Goal: Task Accomplishment & Management: Use online tool/utility

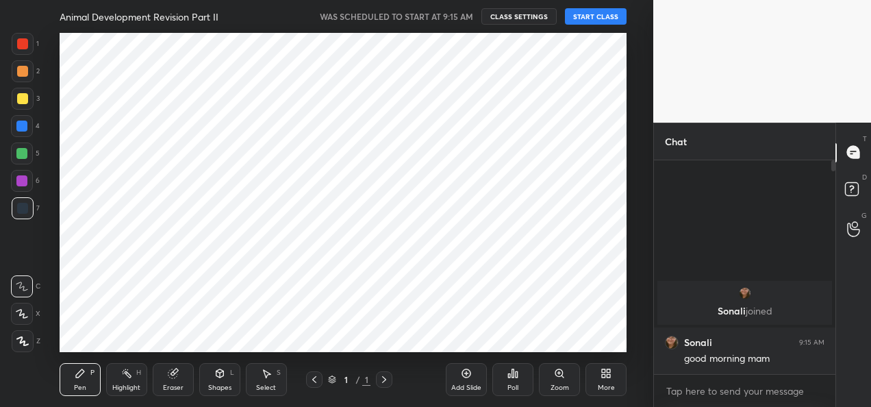
scroll to position [68137, 67857]
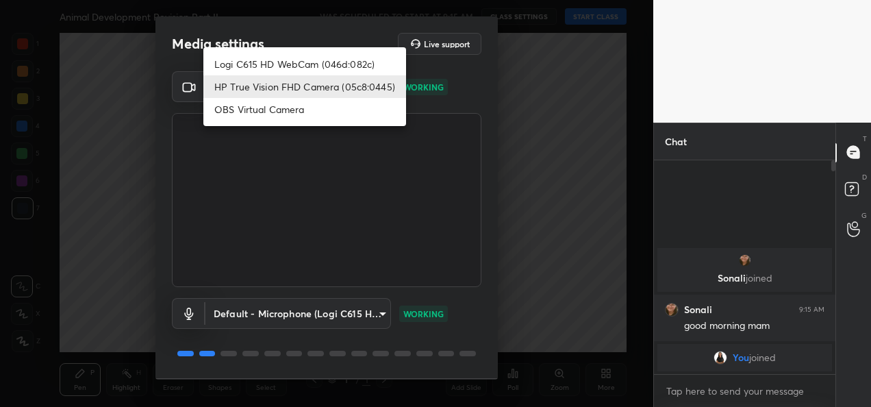
click at [324, 88] on body "1 2 3 4 5 6 7 C X Z C X Z E E Erase all H H Animal Development Revision Part II…" at bounding box center [435, 203] width 871 height 407
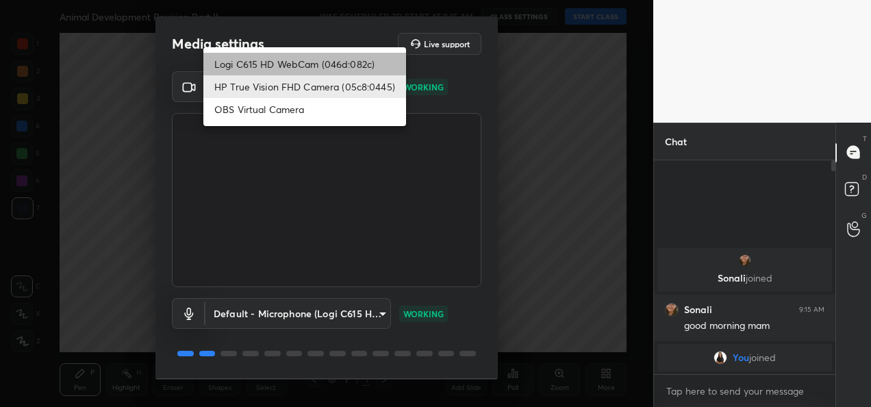
click at [275, 62] on li "Logi C615 HD WebCam (046d:082c)" at bounding box center [304, 64] width 203 height 23
type input "9a60a891c99e43c4f3b6c1c2af706b7568f7a8d24487825b1df04ecacc35332c"
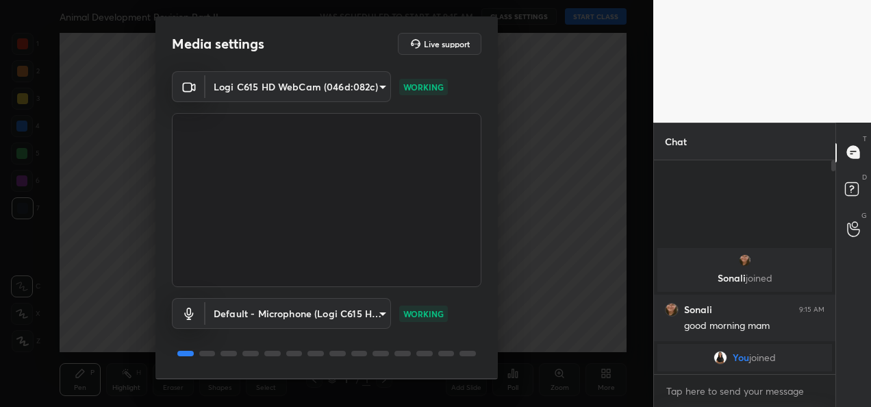
scroll to position [42, 0]
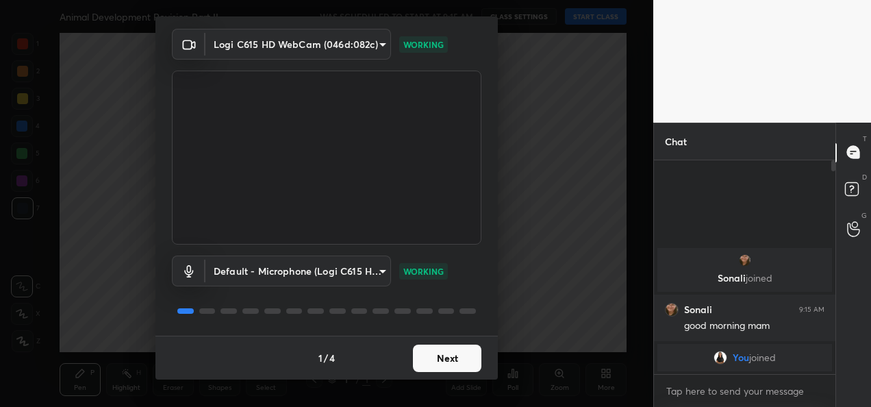
click at [443, 355] on button "Next" at bounding box center [447, 357] width 68 height 27
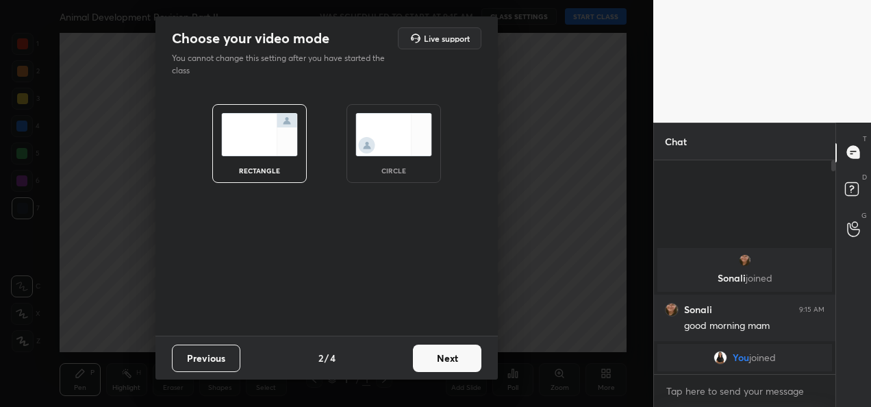
scroll to position [0, 0]
click at [443, 355] on button "Next" at bounding box center [447, 357] width 68 height 27
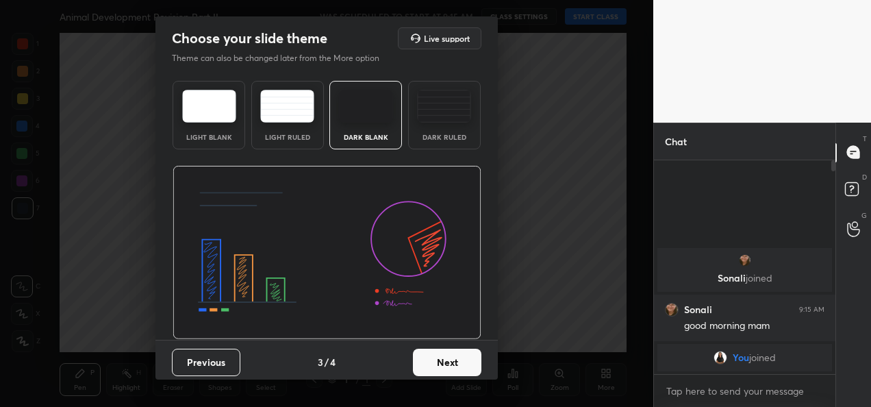
click at [443, 355] on button "Next" at bounding box center [447, 361] width 68 height 27
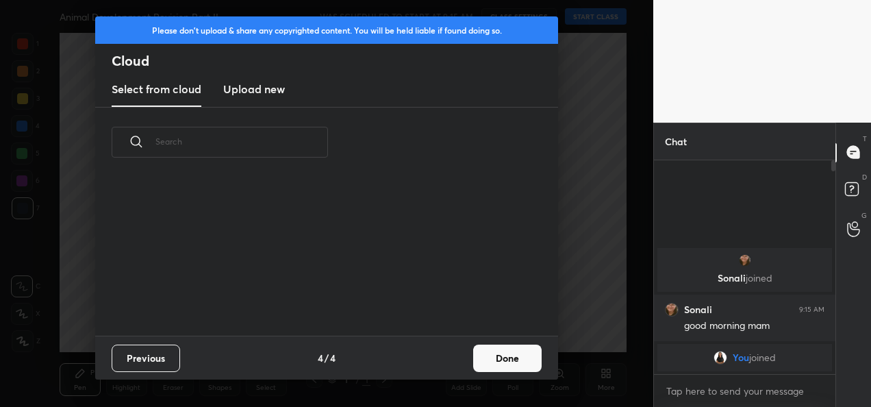
scroll to position [4, 8]
click at [505, 360] on button "Done" at bounding box center [507, 357] width 68 height 27
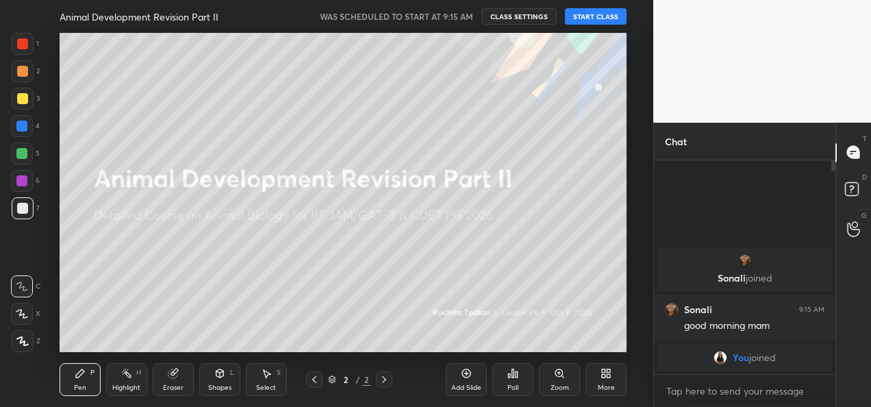
click at [602, 18] on button "START CLASS" at bounding box center [596, 16] width 62 height 16
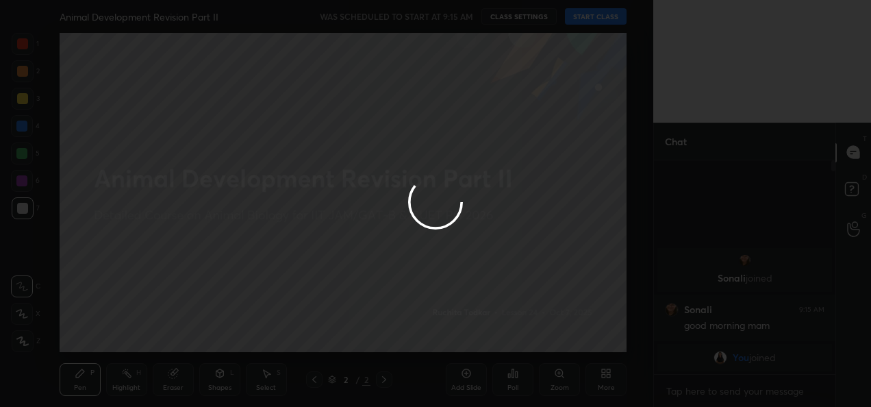
type textarea "x"
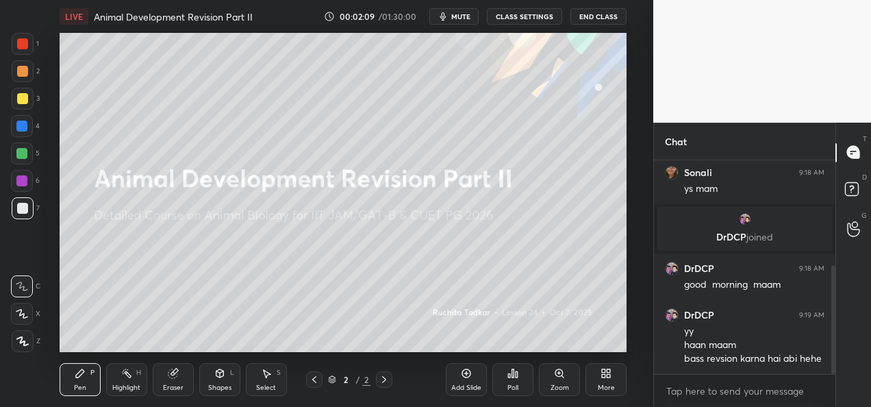
scroll to position [219, 0]
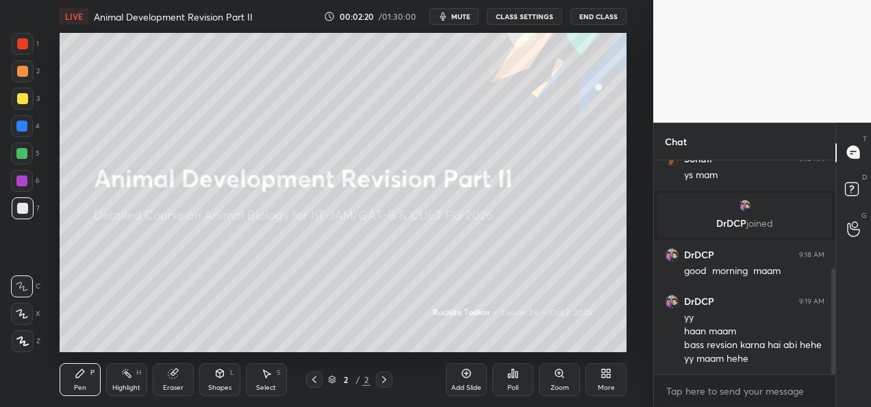
click at [446, 380] on div "Add Slide" at bounding box center [466, 379] width 41 height 33
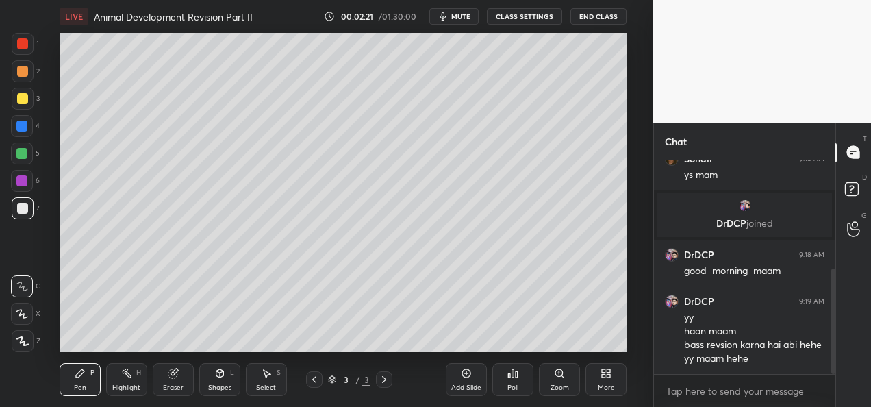
scroll to position [233, 0]
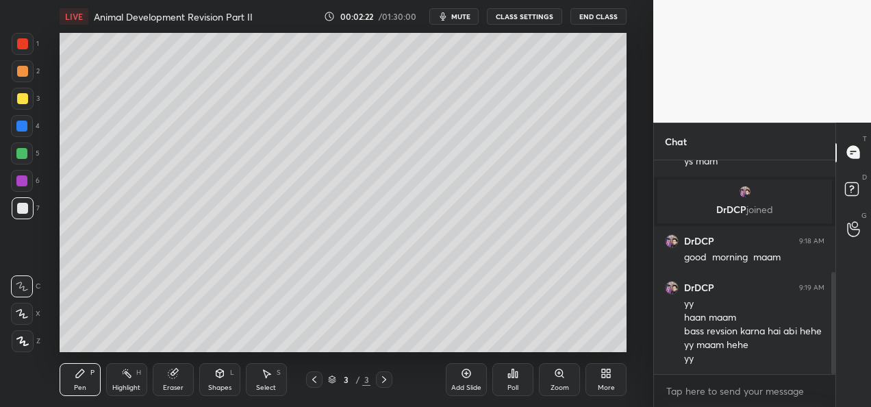
click at [28, 352] on div "1 2 3 4 5 6 7 C X Z C X Z E E Erase all H H LIVE Animal Development Revision Pa…" at bounding box center [321, 203] width 642 height 407
click at [27, 342] on icon at bounding box center [22, 341] width 12 height 10
click at [24, 102] on div at bounding box center [22, 98] width 11 height 11
click at [21, 216] on div at bounding box center [23, 208] width 22 height 22
click at [24, 185] on div at bounding box center [21, 180] width 11 height 11
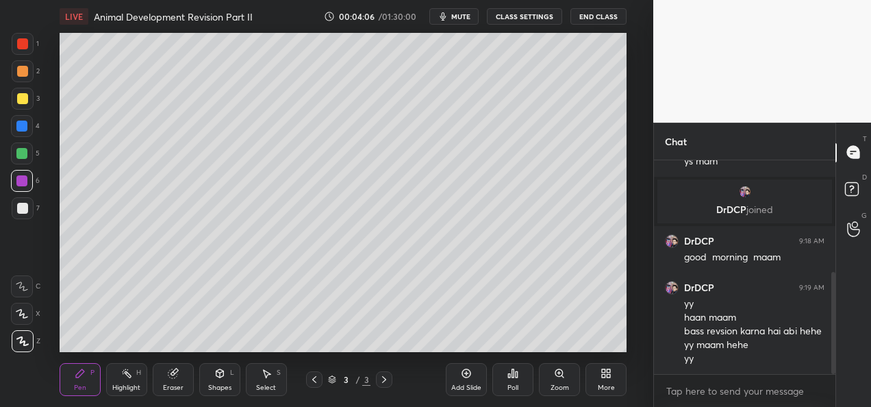
click at [19, 198] on div at bounding box center [23, 208] width 22 height 22
click at [25, 103] on div at bounding box center [22, 98] width 11 height 11
click at [23, 186] on div at bounding box center [22, 181] width 22 height 22
click at [25, 99] on div at bounding box center [22, 98] width 11 height 11
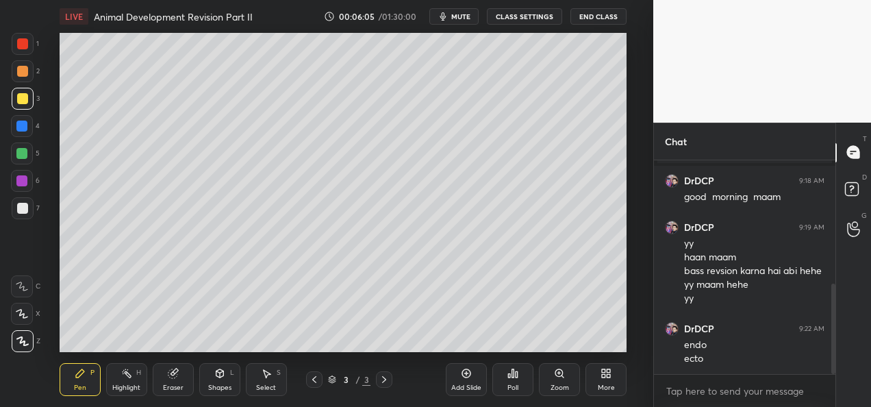
scroll to position [340, 0]
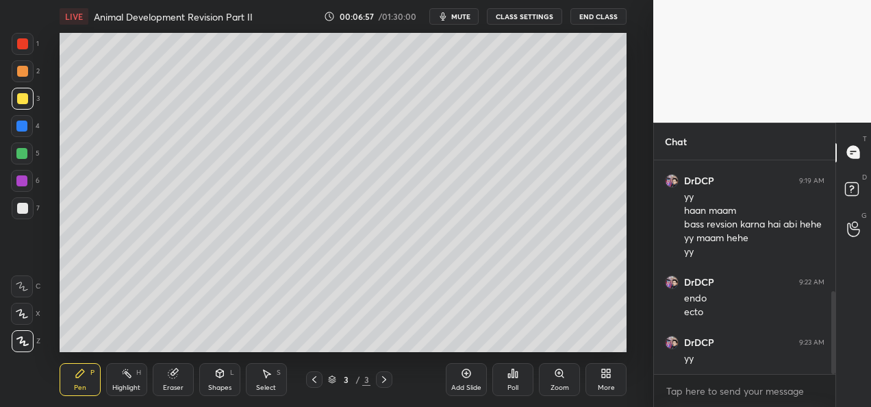
click at [528, 341] on div "Poll" at bounding box center [512, 379] width 41 height 77
click at [539, 341] on div "Add Slide Poll Zoom More" at bounding box center [536, 379] width 181 height 77
click at [603, 344] on div "Add Slide Poll Zoom More" at bounding box center [536, 379] width 181 height 77
click at [465, 393] on div "Add Slide" at bounding box center [466, 379] width 41 height 33
click at [19, 129] on div at bounding box center [21, 125] width 11 height 11
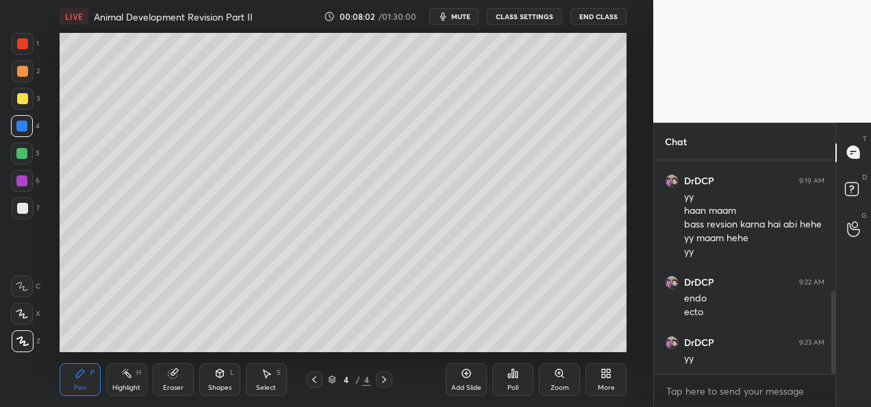
click at [459, 384] on div "Add Slide" at bounding box center [466, 387] width 30 height 7
click at [25, 50] on div at bounding box center [23, 44] width 22 height 22
click at [28, 107] on div at bounding box center [23, 99] width 22 height 22
click at [23, 157] on div at bounding box center [21, 153] width 11 height 11
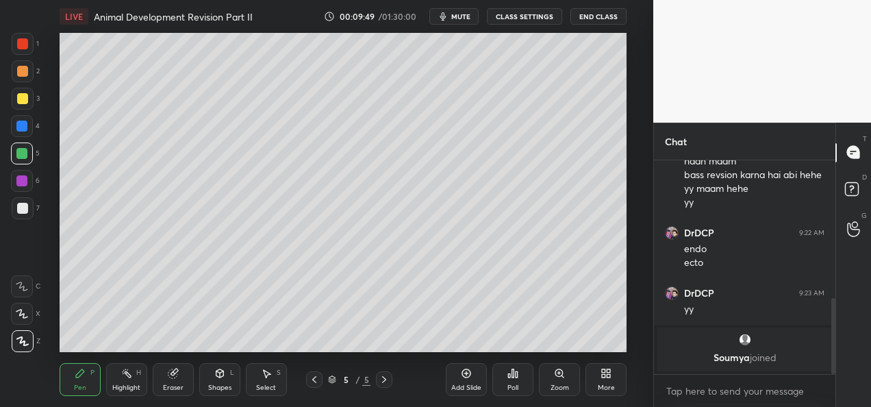
click at [19, 188] on div at bounding box center [22, 181] width 22 height 22
click at [461, 393] on div "Add Slide" at bounding box center [466, 379] width 41 height 33
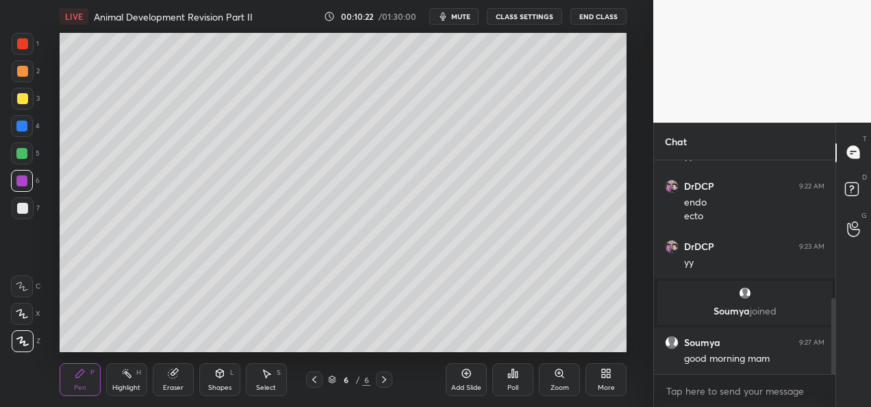
scroll to position [435, 0]
click at [23, 79] on div at bounding box center [23, 71] width 22 height 22
click at [25, 126] on div at bounding box center [21, 125] width 11 height 11
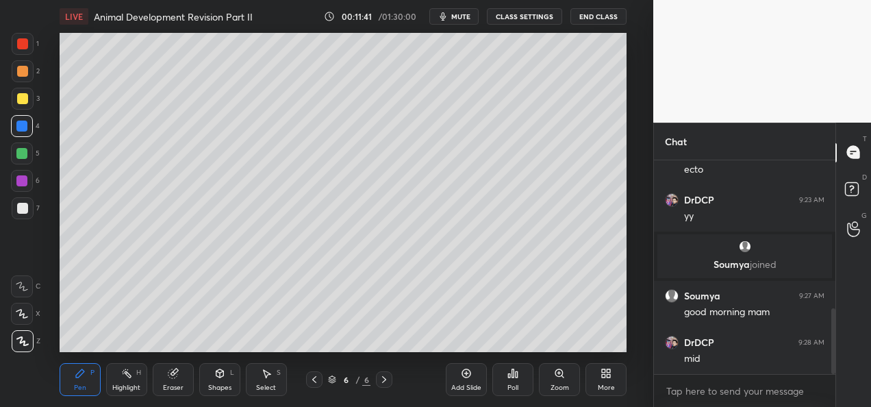
click at [21, 93] on div at bounding box center [22, 98] width 11 height 11
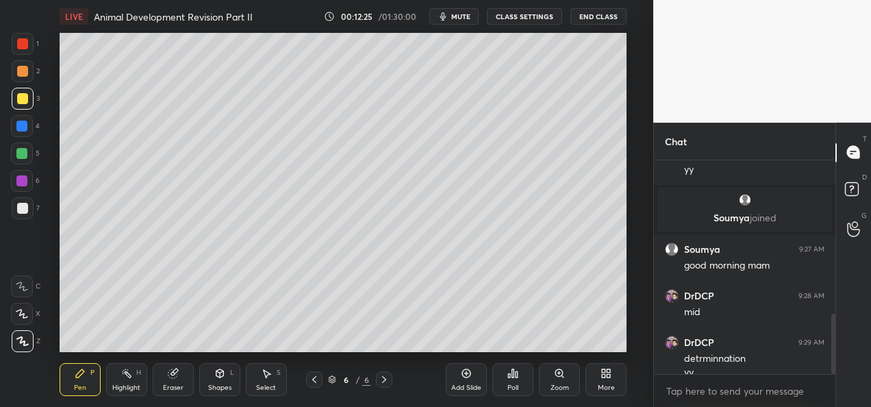
scroll to position [542, 0]
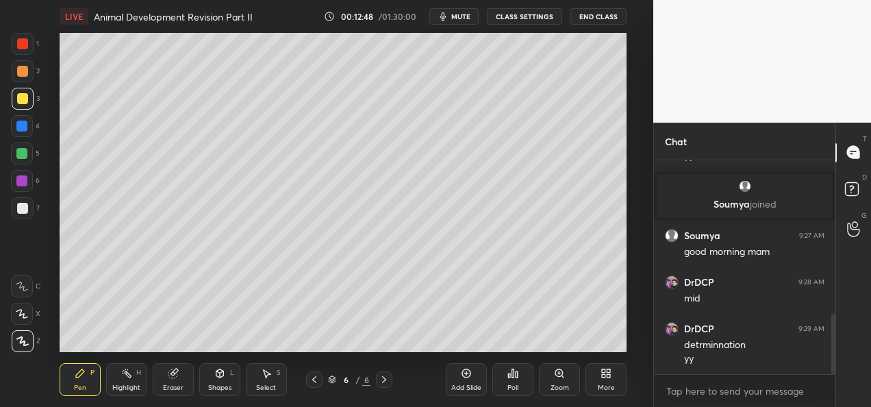
click at [468, 384] on div "Add Slide" at bounding box center [466, 387] width 30 height 7
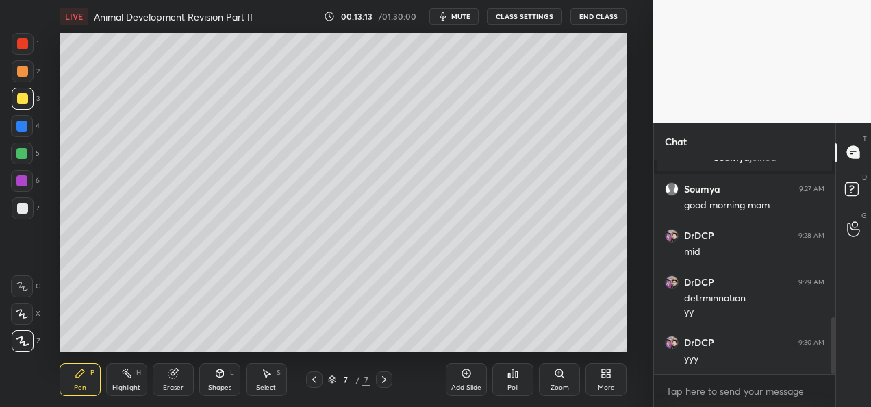
click at [21, 131] on div at bounding box center [22, 126] width 22 height 22
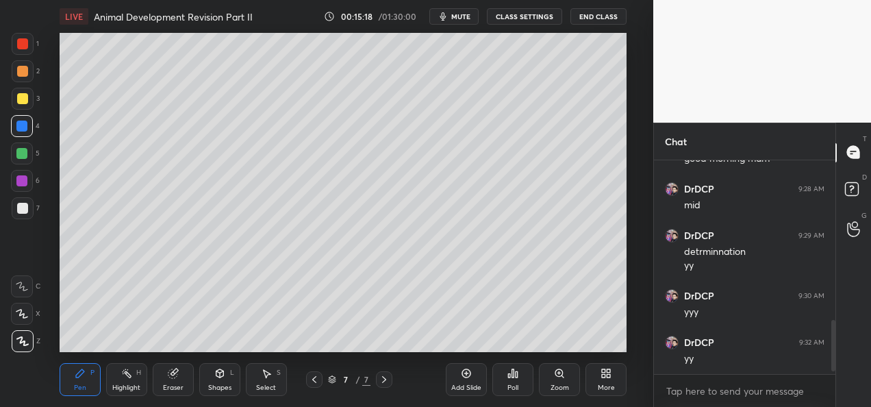
scroll to position [682, 0]
click at [476, 392] on div "Add Slide" at bounding box center [466, 379] width 41 height 33
click at [25, 67] on div at bounding box center [22, 71] width 11 height 11
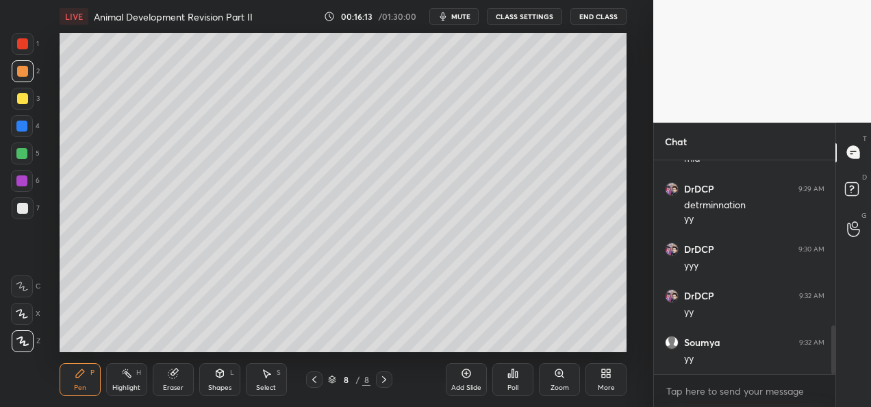
scroll to position [728, 0]
click at [18, 97] on div at bounding box center [22, 98] width 11 height 11
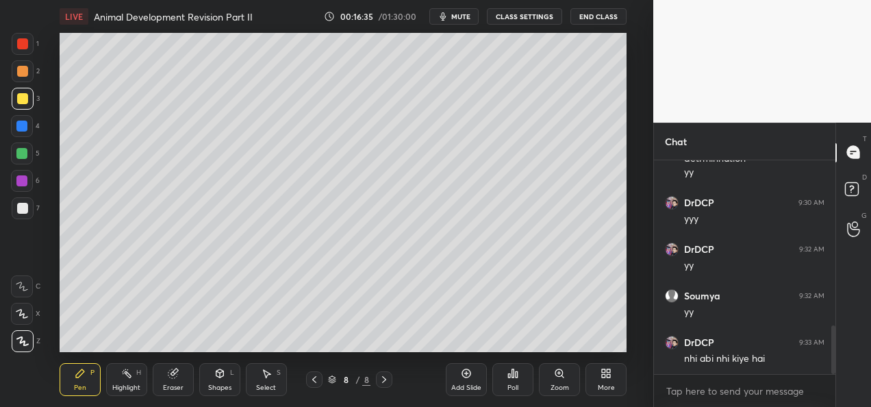
click at [214, 387] on div "Shapes" at bounding box center [219, 387] width 23 height 7
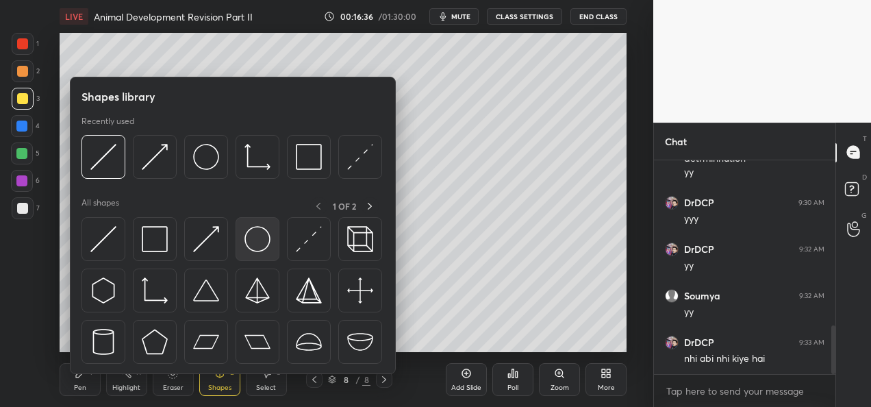
click at [255, 251] on img at bounding box center [257, 239] width 26 height 26
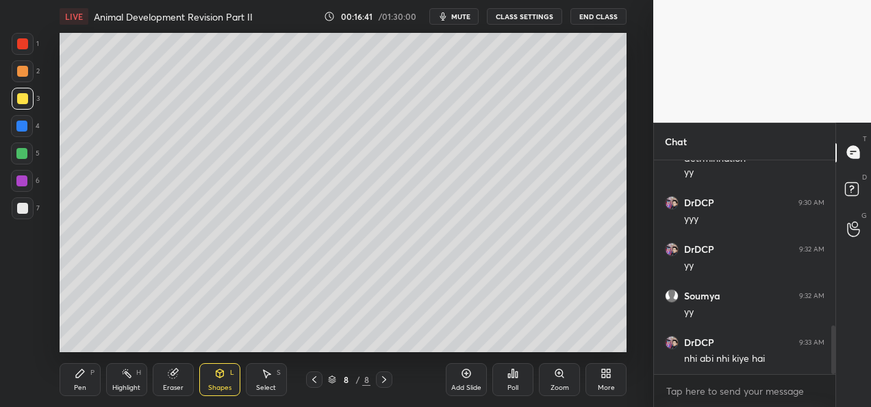
click at [75, 377] on icon at bounding box center [80, 373] width 11 height 11
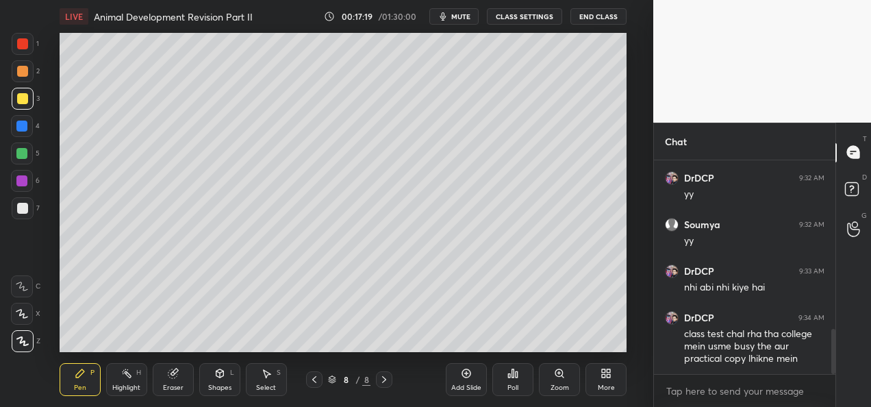
click at [25, 129] on div at bounding box center [21, 125] width 11 height 11
click at [27, 98] on div at bounding box center [22, 98] width 11 height 11
click at [268, 356] on div "Pen P Highlight H Eraser Shapes L Select S 8 / 8 Add Slide Poll Zoom More" at bounding box center [343, 379] width 567 height 55
click at [346, 353] on div "Pen P Highlight H Eraser Shapes L Select S 8 / 8 Add Slide Poll Zoom More" at bounding box center [343, 379] width 567 height 55
click at [457, 382] on div "Add Slide" at bounding box center [466, 379] width 41 height 33
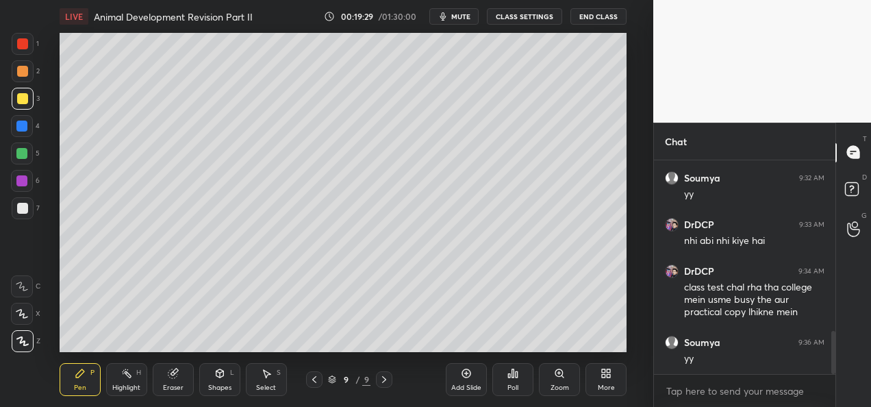
scroll to position [893, 0]
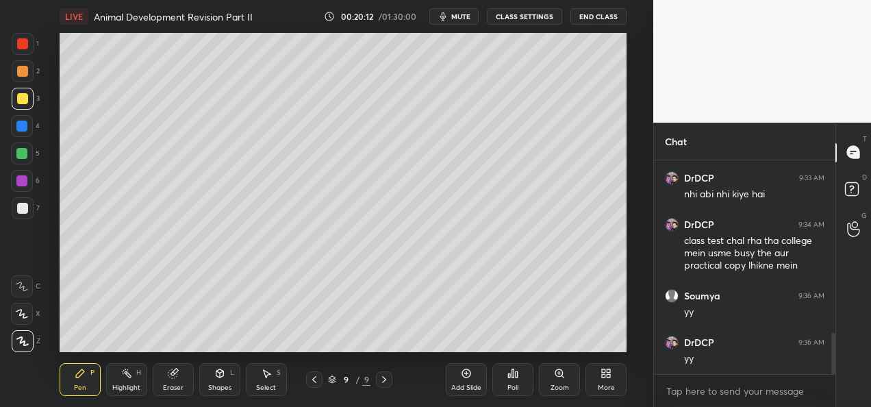
click at [8, 103] on div "1 2 3 4 5 6 7 C X Z C X Z E E Erase all H H" at bounding box center [22, 192] width 44 height 319
click at [19, 186] on div at bounding box center [21, 180] width 11 height 11
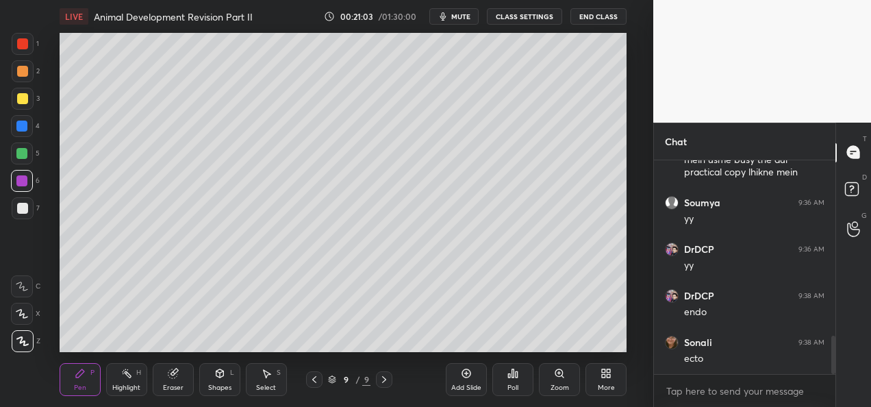
scroll to position [1032, 0]
click at [314, 381] on icon at bounding box center [314, 379] width 11 height 11
click at [317, 382] on icon at bounding box center [314, 379] width 11 height 11
click at [315, 381] on icon at bounding box center [314, 379] width 4 height 7
click at [383, 381] on icon at bounding box center [384, 379] width 11 height 11
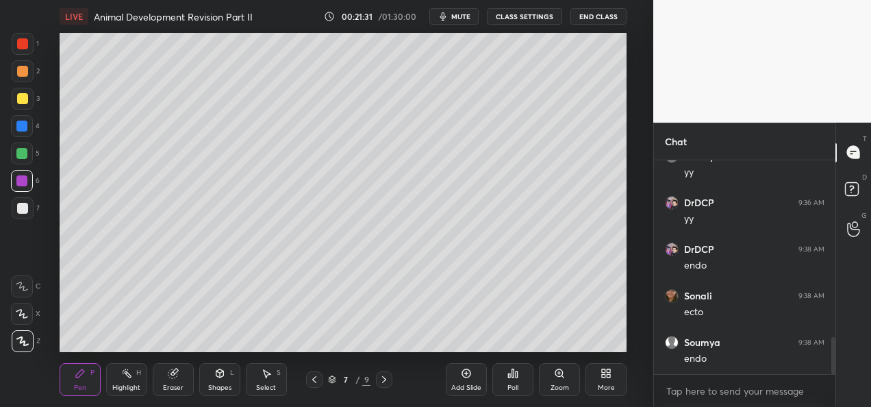
click at [379, 382] on icon at bounding box center [384, 379] width 11 height 11
click at [383, 382] on icon at bounding box center [384, 379] width 4 height 7
click at [628, 103] on div "Setting up your live class Poll for secs No correct answer Start poll" at bounding box center [343, 192] width 598 height 319
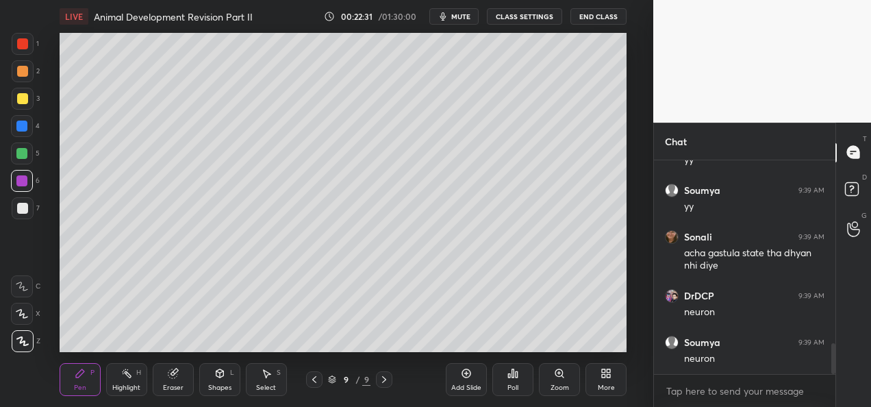
scroll to position [1324, 0]
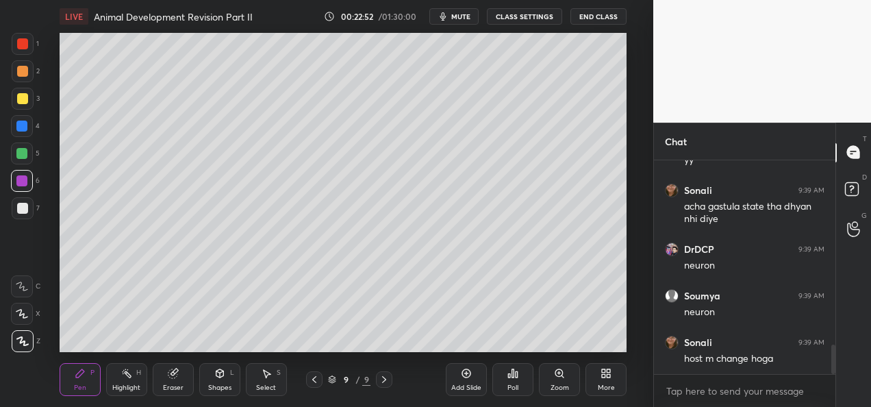
click at [24, 107] on div at bounding box center [23, 99] width 22 height 22
click at [21, 155] on div at bounding box center [21, 153] width 11 height 11
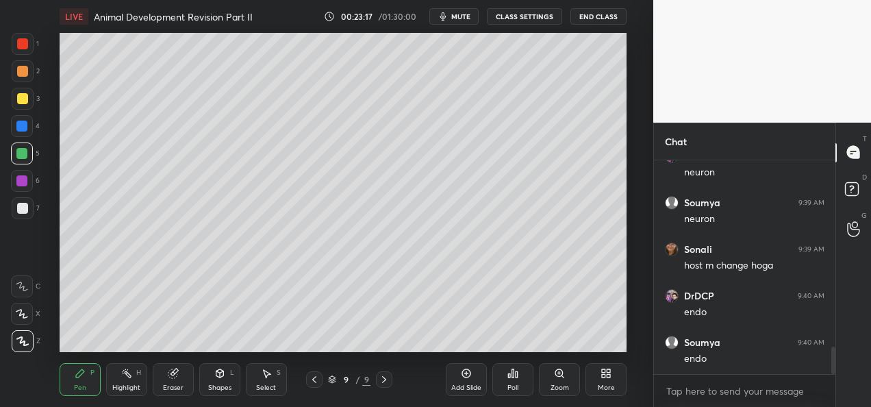
scroll to position [1464, 0]
click at [22, 208] on div at bounding box center [22, 208] width 11 height 11
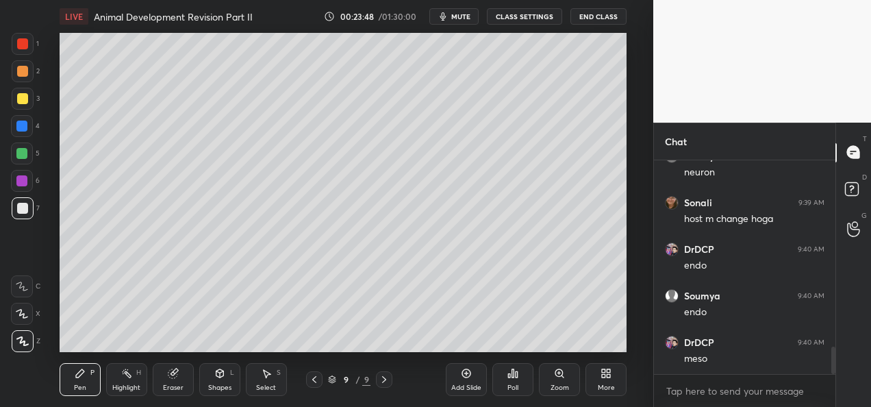
click at [25, 154] on div at bounding box center [21, 153] width 11 height 11
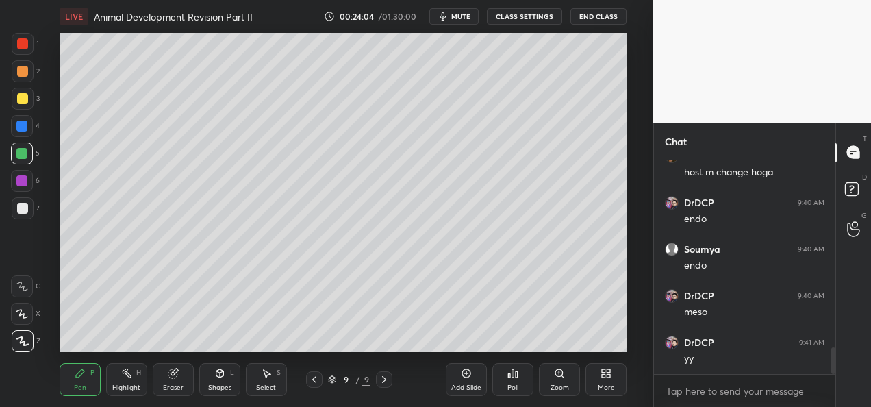
click at [455, 385] on div "Add Slide" at bounding box center [466, 387] width 30 height 7
click at [18, 210] on div at bounding box center [22, 208] width 11 height 11
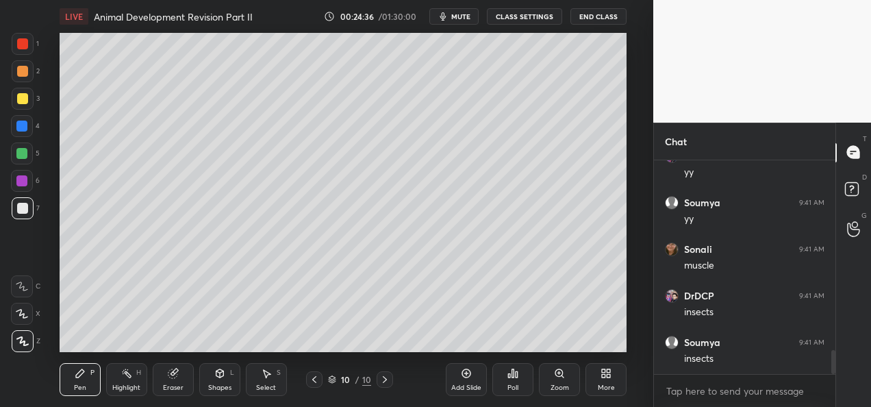
click at [19, 104] on div at bounding box center [23, 99] width 22 height 22
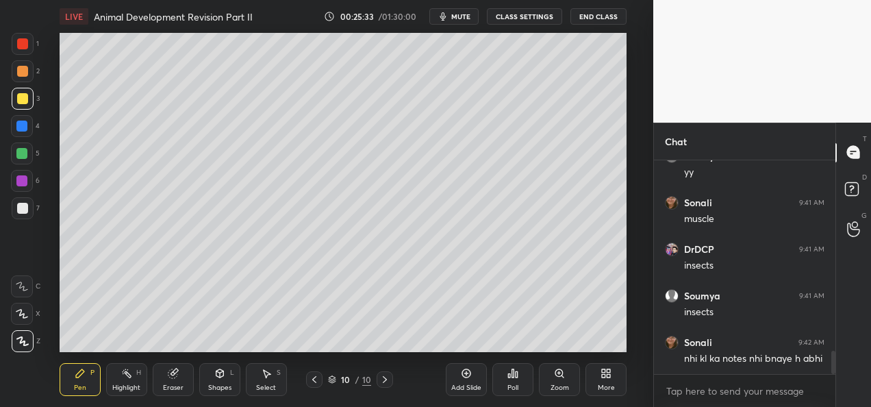
click at [18, 157] on div at bounding box center [21, 153] width 11 height 11
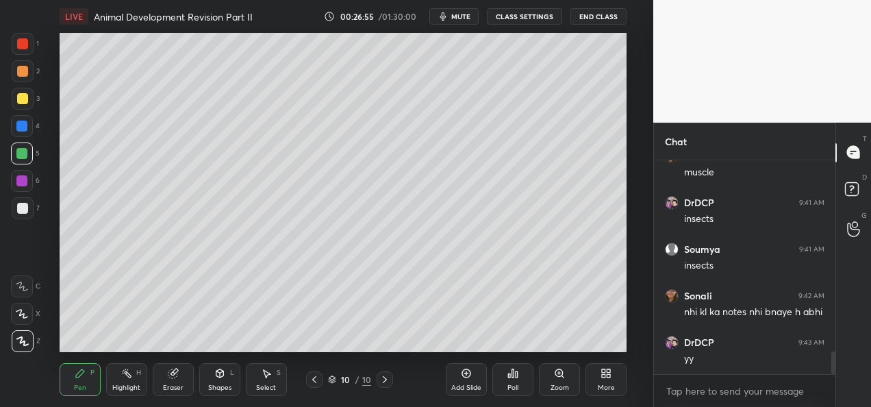
click at [175, 374] on icon at bounding box center [172, 373] width 9 height 9
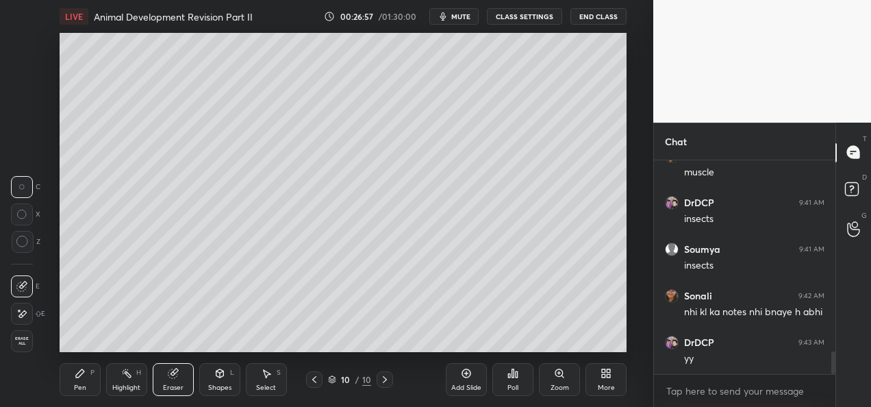
click at [25, 308] on icon at bounding box center [21, 314] width 11 height 12
click at [86, 378] on div "Pen P" at bounding box center [80, 379] width 41 height 33
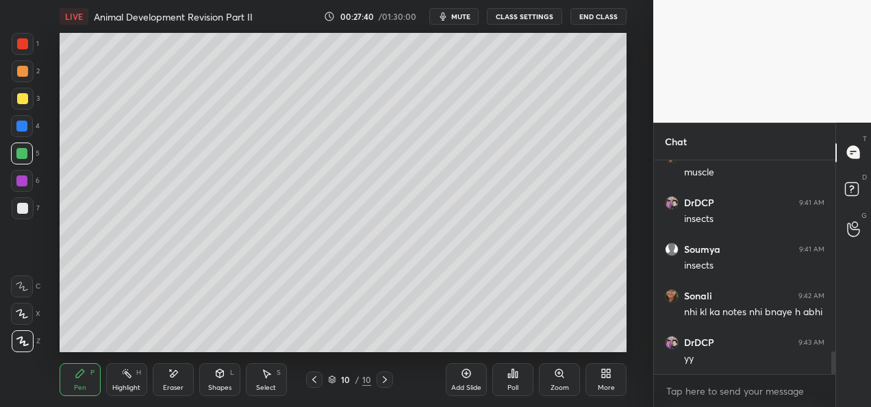
click at [27, 188] on div at bounding box center [22, 181] width 22 height 22
click at [459, 386] on div "Add Slide" at bounding box center [466, 387] width 30 height 7
click at [18, 74] on div at bounding box center [22, 71] width 11 height 11
click at [27, 129] on div at bounding box center [22, 126] width 22 height 22
click at [23, 97] on div at bounding box center [22, 98] width 11 height 11
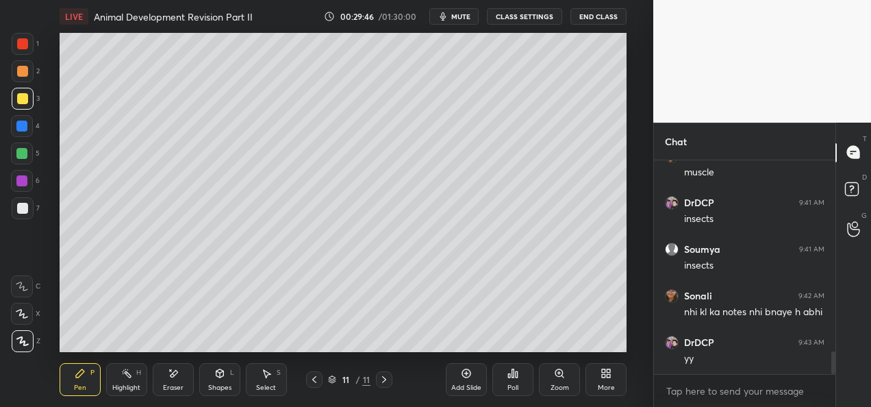
click at [18, 75] on div at bounding box center [22, 71] width 11 height 11
click at [167, 387] on div "Eraser" at bounding box center [173, 387] width 21 height 7
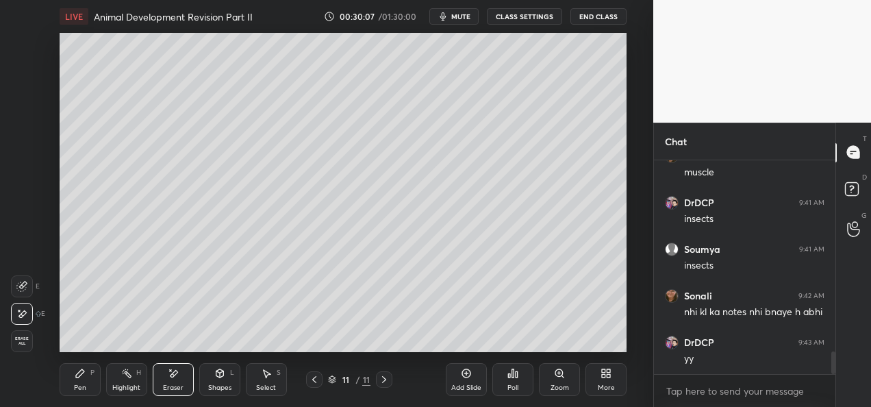
click at [85, 380] on div "Pen P" at bounding box center [80, 379] width 41 height 33
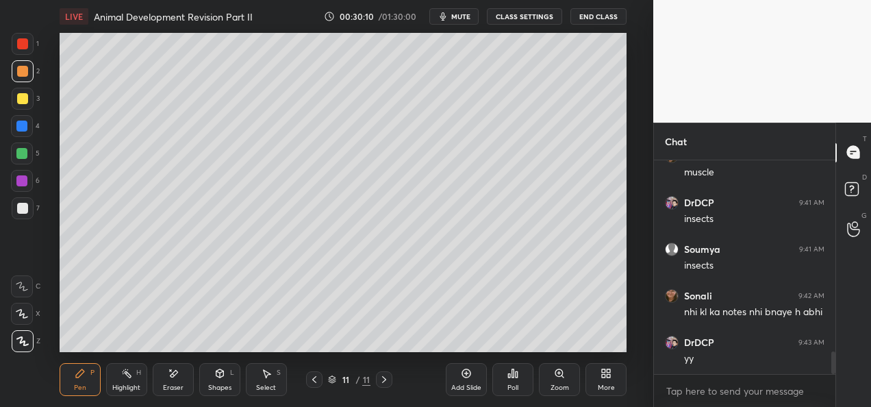
click at [20, 208] on div at bounding box center [22, 208] width 11 height 11
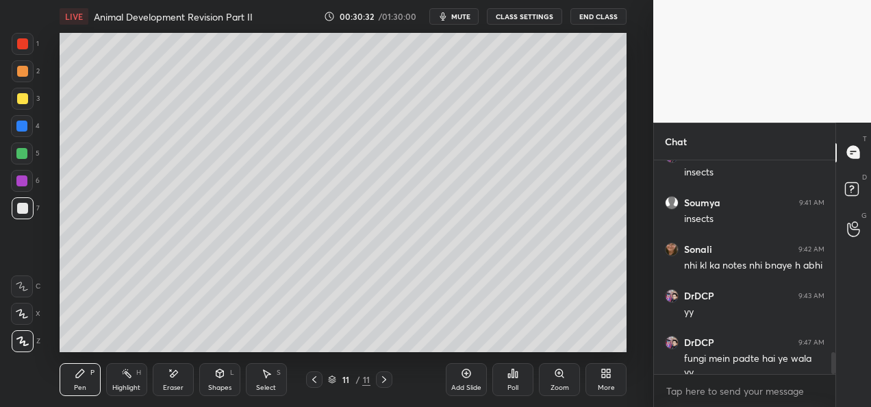
scroll to position [1850, 0]
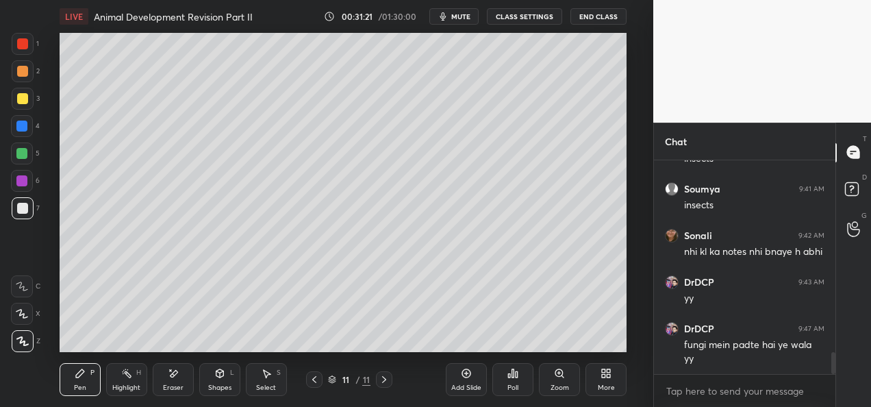
click at [189, 381] on div "Eraser" at bounding box center [173, 379] width 41 height 33
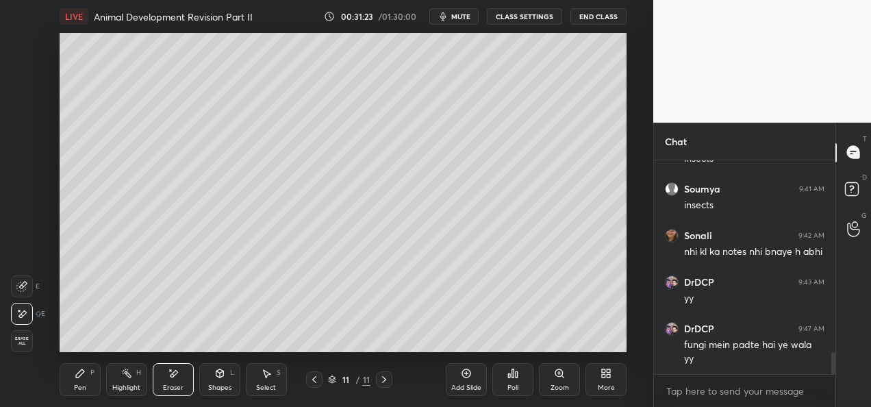
click at [78, 372] on icon at bounding box center [80, 373] width 8 height 8
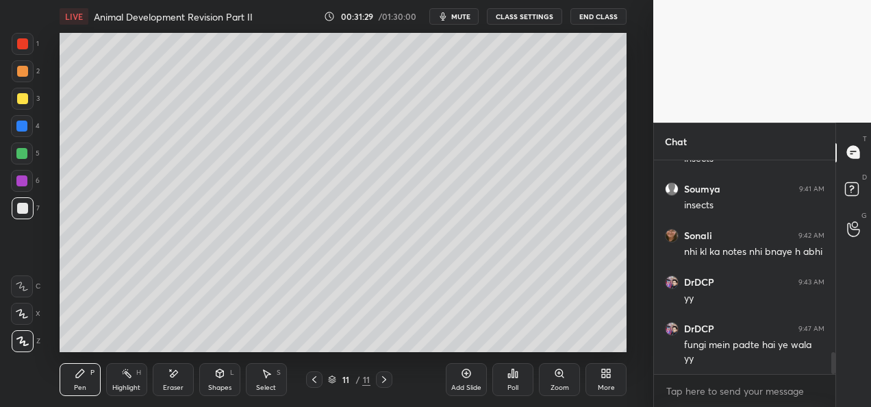
click at [461, 381] on div "Add Slide" at bounding box center [466, 379] width 41 height 33
click at [23, 95] on div at bounding box center [22, 98] width 11 height 11
click at [21, 153] on div at bounding box center [21, 153] width 11 height 11
click at [23, 207] on div at bounding box center [22, 208] width 11 height 11
click at [21, 155] on div at bounding box center [21, 153] width 11 height 11
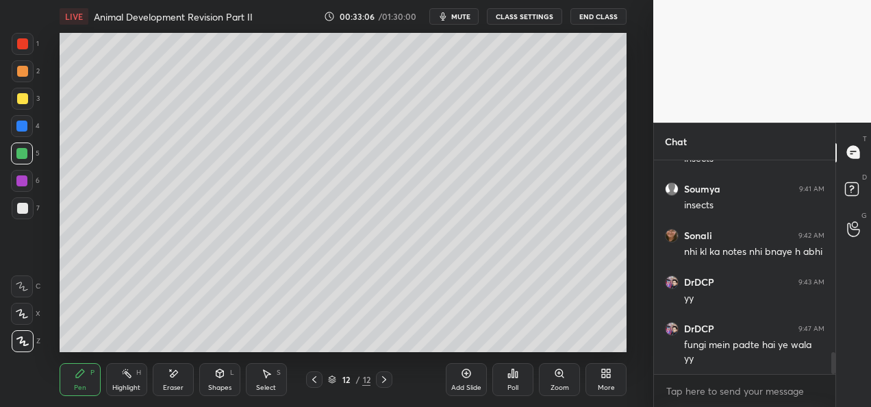
click at [24, 183] on div at bounding box center [21, 180] width 11 height 11
click at [19, 73] on div at bounding box center [22, 71] width 11 height 11
click at [27, 102] on div at bounding box center [23, 99] width 22 height 22
click at [25, 207] on div at bounding box center [22, 208] width 11 height 11
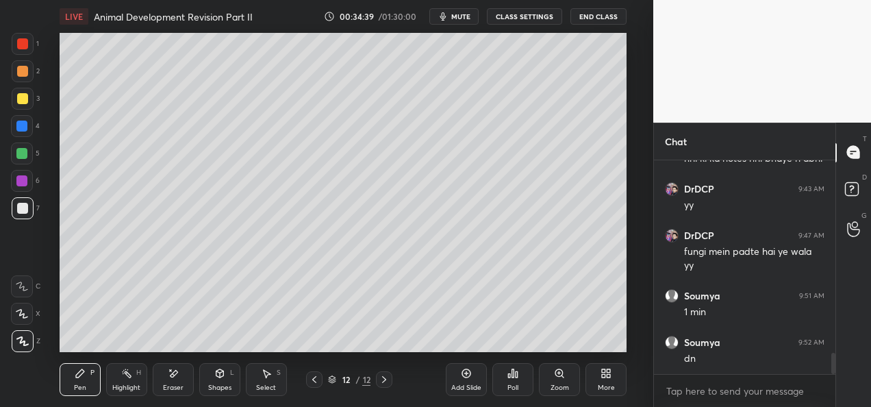
scroll to position [1989, 0]
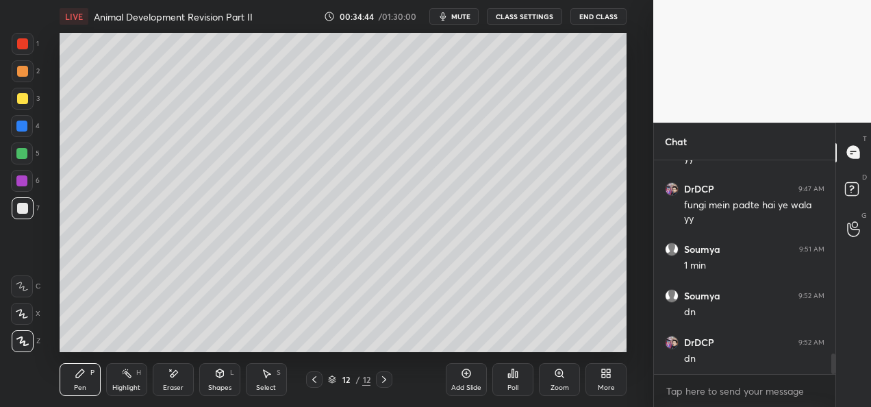
click at [468, 385] on div "Add Slide" at bounding box center [466, 387] width 30 height 7
click at [174, 386] on div "Eraser" at bounding box center [173, 387] width 21 height 7
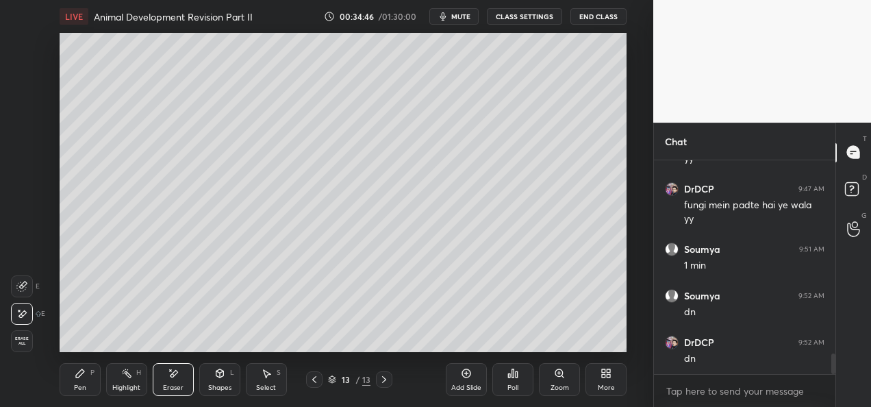
click at [223, 404] on div "Pen P Highlight H Eraser Shapes L Select S 13 / 13 Add Slide Poll Zoom More" at bounding box center [343, 379] width 567 height 55
click at [218, 384] on div "Shapes" at bounding box center [219, 387] width 23 height 7
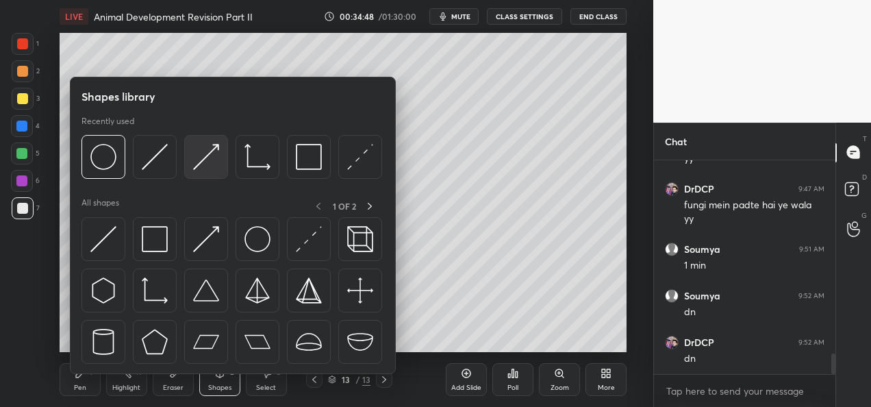
click at [208, 166] on img at bounding box center [206, 157] width 26 height 26
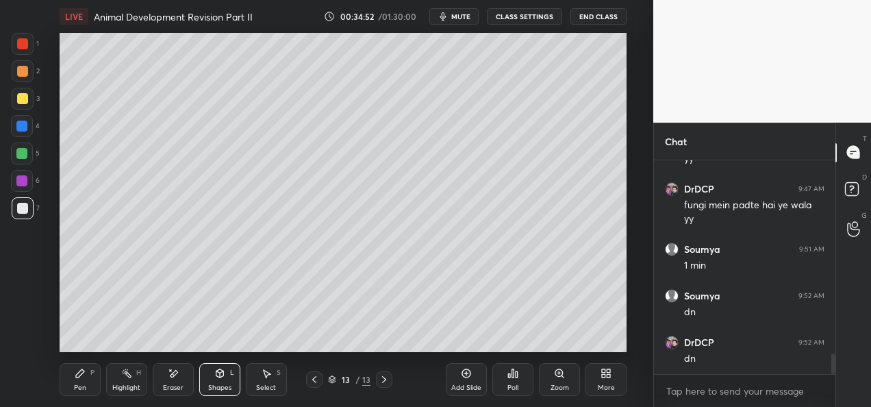
click at [86, 383] on div "Pen P" at bounding box center [80, 379] width 41 height 33
click at [25, 97] on div at bounding box center [22, 98] width 11 height 11
click at [25, 72] on div at bounding box center [22, 71] width 11 height 11
click at [27, 211] on div at bounding box center [22, 208] width 11 height 11
click at [18, 122] on div at bounding box center [21, 125] width 11 height 11
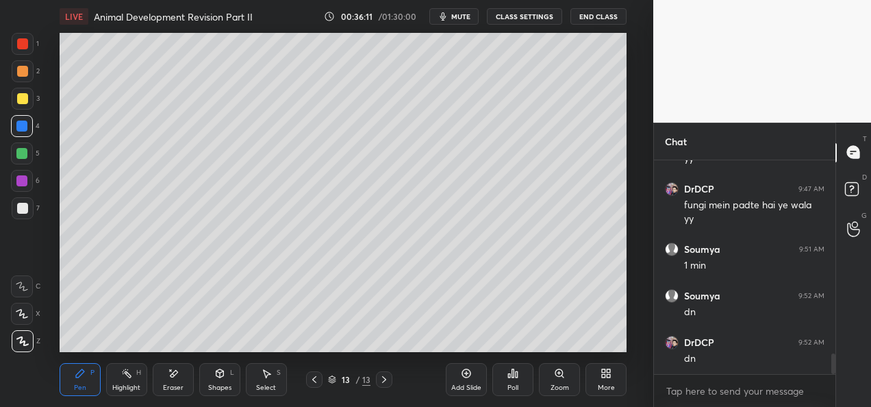
click at [22, 151] on div at bounding box center [21, 153] width 11 height 11
click at [23, 126] on div at bounding box center [21, 125] width 11 height 11
click at [23, 180] on div at bounding box center [21, 180] width 11 height 11
click at [26, 131] on div at bounding box center [22, 126] width 22 height 22
click at [23, 75] on div at bounding box center [22, 71] width 11 height 11
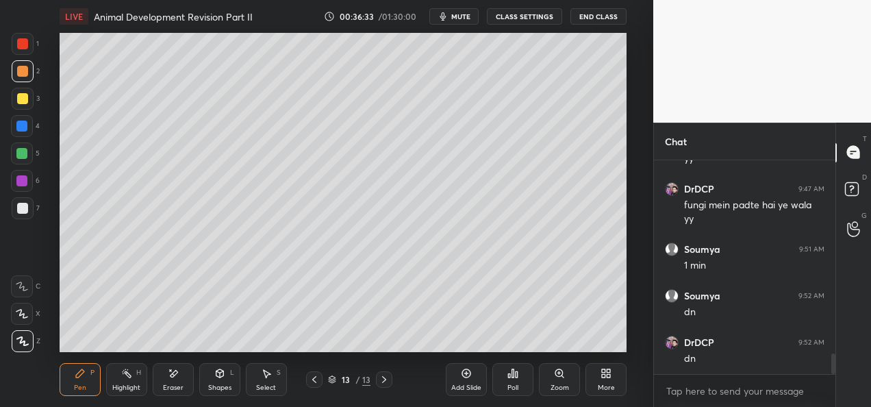
click at [29, 208] on div at bounding box center [23, 208] width 22 height 22
click at [26, 207] on div at bounding box center [22, 208] width 11 height 11
click at [23, 39] on div at bounding box center [22, 43] width 11 height 11
click at [26, 212] on div at bounding box center [22, 208] width 11 height 11
click at [216, 387] on div "Shapes" at bounding box center [219, 387] width 23 height 7
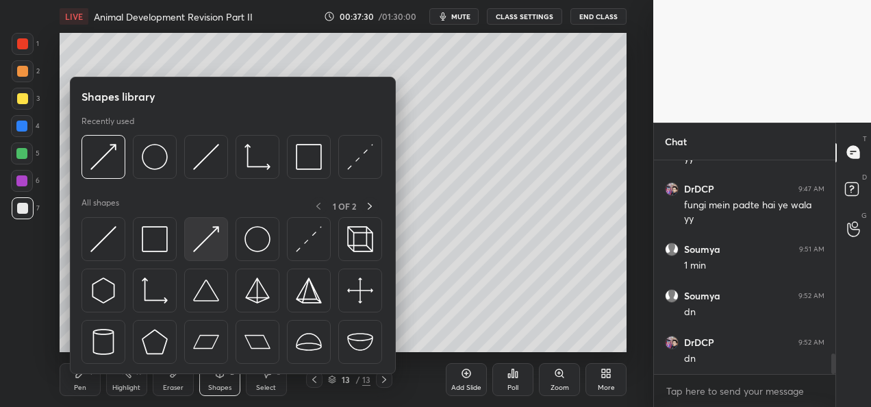
click at [205, 253] on div at bounding box center [206, 239] width 44 height 44
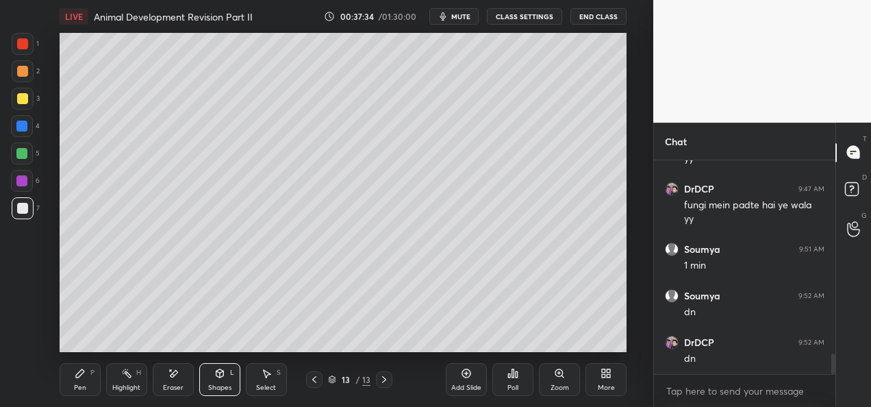
click at [81, 378] on icon at bounding box center [80, 373] width 11 height 11
click at [459, 384] on div "Add Slide" at bounding box center [466, 387] width 30 height 7
click at [131, 380] on div "Highlight H" at bounding box center [126, 379] width 41 height 33
click at [22, 337] on icon at bounding box center [21, 340] width 7 height 7
click at [22, 154] on div at bounding box center [21, 153] width 11 height 11
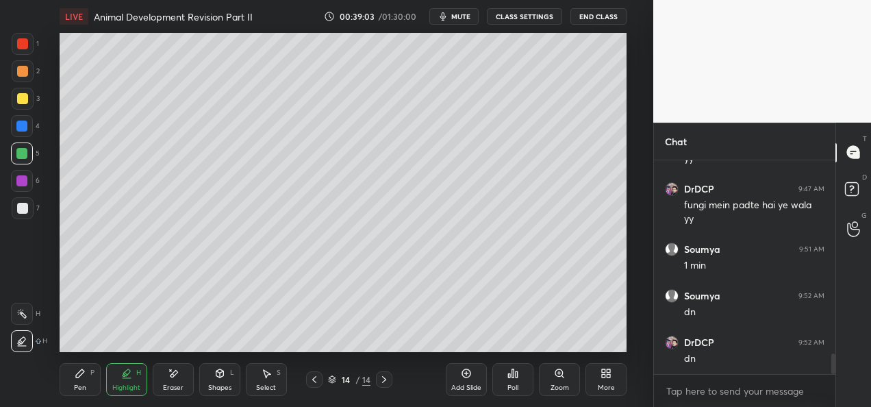
click at [22, 179] on div at bounding box center [21, 180] width 11 height 11
click at [29, 97] on div at bounding box center [23, 99] width 22 height 22
click at [24, 127] on div at bounding box center [21, 125] width 11 height 11
click at [74, 387] on div "Pen" at bounding box center [80, 387] width 12 height 7
click at [309, 384] on icon at bounding box center [314, 379] width 11 height 11
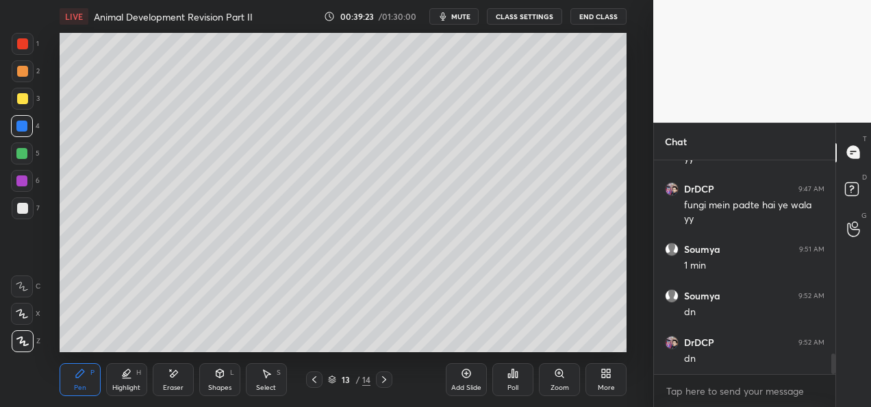
click at [314, 383] on icon at bounding box center [314, 379] width 11 height 11
click at [383, 383] on icon at bounding box center [384, 379] width 11 height 11
click at [384, 383] on icon at bounding box center [384, 379] width 11 height 11
click at [205, 385] on div "Shapes L" at bounding box center [219, 379] width 41 height 33
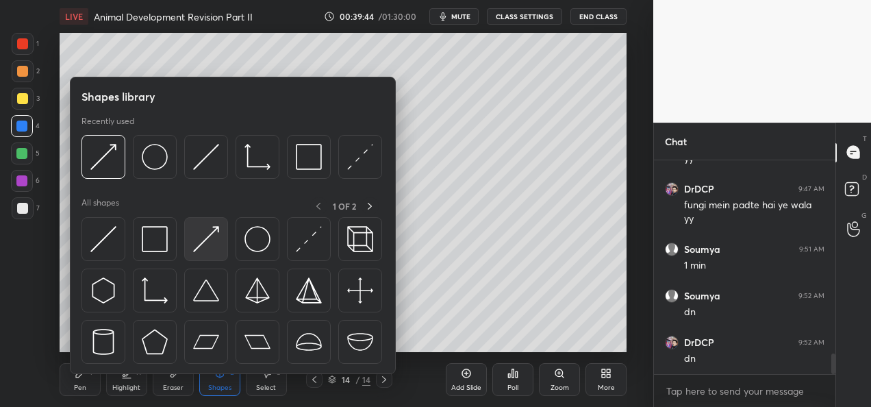
click at [193, 246] on img at bounding box center [206, 239] width 26 height 26
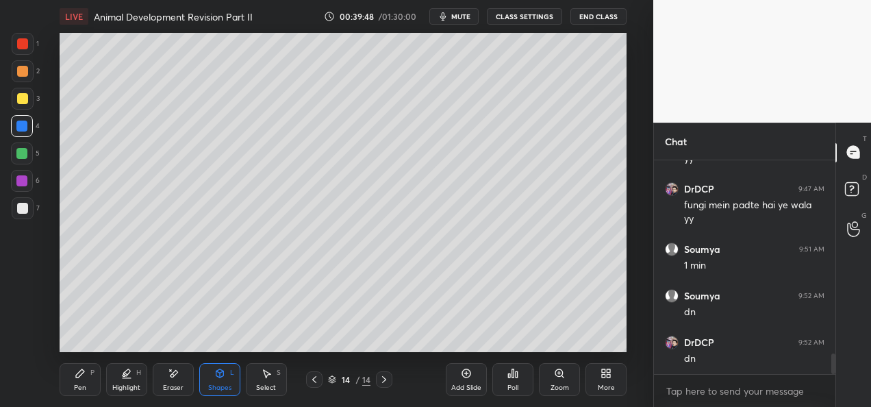
click at [23, 216] on div at bounding box center [23, 208] width 22 height 22
click at [70, 389] on div "Pen P" at bounding box center [80, 379] width 41 height 33
click at [22, 149] on div at bounding box center [21, 153] width 11 height 11
click at [137, 388] on div "Highlight" at bounding box center [126, 387] width 28 height 7
click at [25, 177] on div at bounding box center [21, 180] width 11 height 11
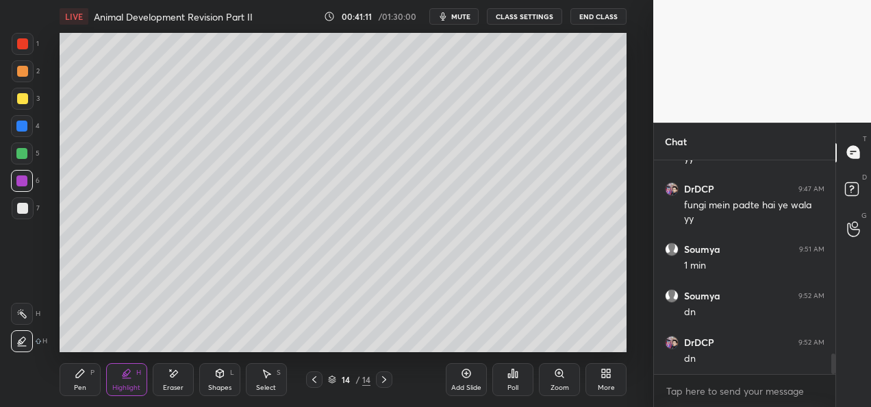
click at [23, 127] on div at bounding box center [21, 125] width 11 height 11
click at [25, 101] on div at bounding box center [22, 98] width 11 height 11
click at [23, 46] on div at bounding box center [22, 43] width 11 height 11
click at [90, 389] on div "Pen P" at bounding box center [80, 379] width 41 height 33
click at [34, 212] on div "7" at bounding box center [26, 208] width 28 height 22
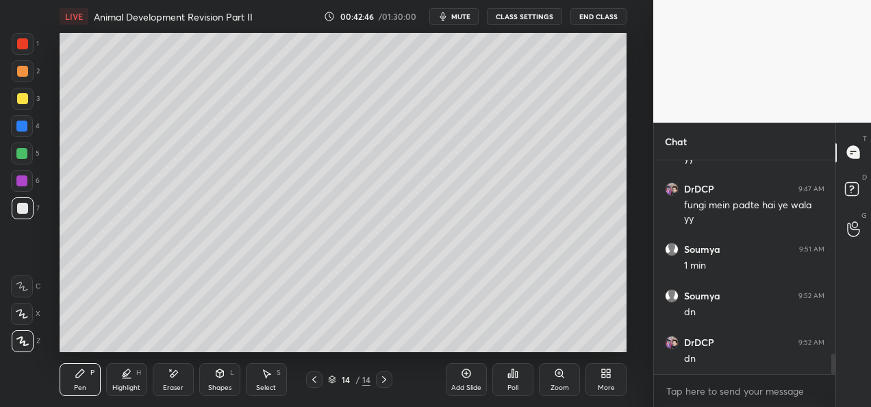
click at [276, 385] on div "Select S" at bounding box center [266, 379] width 41 height 33
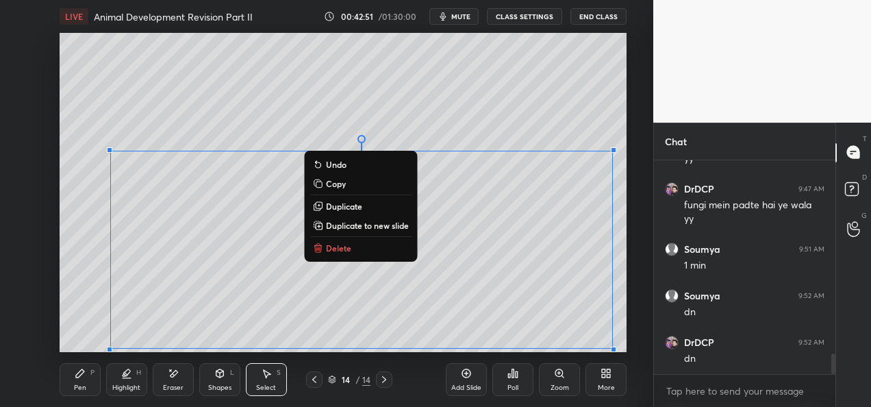
click at [355, 223] on p "Duplicate to new slide" at bounding box center [367, 225] width 83 height 11
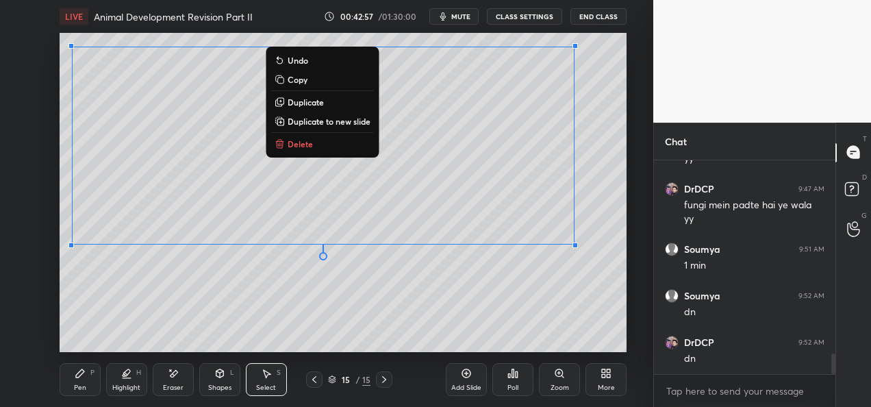
click at [182, 385] on div "Eraser" at bounding box center [173, 387] width 21 height 7
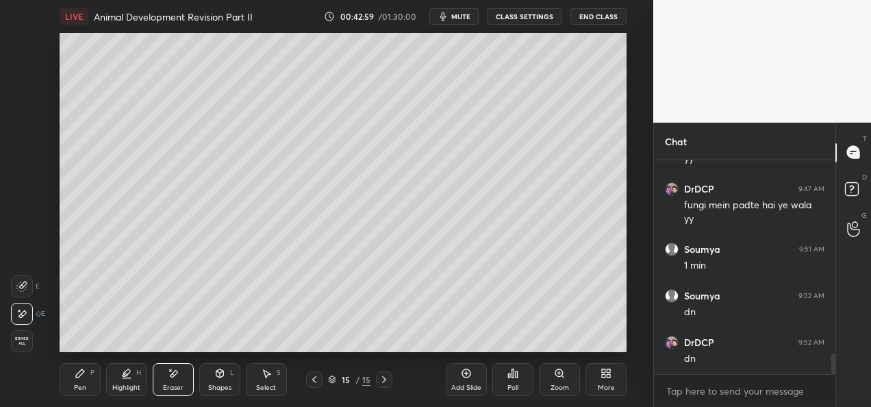
click at [263, 374] on icon at bounding box center [266, 373] width 11 height 11
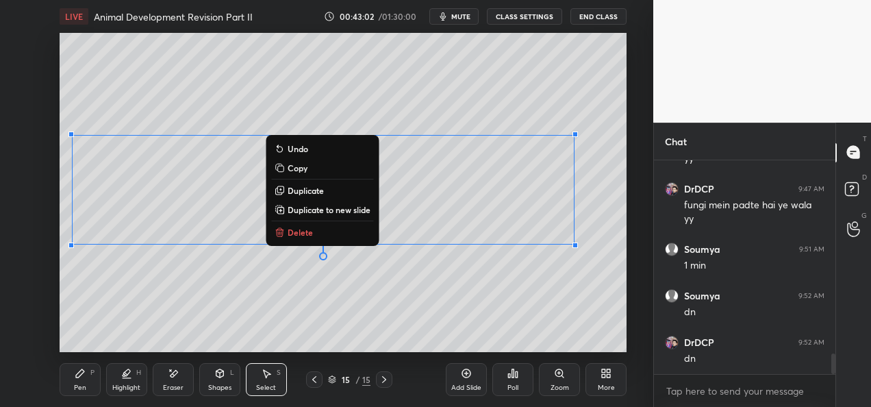
click at [241, 263] on div "0 ° Undo Copy Duplicate Duplicate to new slide Delete" at bounding box center [343, 192] width 567 height 319
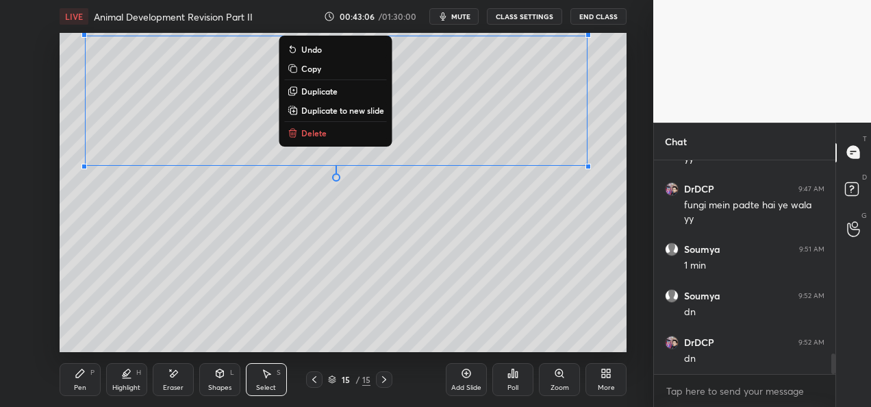
click at [401, 272] on div "0 ° Undo Copy Duplicate Duplicate to new slide Delete" at bounding box center [343, 192] width 567 height 319
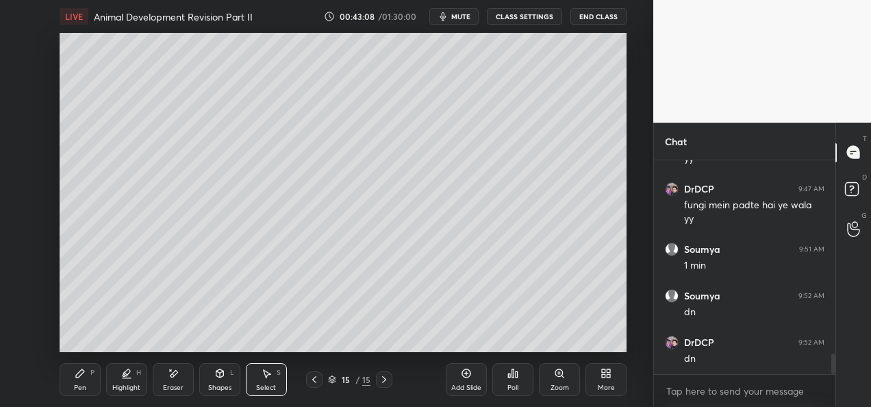
click at [86, 385] on div "Pen" at bounding box center [80, 387] width 12 height 7
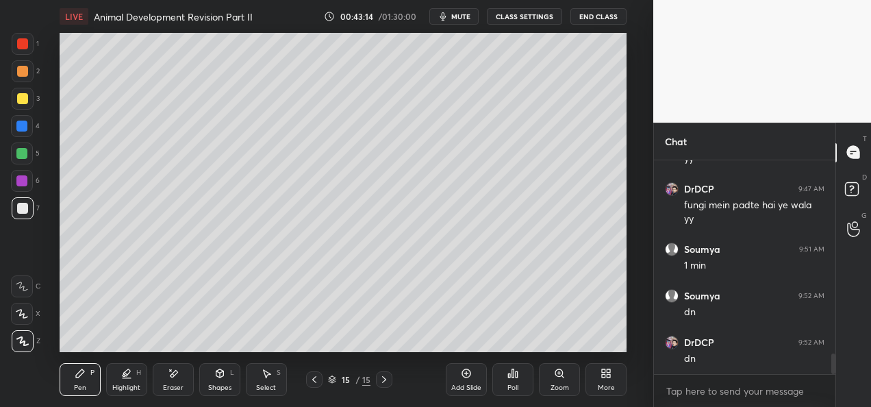
click at [22, 157] on div at bounding box center [21, 153] width 11 height 11
click at [25, 209] on div at bounding box center [22, 208] width 11 height 11
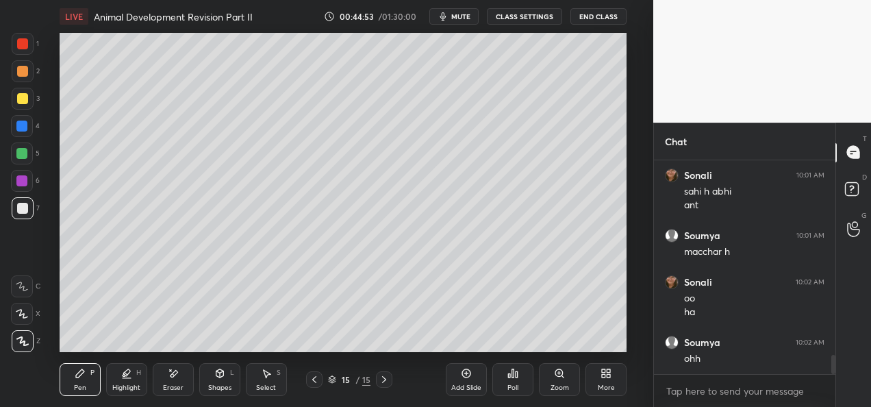
scroll to position [2249, 0]
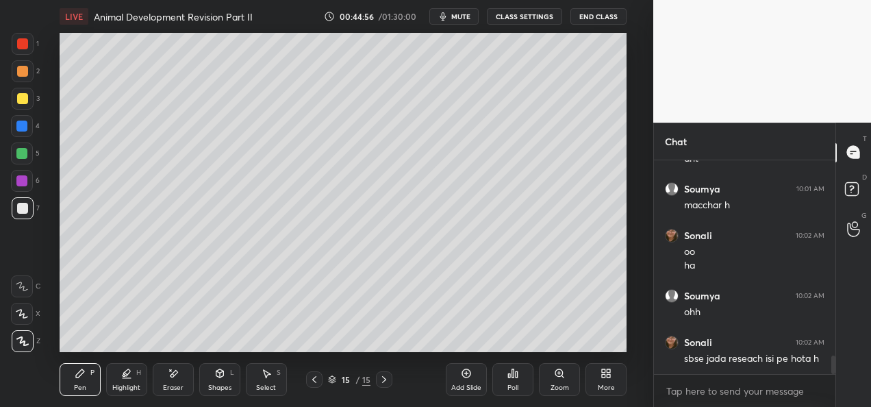
click at [25, 58] on div "1" at bounding box center [25, 46] width 27 height 27
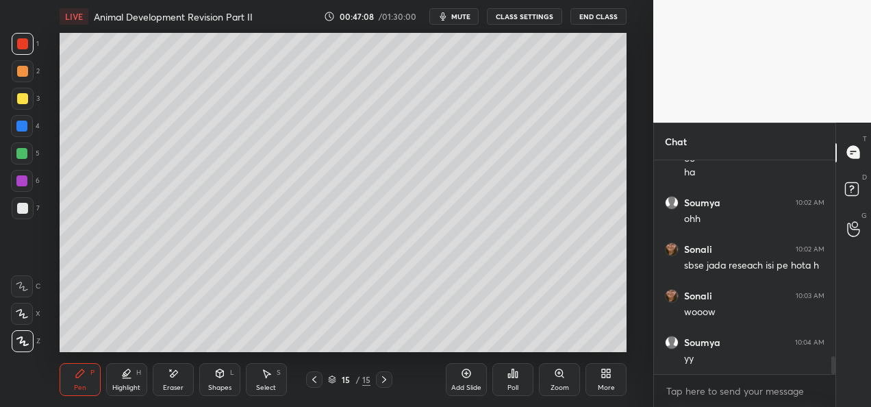
scroll to position [2389, 0]
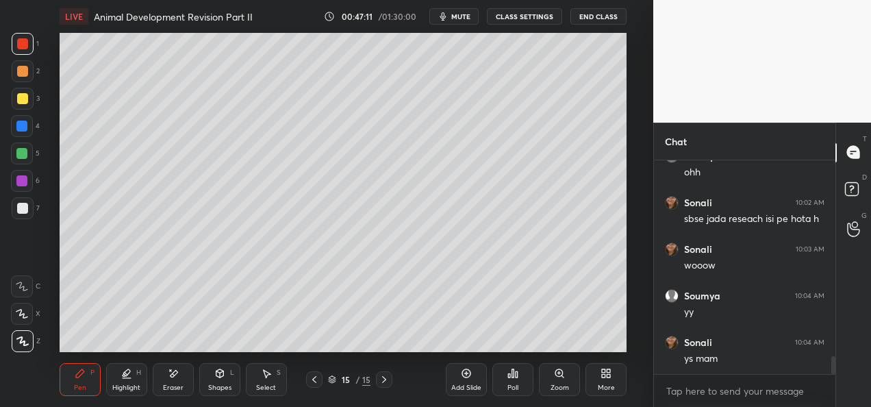
click at [607, 384] on div "More" at bounding box center [606, 387] width 17 height 7
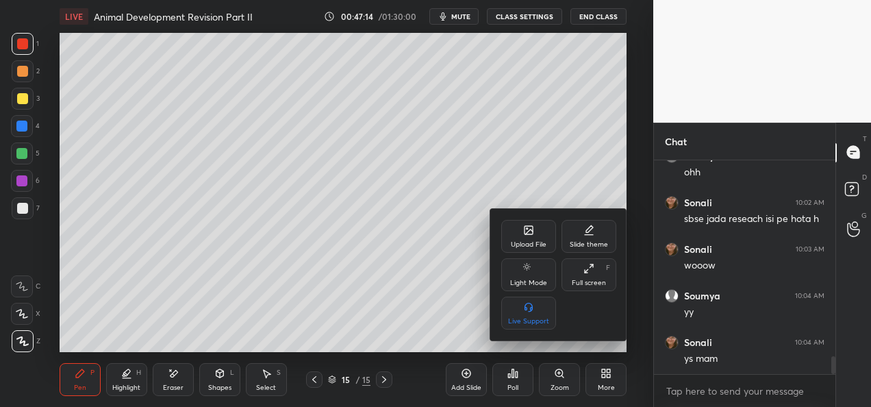
click at [534, 240] on div "Upload File" at bounding box center [528, 236] width 55 height 33
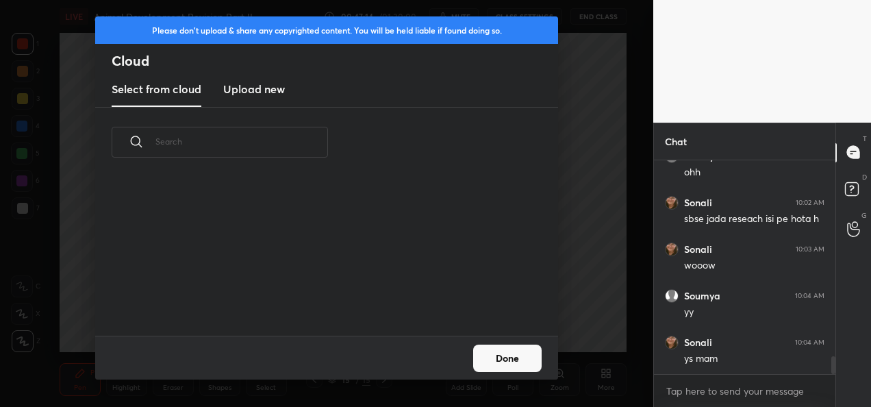
scroll to position [157, 439]
click at [263, 96] on h3 "Upload new" at bounding box center [254, 89] width 62 height 16
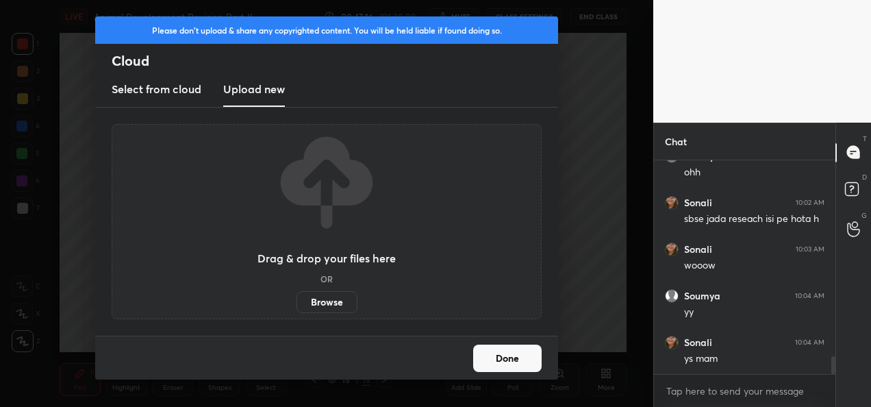
click at [329, 304] on label "Browse" at bounding box center [326, 302] width 61 height 22
click at [296, 304] on input "Browse" at bounding box center [296, 302] width 0 height 22
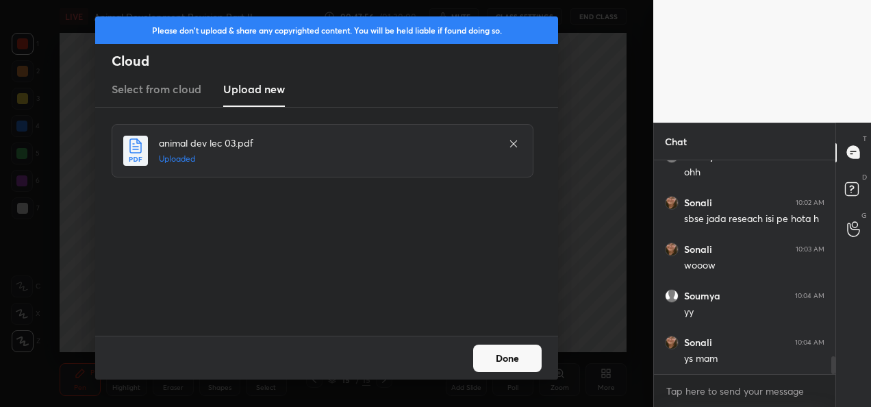
click at [509, 353] on button "Done" at bounding box center [507, 357] width 68 height 27
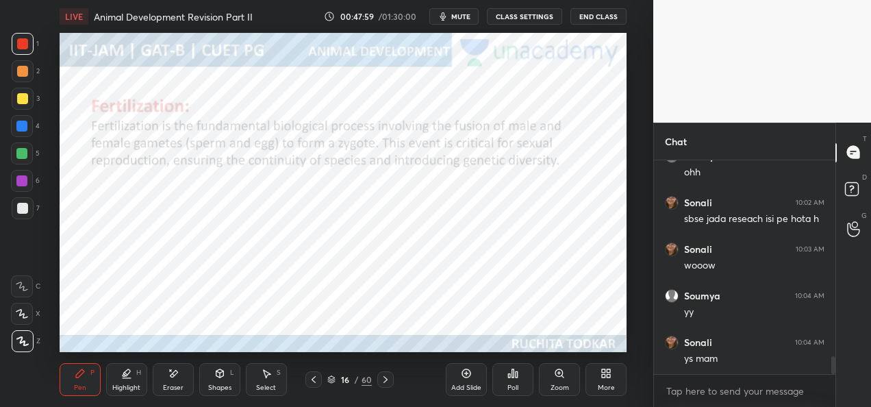
click at [314, 383] on icon at bounding box center [313, 379] width 11 height 11
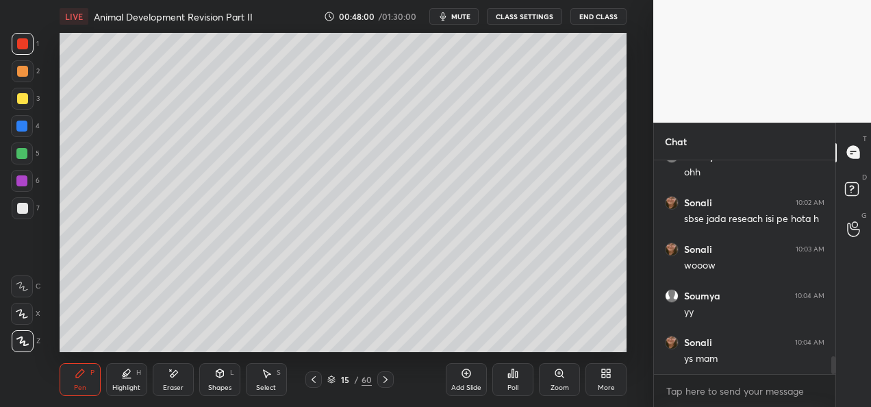
click at [382, 381] on icon at bounding box center [385, 379] width 11 height 11
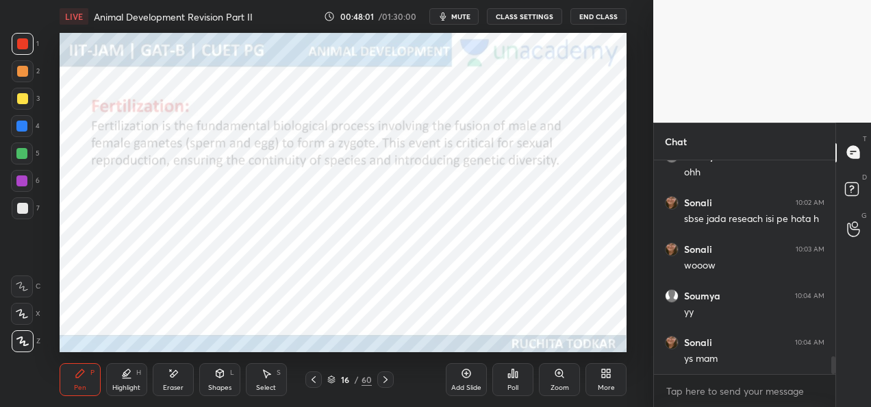
click at [602, 384] on div "More" at bounding box center [606, 387] width 17 height 7
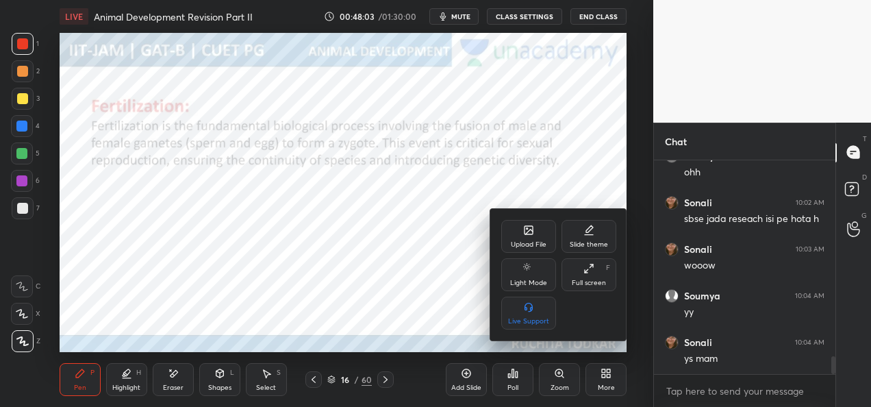
click at [534, 241] on div "Upload File" at bounding box center [529, 244] width 36 height 7
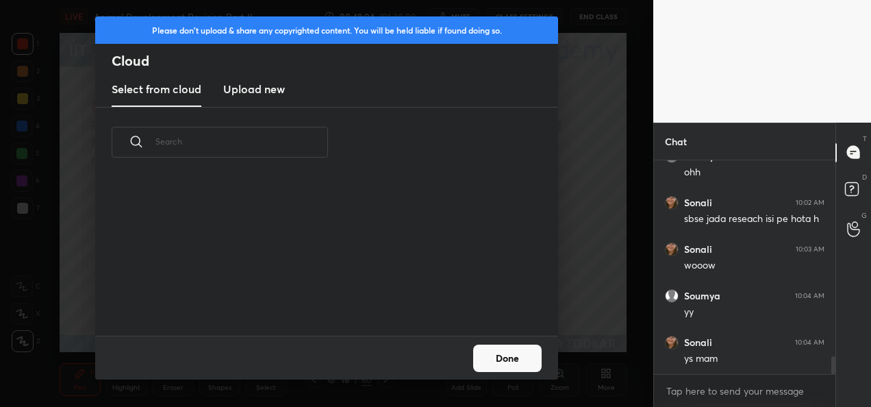
click at [262, 88] on h3 "Upload new" at bounding box center [254, 89] width 62 height 16
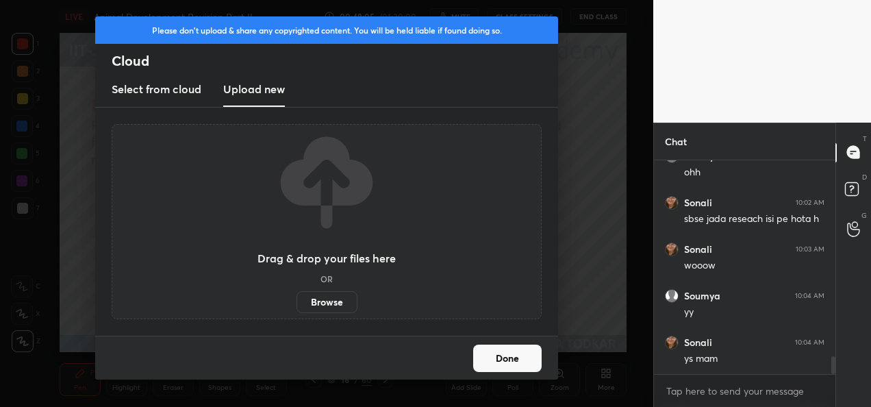
click at [329, 303] on label "Browse" at bounding box center [326, 302] width 61 height 22
click at [296, 303] on input "Browse" at bounding box center [296, 302] width 0 height 22
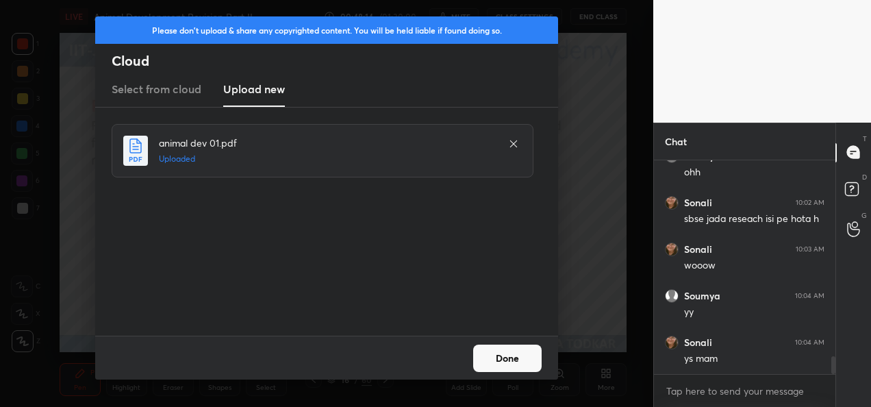
click at [502, 348] on button "Done" at bounding box center [507, 357] width 68 height 27
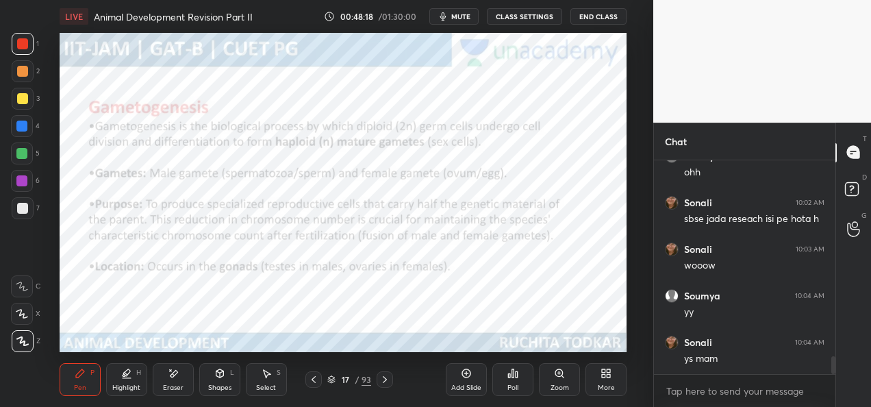
click at [312, 383] on icon at bounding box center [313, 379] width 11 height 11
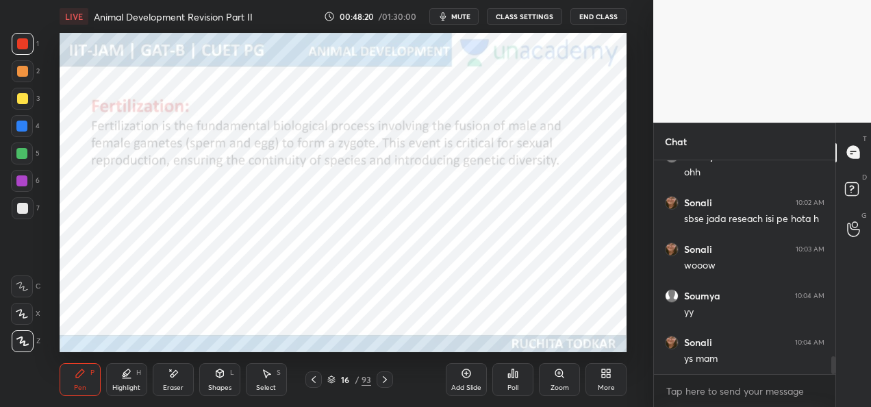
click at [323, 380] on div "16 / 93" at bounding box center [349, 379] width 88 height 16
click at [316, 381] on icon at bounding box center [313, 379] width 11 height 11
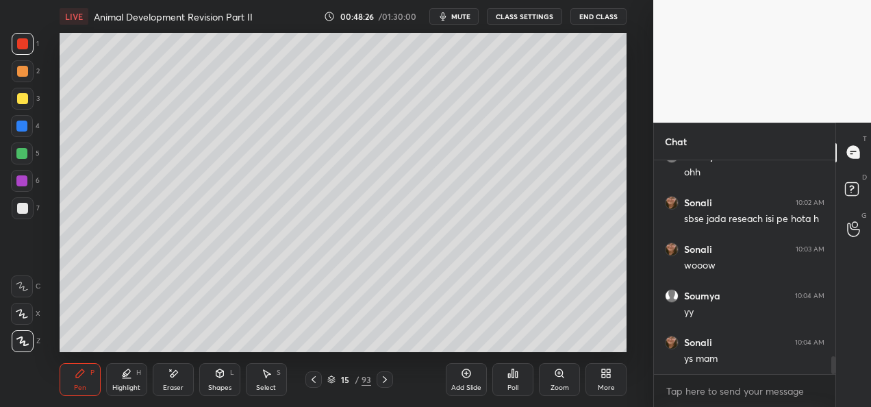
click at [385, 383] on icon at bounding box center [384, 379] width 11 height 11
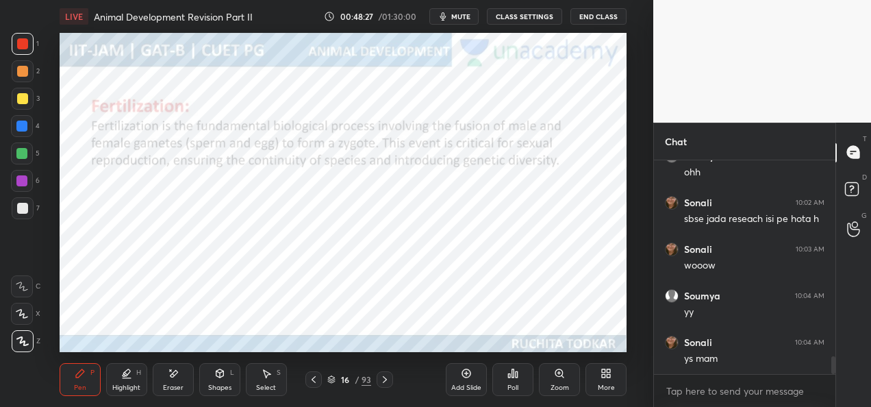
click at [383, 387] on div at bounding box center [385, 379] width 16 height 16
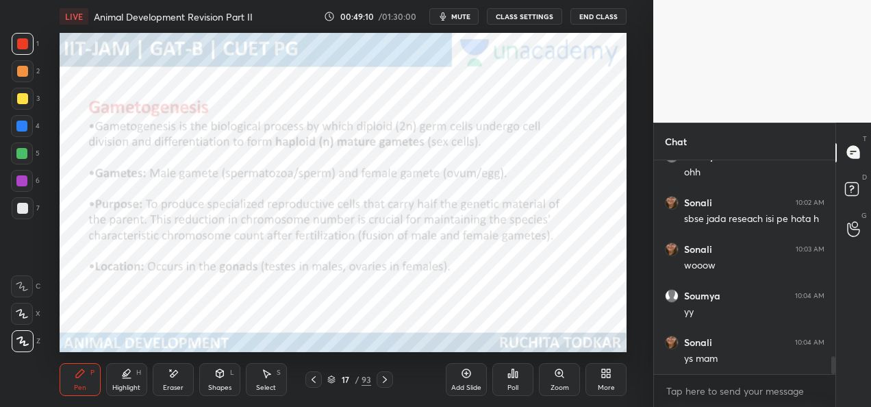
click at [387, 379] on icon at bounding box center [384, 379] width 11 height 11
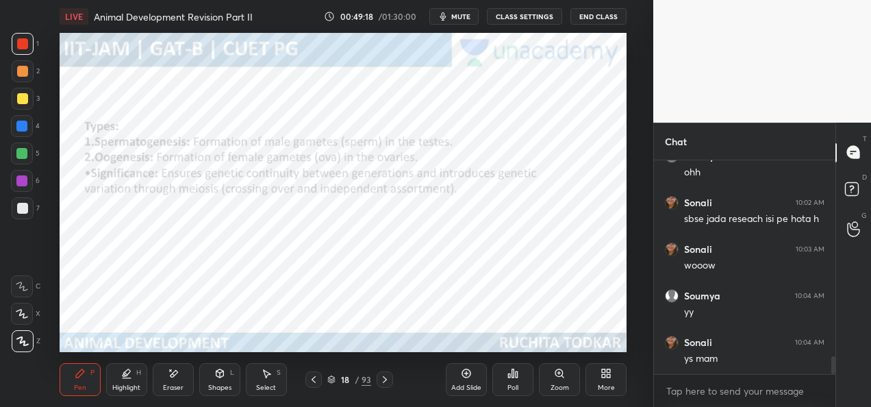
click at [389, 379] on icon at bounding box center [384, 379] width 11 height 11
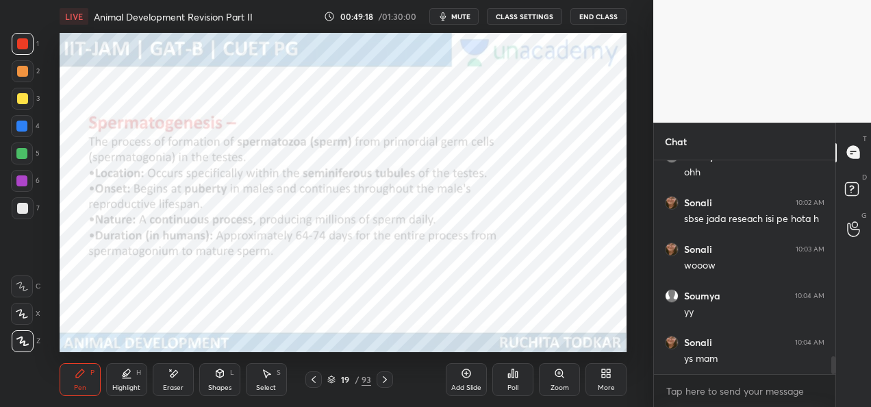
click at [307, 381] on div at bounding box center [313, 379] width 16 height 16
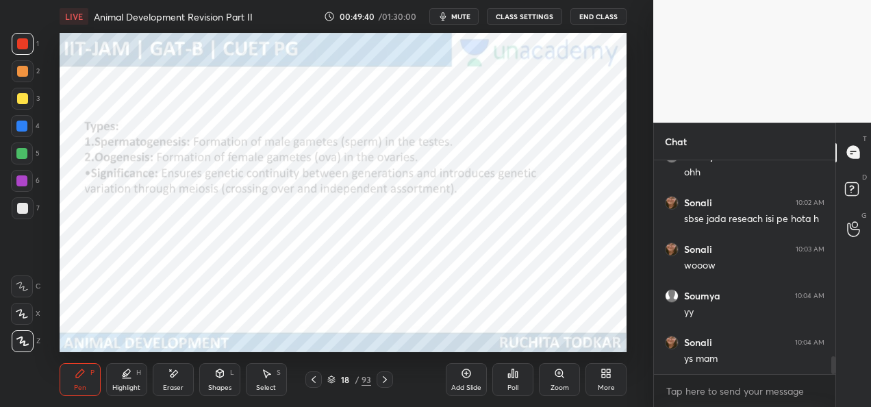
scroll to position [2436, 0]
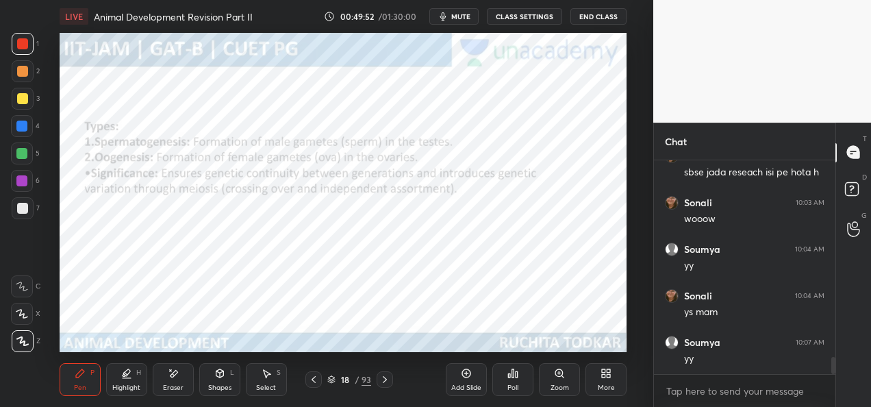
click at [390, 377] on div at bounding box center [385, 379] width 16 height 16
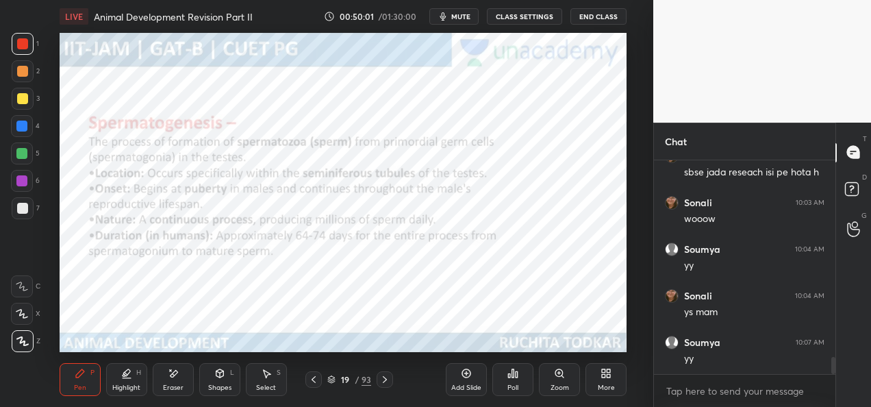
click at [463, 387] on div "Add Slide" at bounding box center [466, 387] width 30 height 7
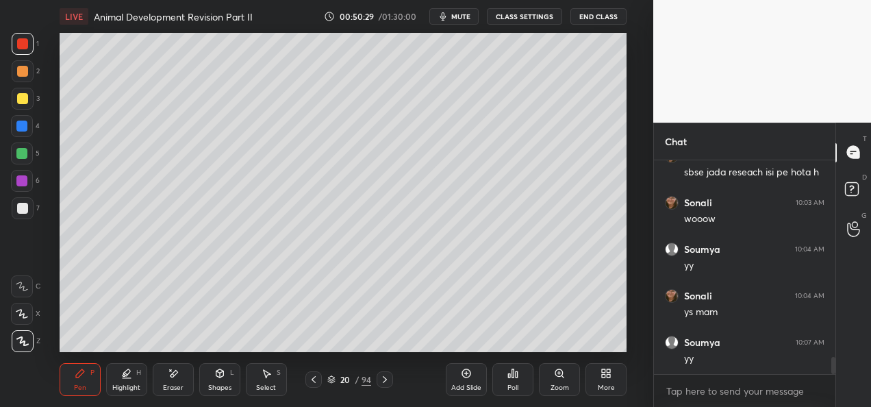
click at [16, 109] on div at bounding box center [23, 99] width 22 height 22
click at [21, 155] on div at bounding box center [21, 153] width 11 height 11
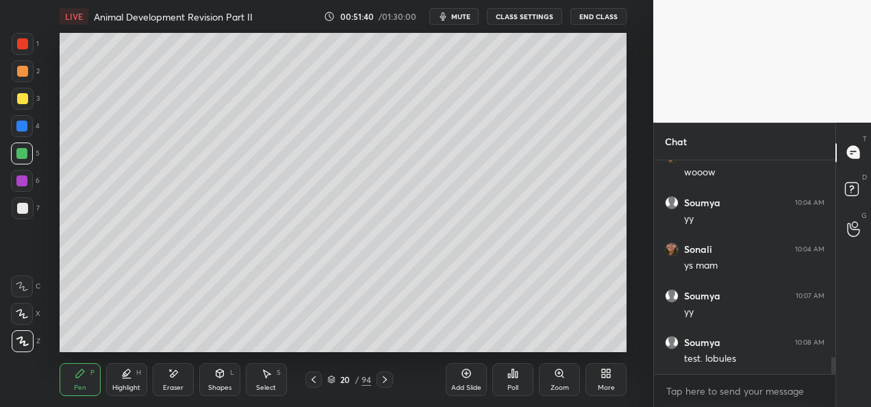
click at [7, 100] on div "1 2 3 4 5 6 7 C X Z E E Erase all H H" at bounding box center [22, 192] width 44 height 319
click at [25, 100] on div at bounding box center [22, 98] width 11 height 11
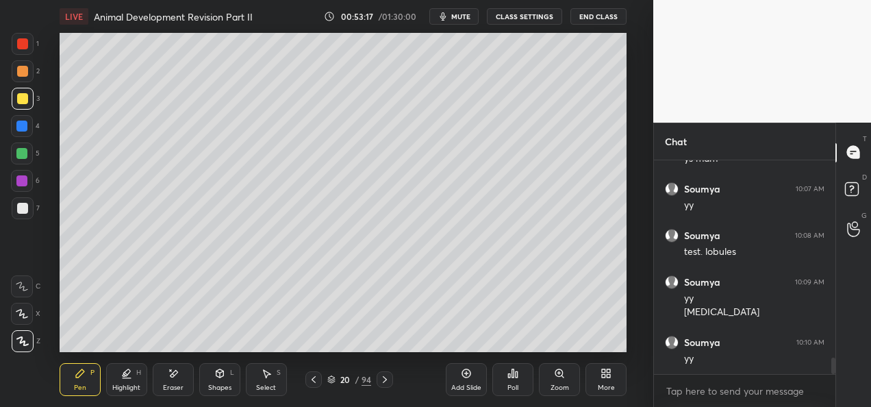
scroll to position [2603, 0]
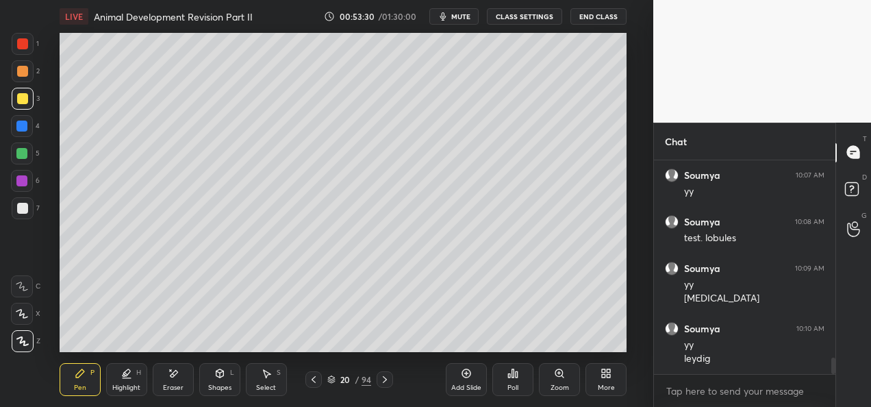
click at [22, 133] on div at bounding box center [22, 126] width 22 height 22
click at [25, 70] on div at bounding box center [22, 71] width 11 height 11
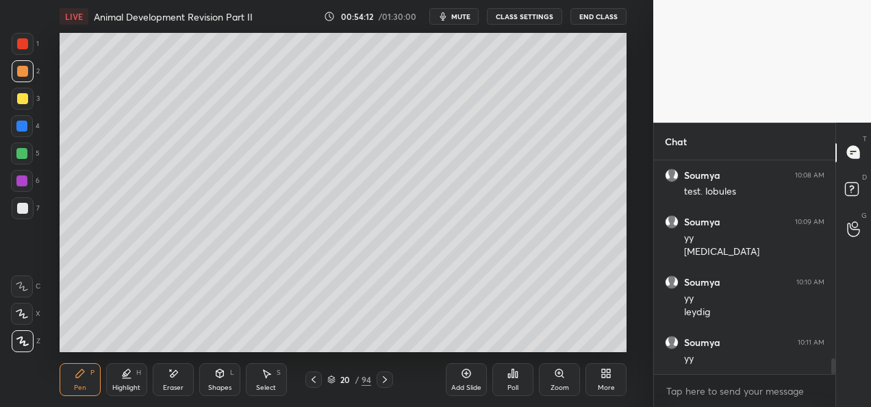
click at [310, 385] on div at bounding box center [313, 379] width 16 height 16
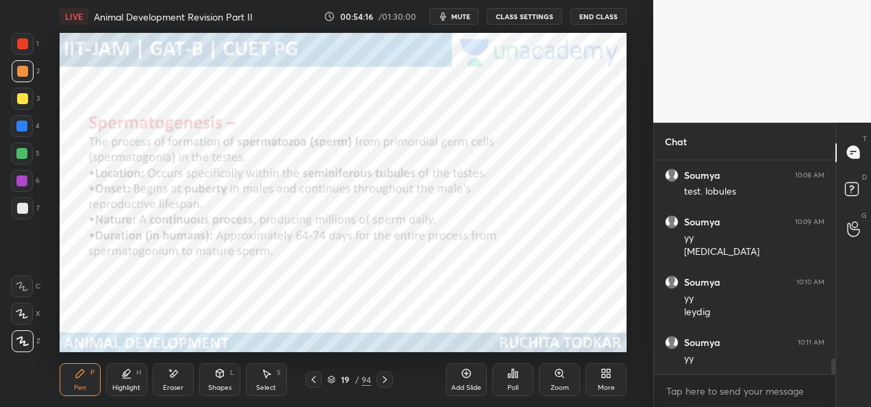
click at [387, 385] on div at bounding box center [385, 379] width 16 height 16
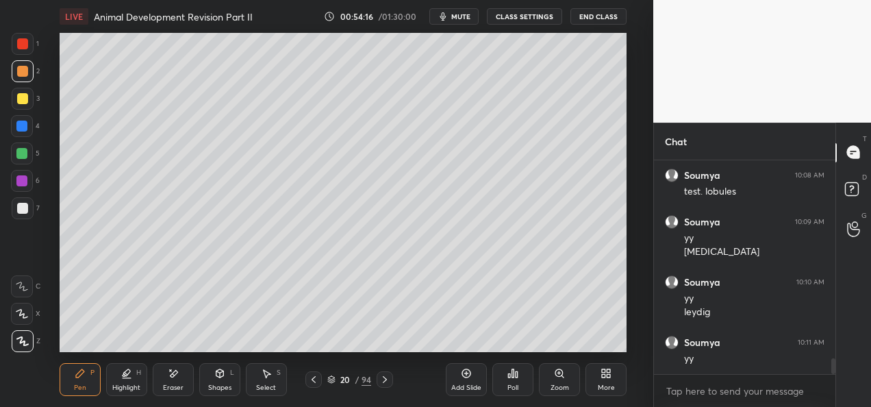
click at [386, 385] on div at bounding box center [385, 379] width 16 height 16
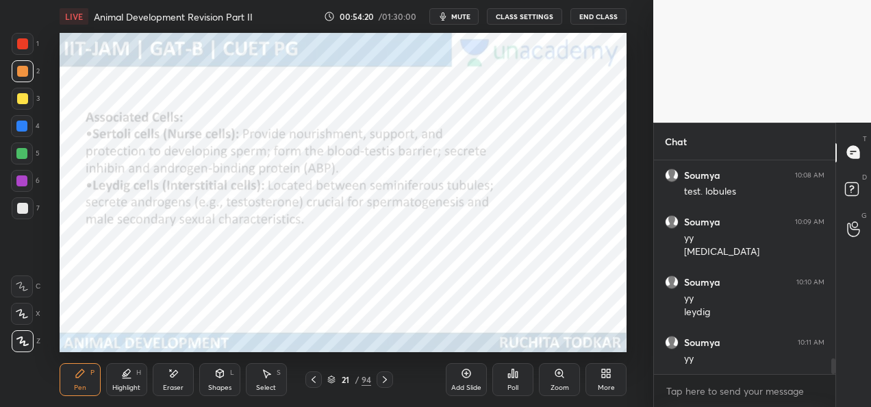
click at [385, 381] on icon at bounding box center [384, 379] width 11 height 11
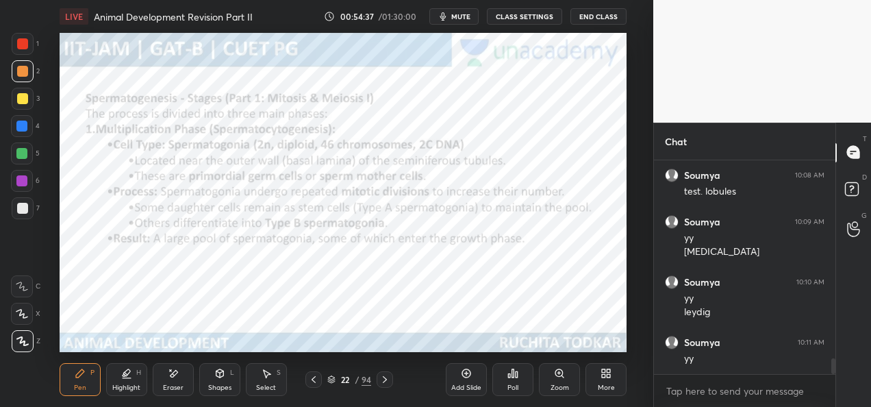
click at [383, 384] on icon at bounding box center [384, 379] width 11 height 11
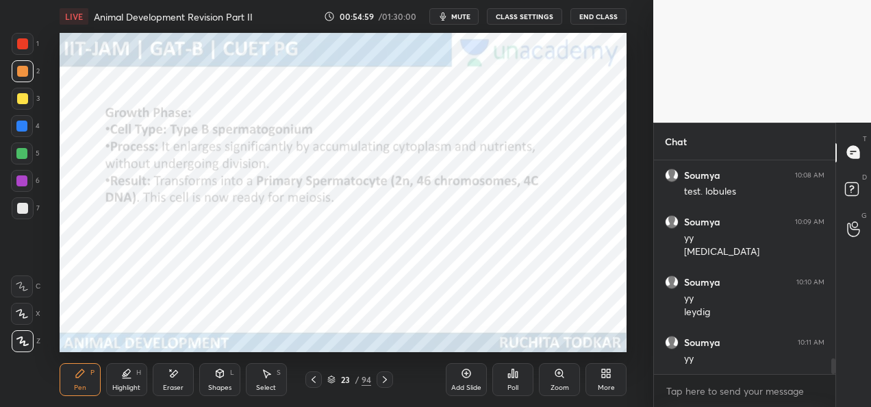
click at [382, 380] on icon at bounding box center [384, 379] width 11 height 11
click at [379, 380] on icon at bounding box center [384, 379] width 11 height 11
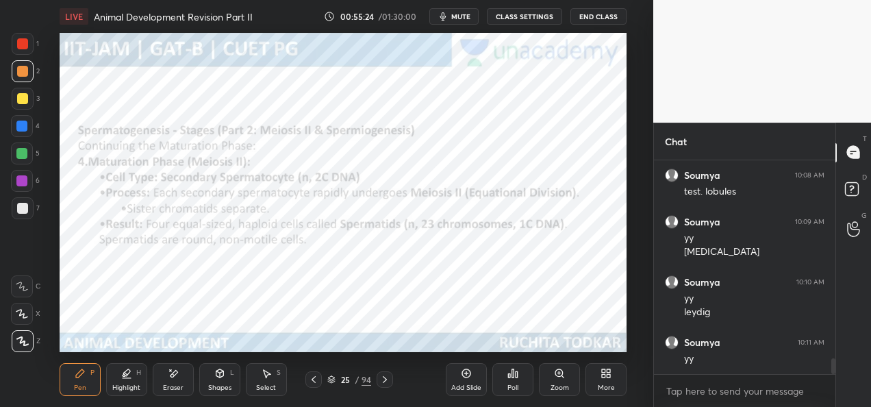
click at [394, 385] on div "25 / 94" at bounding box center [349, 379] width 193 height 16
click at [379, 383] on icon at bounding box center [384, 379] width 11 height 11
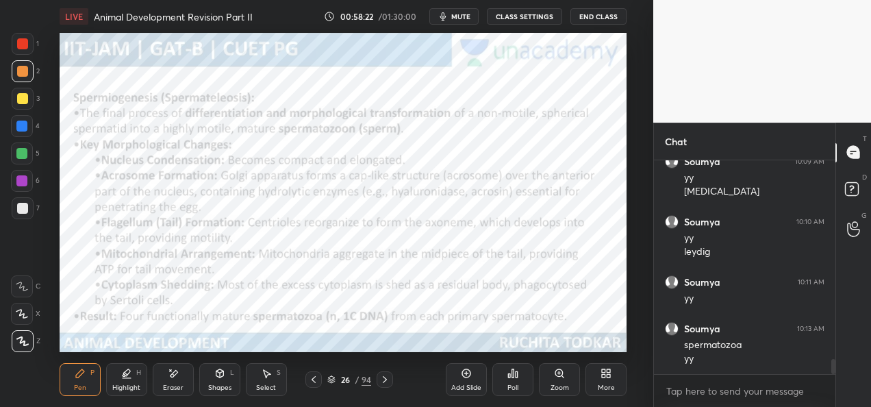
scroll to position [2756, 0]
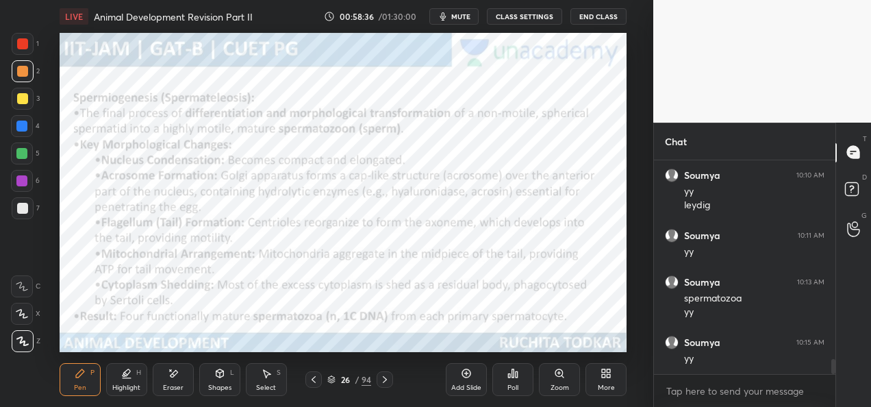
click at [409, 379] on div "26 / 94" at bounding box center [349, 379] width 193 height 16
click at [382, 378] on icon at bounding box center [384, 379] width 11 height 11
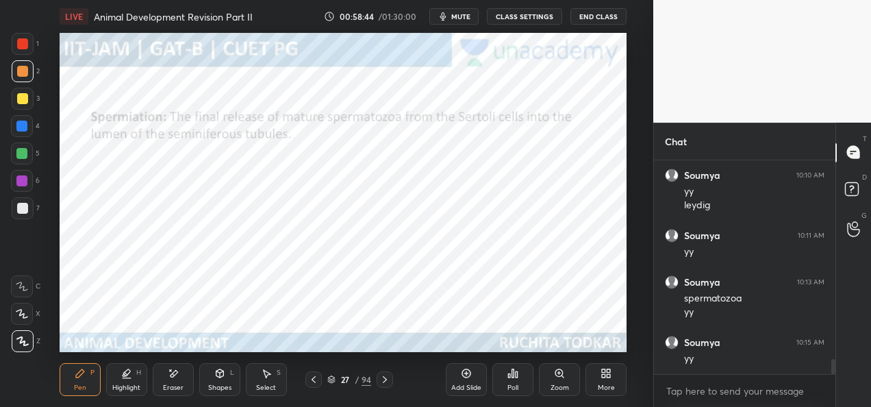
click at [383, 377] on icon at bounding box center [384, 379] width 11 height 11
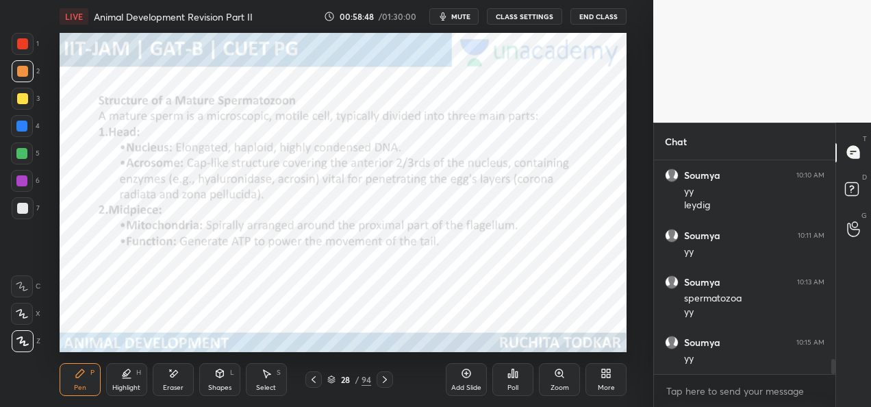
click at [388, 384] on icon at bounding box center [384, 379] width 11 height 11
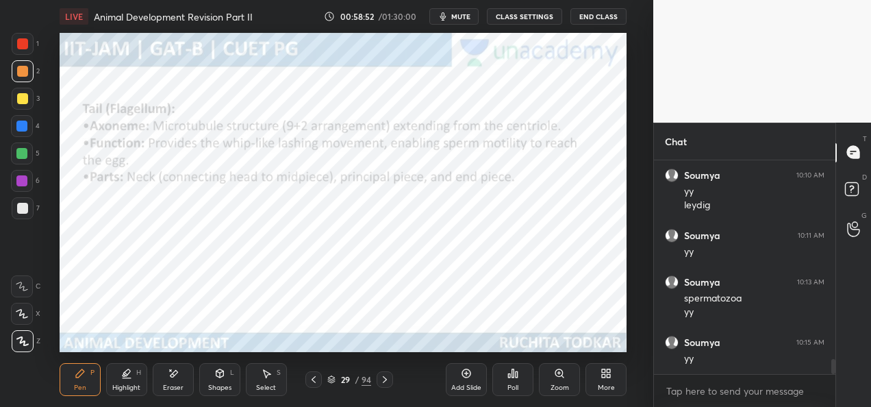
click at [386, 386] on div at bounding box center [385, 379] width 16 height 16
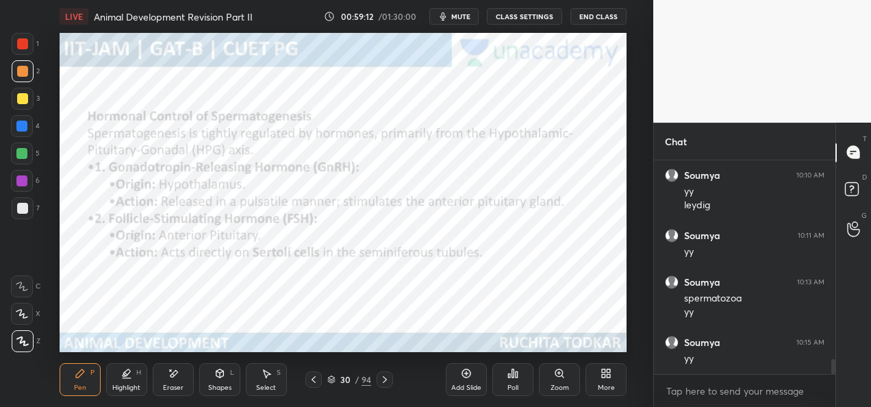
click at [383, 382] on icon at bounding box center [385, 379] width 4 height 7
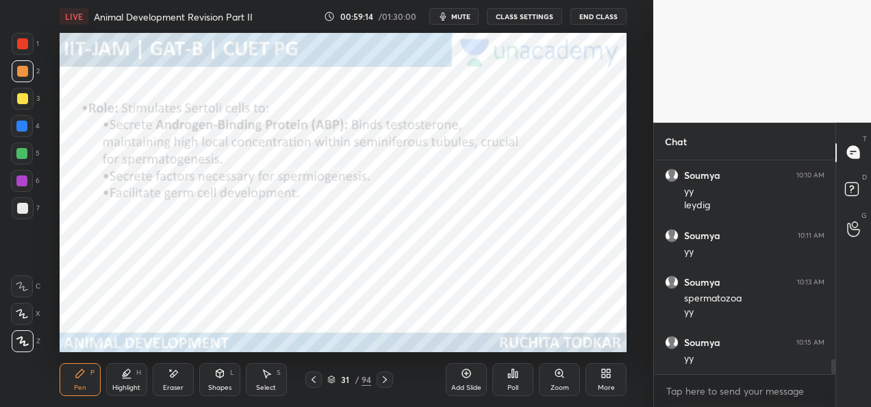
click at [383, 377] on icon at bounding box center [384, 379] width 11 height 11
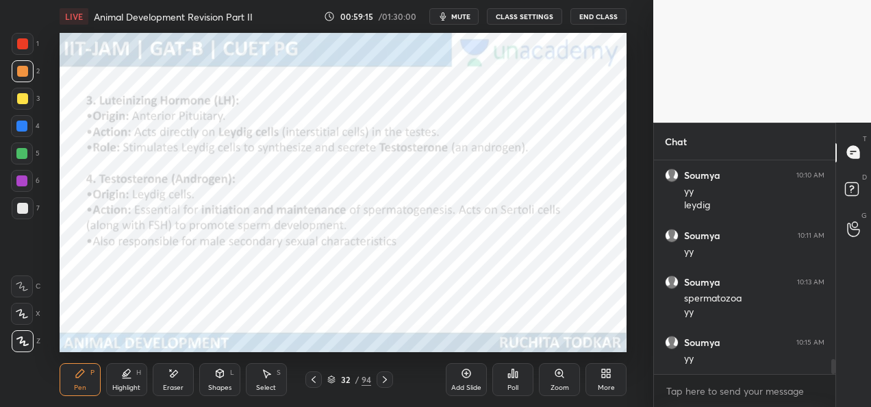
click at [385, 381] on icon at bounding box center [384, 379] width 11 height 11
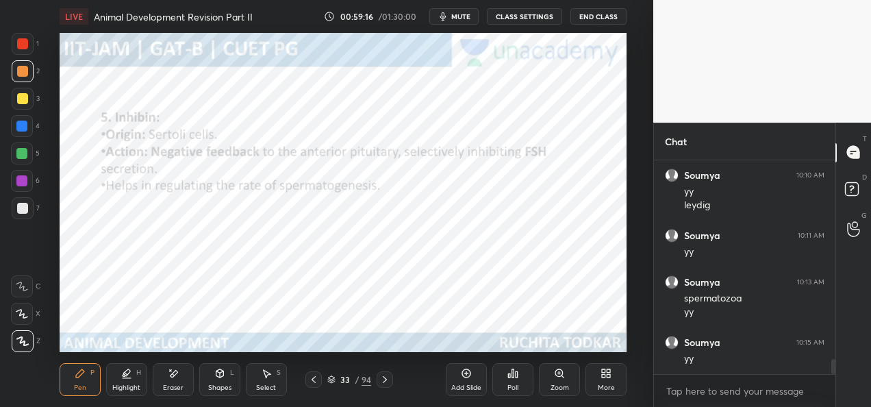
click at [387, 381] on icon at bounding box center [384, 379] width 11 height 11
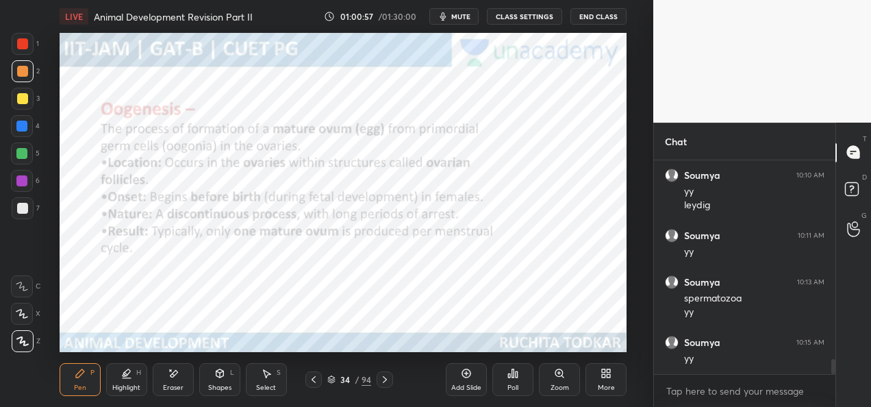
click at [387, 383] on icon at bounding box center [384, 379] width 11 height 11
click at [383, 381] on icon at bounding box center [384, 379] width 11 height 11
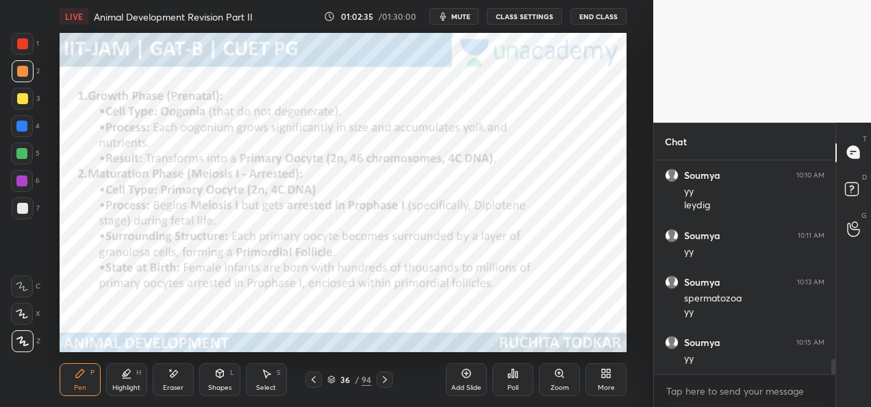
click at [387, 385] on div at bounding box center [385, 379] width 16 height 16
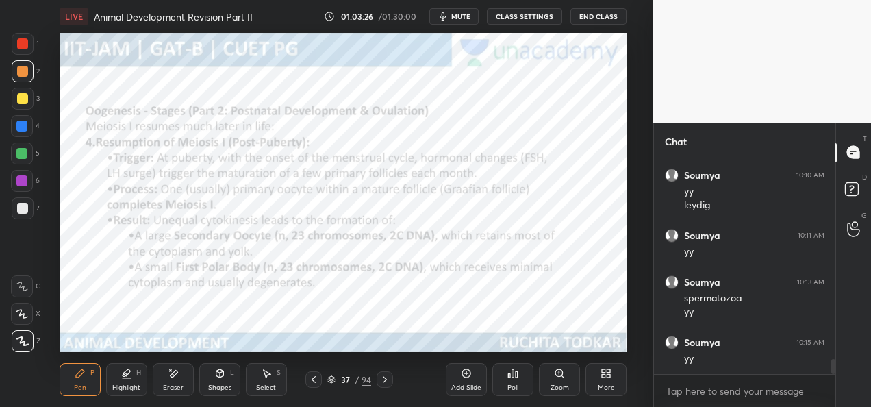
click at [386, 382] on icon at bounding box center [384, 379] width 11 height 11
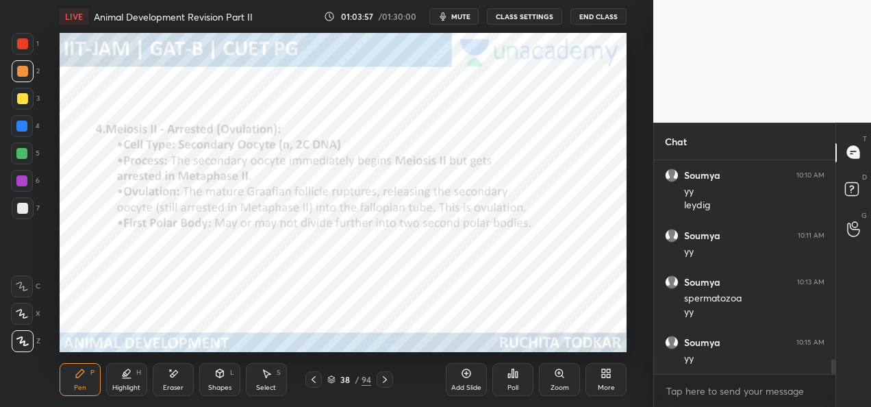
click at [386, 387] on div "Pen P Highlight H Eraser Shapes L Select S 38 / 94 Add Slide Poll Zoom More" at bounding box center [343, 379] width 567 height 55
click at [387, 382] on icon at bounding box center [384, 379] width 11 height 11
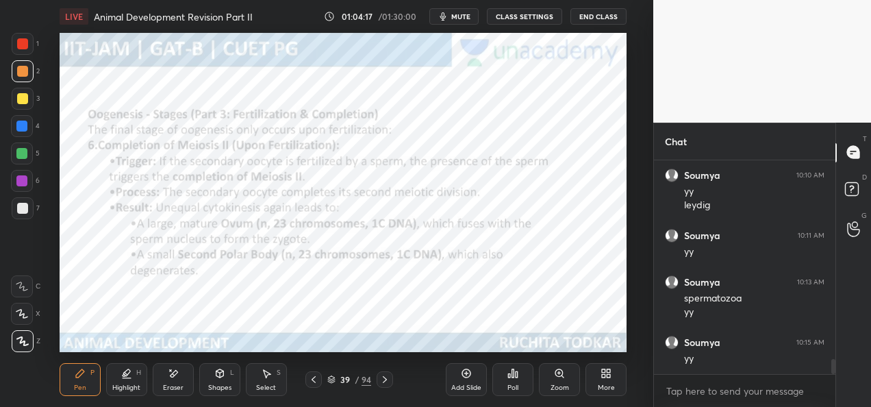
click at [383, 379] on icon at bounding box center [384, 379] width 11 height 11
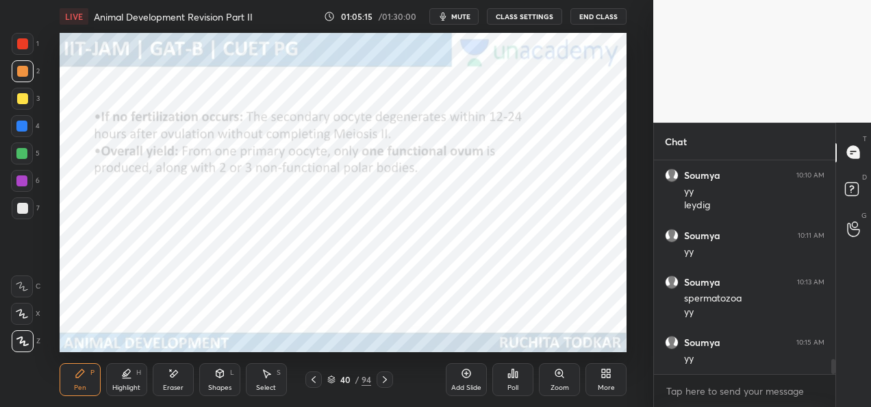
click at [389, 381] on icon at bounding box center [384, 379] width 11 height 11
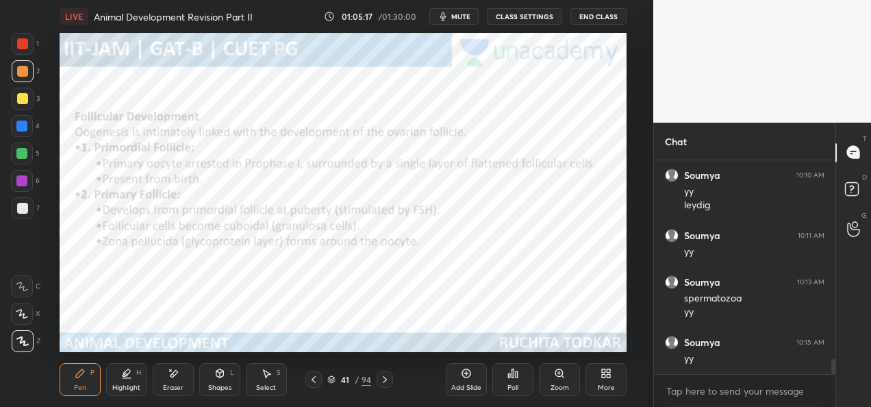
click at [397, 389] on div "Pen P Highlight H Eraser Shapes L Select S 41 / 94 Add Slide Poll Zoom More" at bounding box center [343, 379] width 567 height 55
click at [387, 383] on icon at bounding box center [384, 379] width 11 height 11
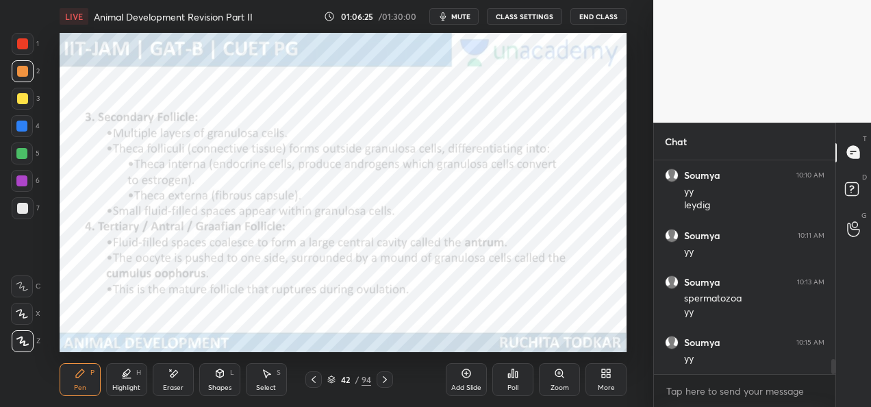
scroll to position [2803, 0]
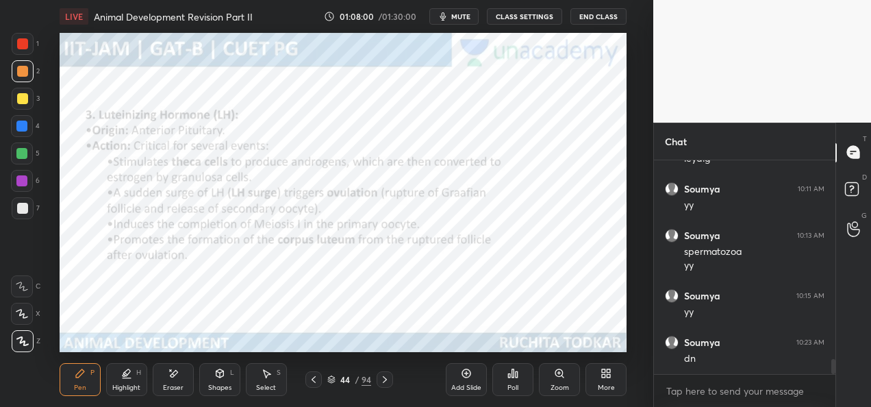
click at [385, 382] on icon at bounding box center [384, 379] width 11 height 11
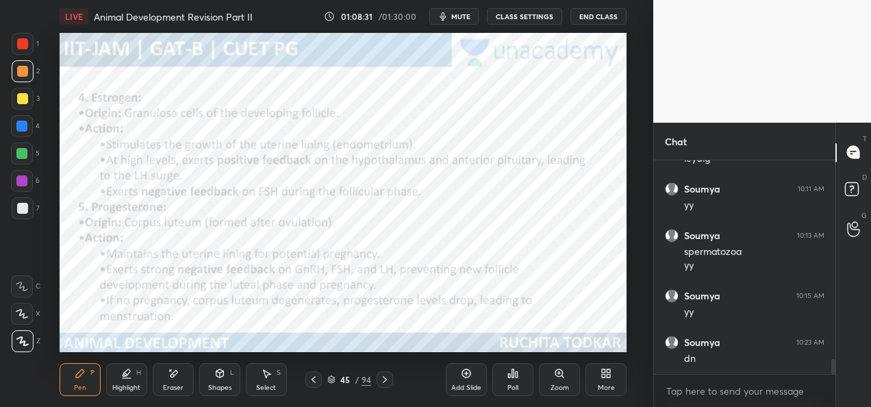
scroll to position [2849, 0]
click at [385, 379] on icon at bounding box center [384, 379] width 11 height 11
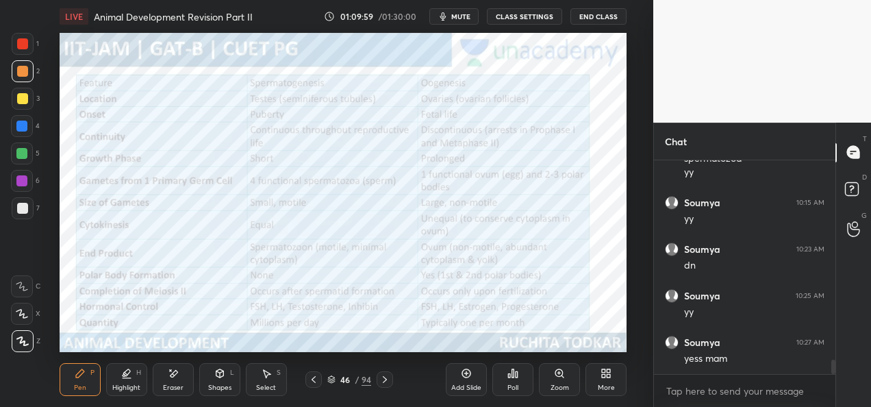
scroll to position [2942, 0]
click at [383, 379] on icon at bounding box center [384, 379] width 11 height 11
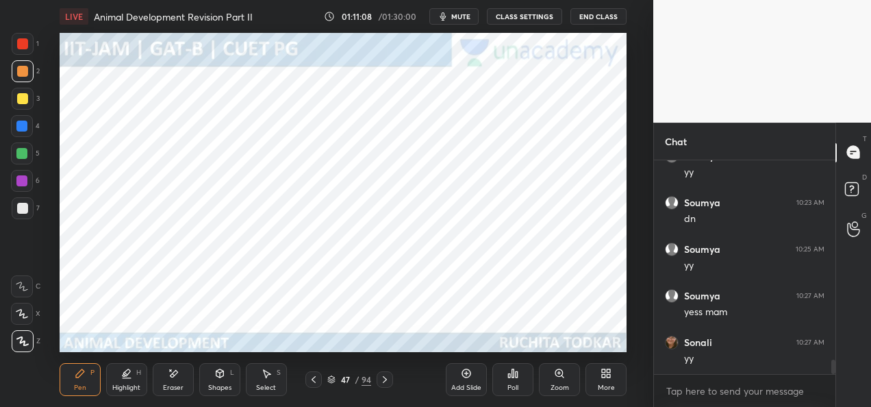
click at [314, 379] on icon at bounding box center [313, 379] width 11 height 11
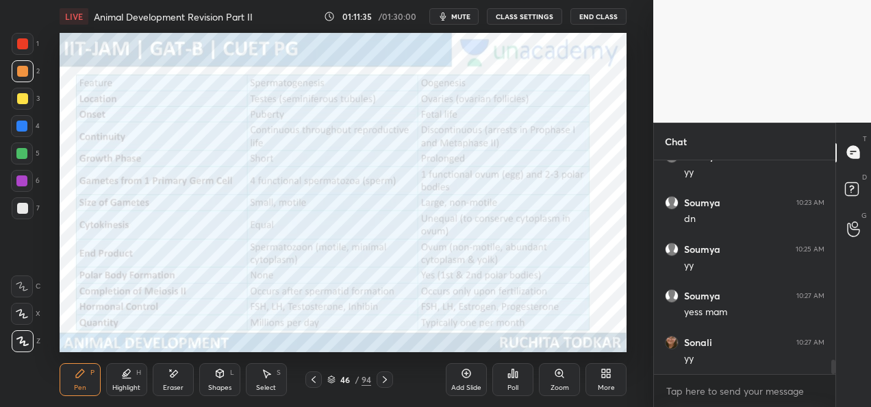
click at [383, 379] on icon at bounding box center [384, 379] width 11 height 11
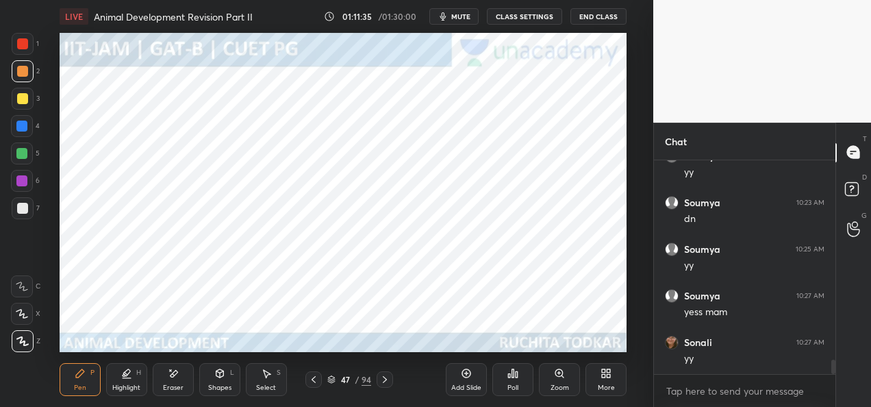
click at [387, 378] on icon at bounding box center [384, 379] width 11 height 11
click at [389, 377] on icon at bounding box center [384, 379] width 11 height 11
click at [331, 379] on icon at bounding box center [331, 379] width 8 height 8
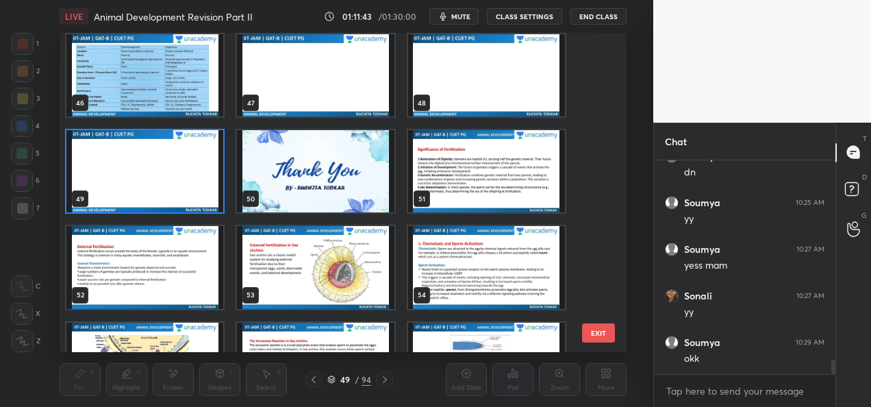
scroll to position [1472, 0]
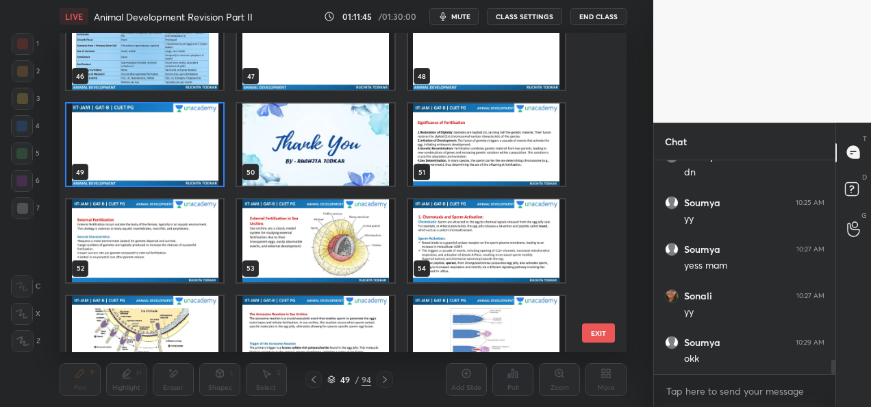
click at [507, 151] on img "grid" at bounding box center [485, 144] width 157 height 82
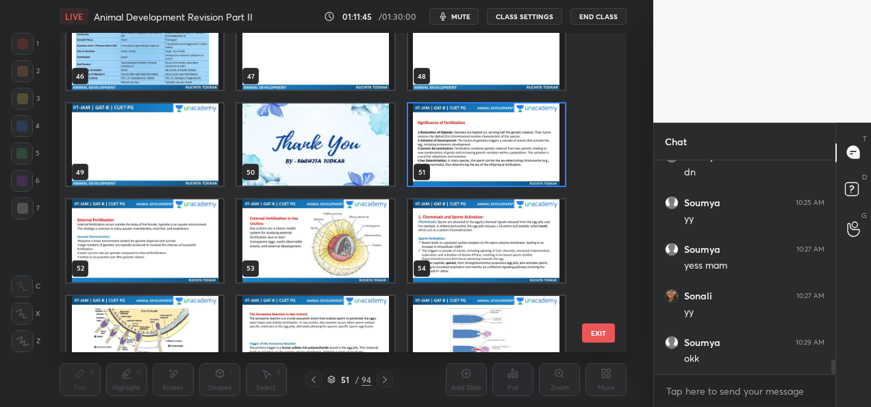
click at [504, 153] on img "grid" at bounding box center [485, 144] width 157 height 82
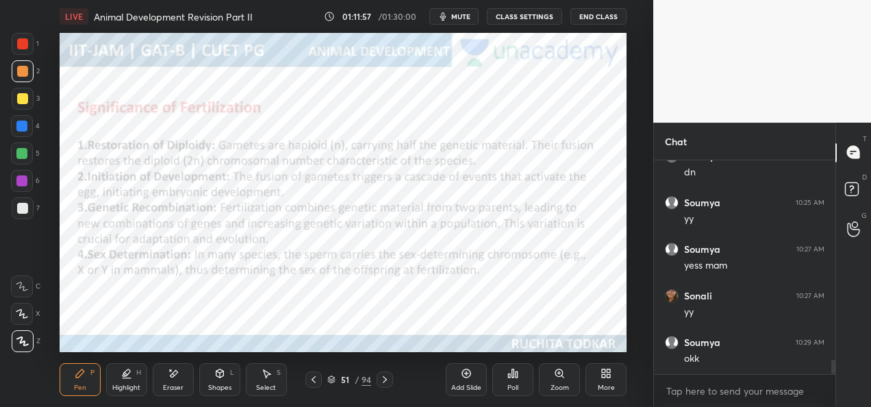
click at [483, 16] on div "01:11:57 / 01:30:00 mute CLASS SETTINGS End Class" at bounding box center [475, 16] width 303 height 16
click at [518, 15] on button "CLASS SETTINGS" at bounding box center [524, 16] width 75 height 16
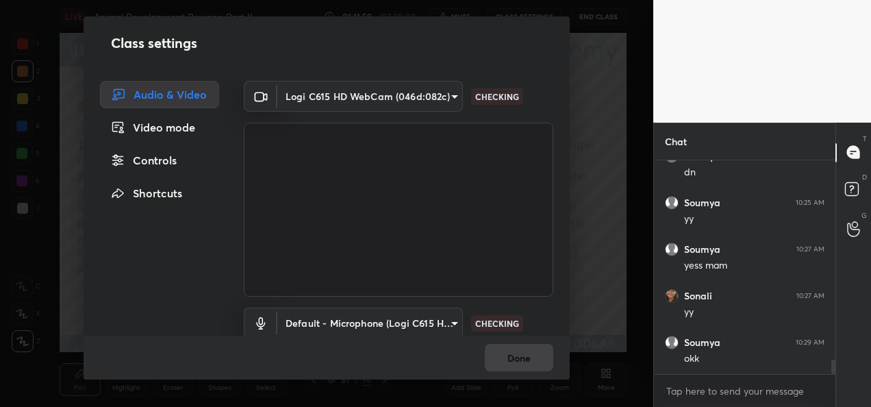
click at [407, 103] on body "1 2 3 4 5 6 7 C X Z E E Erase all H H LIVE Animal Development Revision Part II …" at bounding box center [435, 203] width 871 height 407
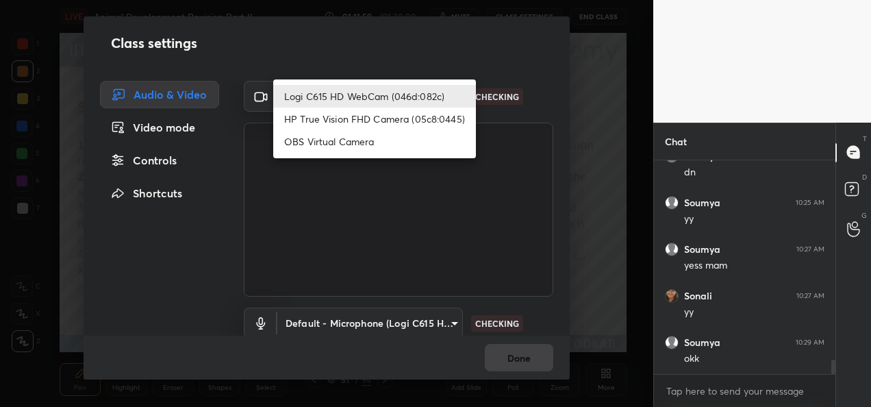
click at [368, 121] on li "HP True Vision FHD Camera (05c8:0445)" at bounding box center [374, 118] width 203 height 23
type input "bcf53276a89e7daf4ffafe53acaefef8a573b71029af250087ced6fea5ab325b"
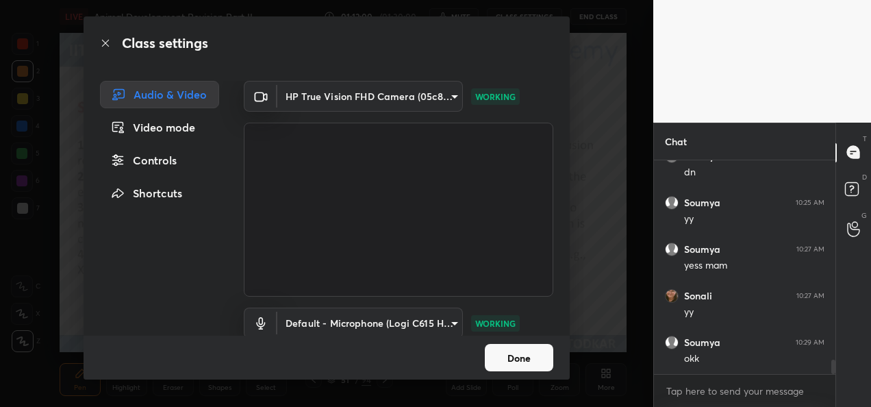
click at [535, 357] on button "Done" at bounding box center [519, 357] width 68 height 27
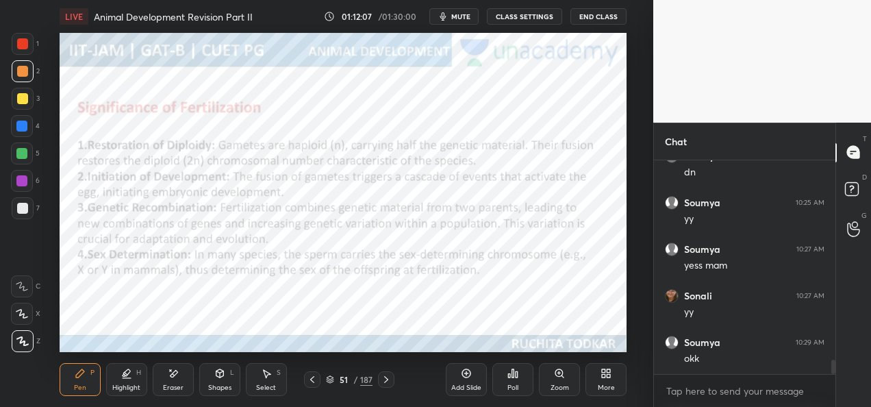
click at [531, 14] on button "CLASS SETTINGS" at bounding box center [524, 16] width 75 height 16
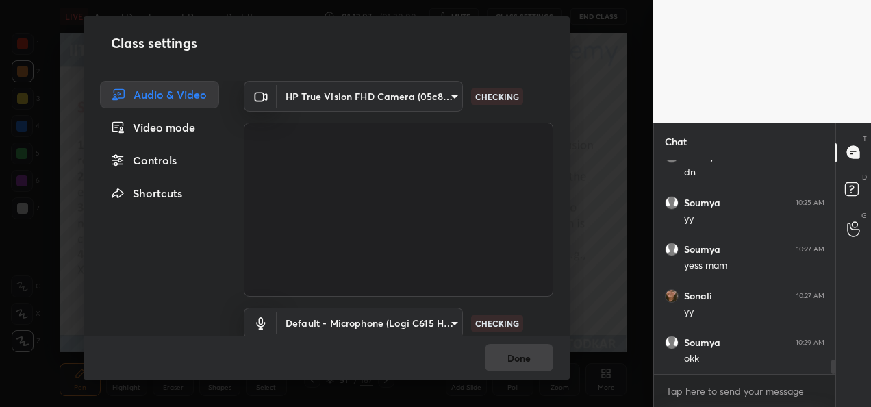
click at [438, 100] on body "1 2 3 4 5 6 7 C X Z E E Erase all H H LIVE Animal Development Revision Part II …" at bounding box center [435, 203] width 871 height 407
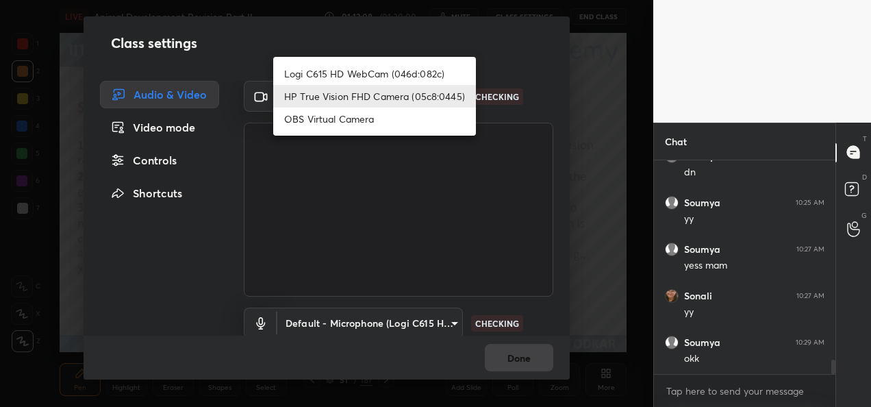
click at [348, 76] on li "Logi C615 HD WebCam (046d:082c)" at bounding box center [374, 73] width 203 height 23
type input "9a60a891c99e43c4f3b6c1c2af706b7568f7a8d24487825b1df04ecacc35332c"
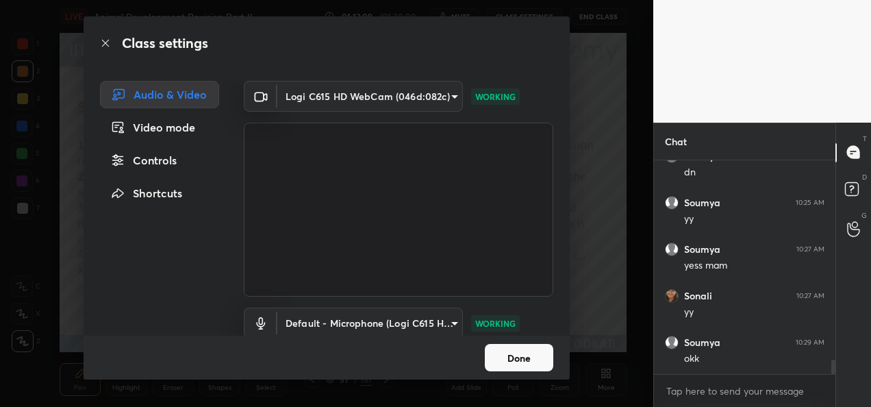
click at [527, 354] on button "Done" at bounding box center [519, 357] width 68 height 27
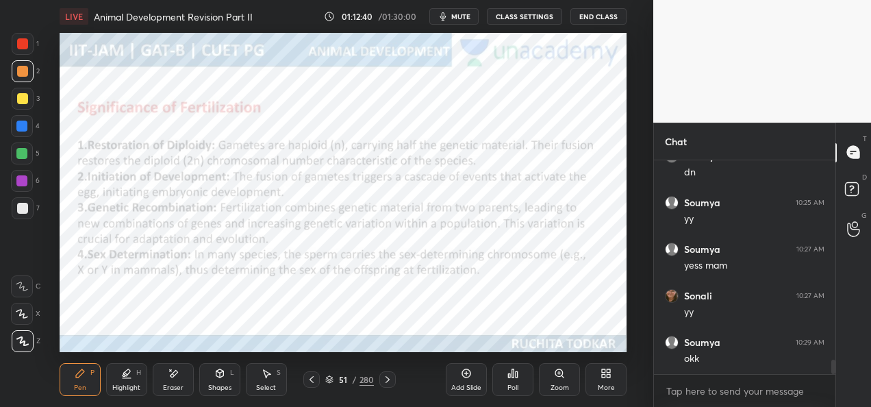
scroll to position [3035, 0]
click at [385, 381] on icon at bounding box center [387, 379] width 11 height 11
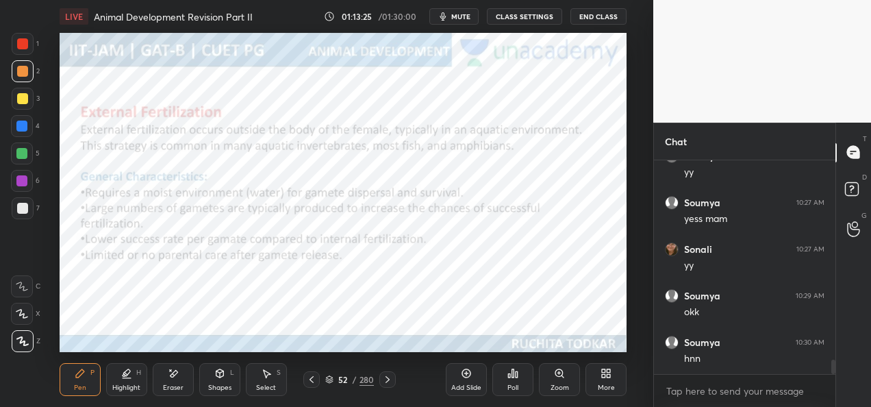
click at [468, 378] on icon at bounding box center [466, 373] width 11 height 11
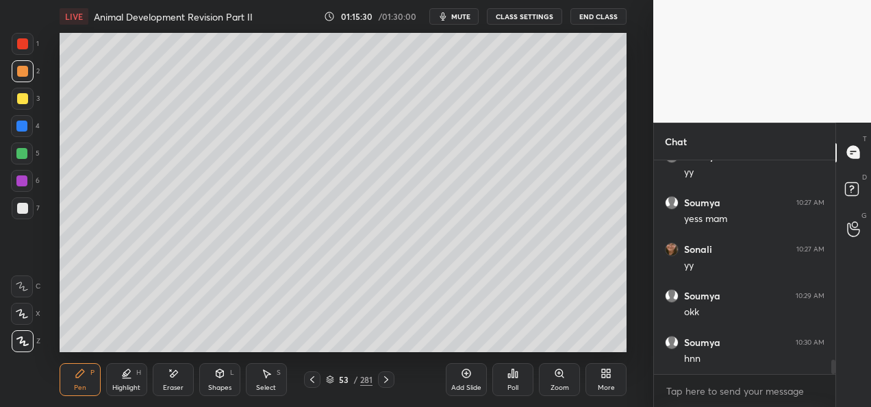
click at [316, 377] on icon at bounding box center [312, 379] width 11 height 11
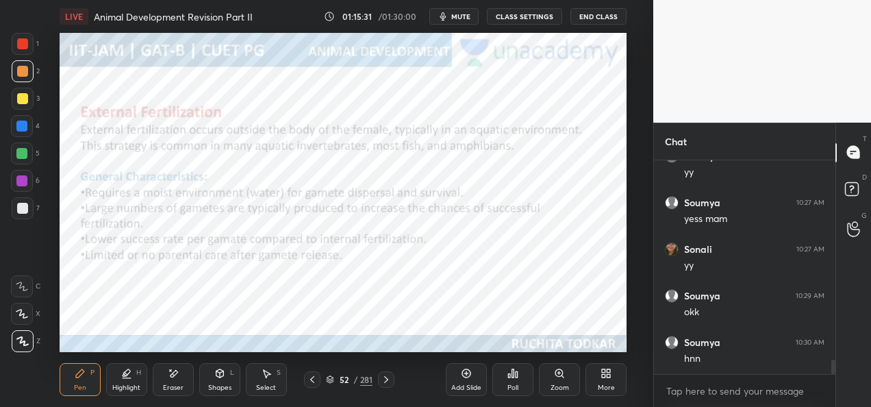
scroll to position [3082, 0]
click at [390, 380] on icon at bounding box center [386, 379] width 11 height 11
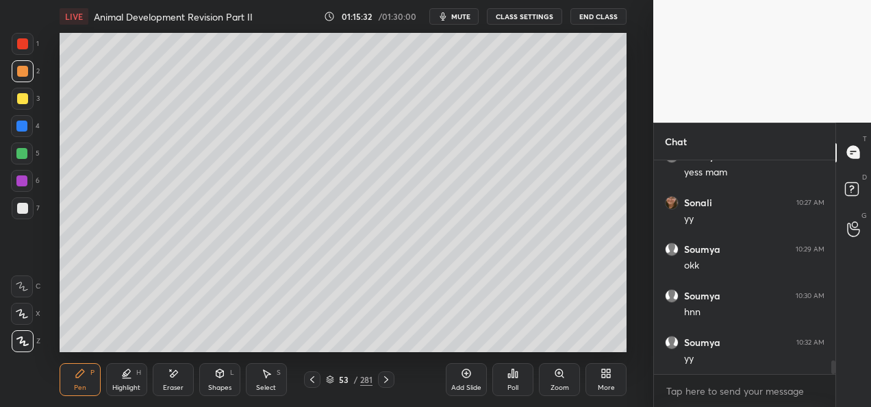
click at [392, 381] on div at bounding box center [386, 379] width 16 height 16
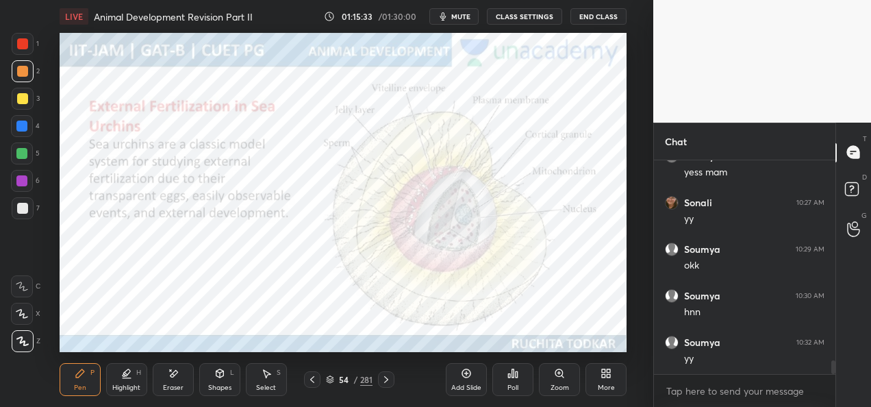
click at [395, 379] on div "54 / 281" at bounding box center [349, 379] width 193 height 16
click at [378, 379] on div at bounding box center [386, 379] width 16 height 16
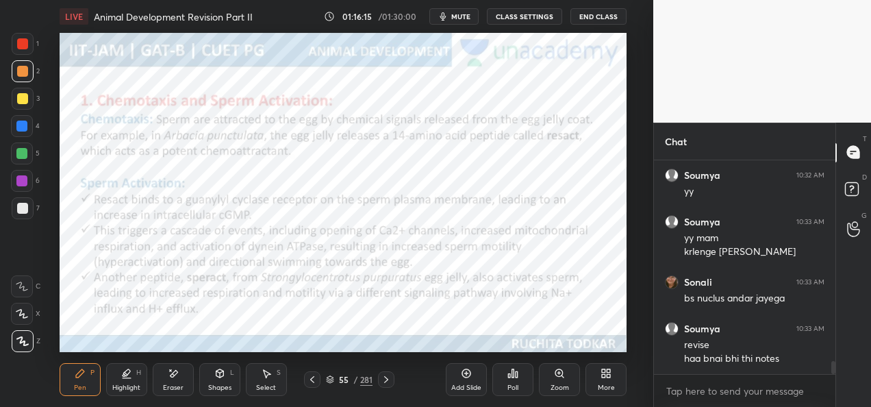
scroll to position [3263, 0]
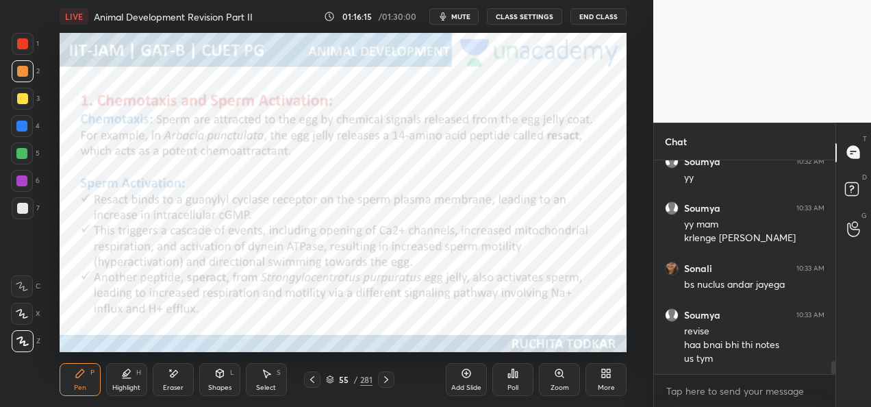
click at [386, 380] on icon at bounding box center [386, 379] width 4 height 7
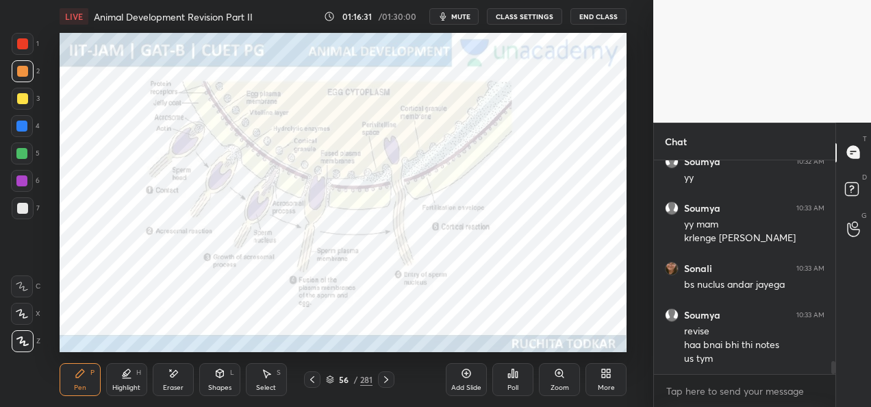
click at [382, 379] on icon at bounding box center [386, 379] width 11 height 11
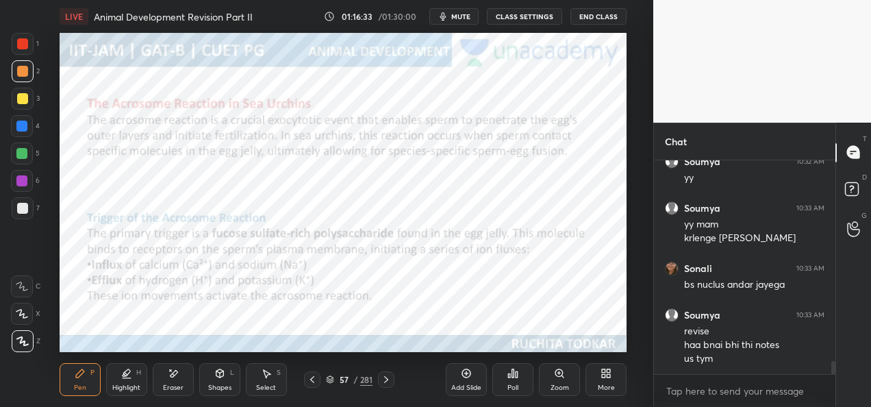
click at [387, 383] on icon at bounding box center [386, 379] width 11 height 11
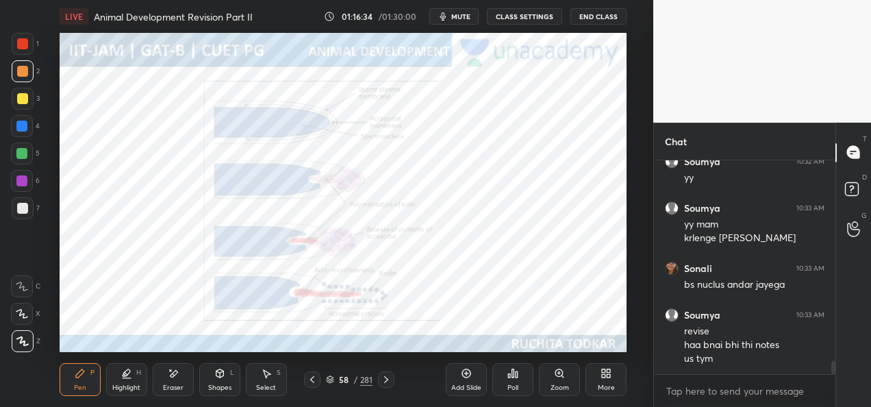
click at [388, 381] on icon at bounding box center [386, 379] width 11 height 11
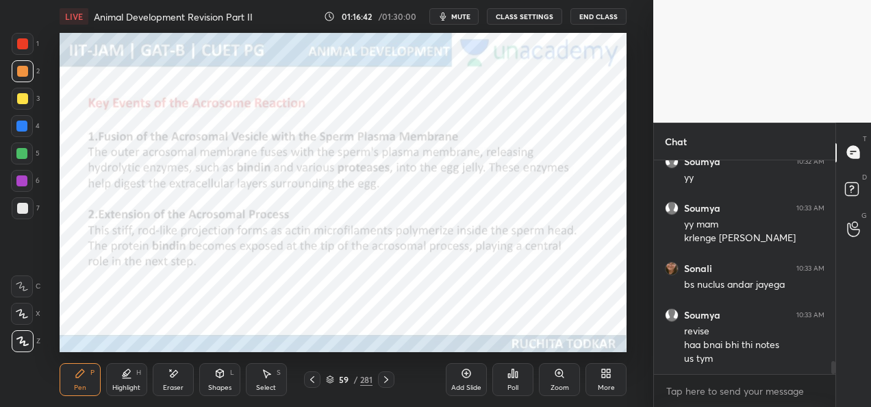
click at [383, 382] on icon at bounding box center [386, 379] width 11 height 11
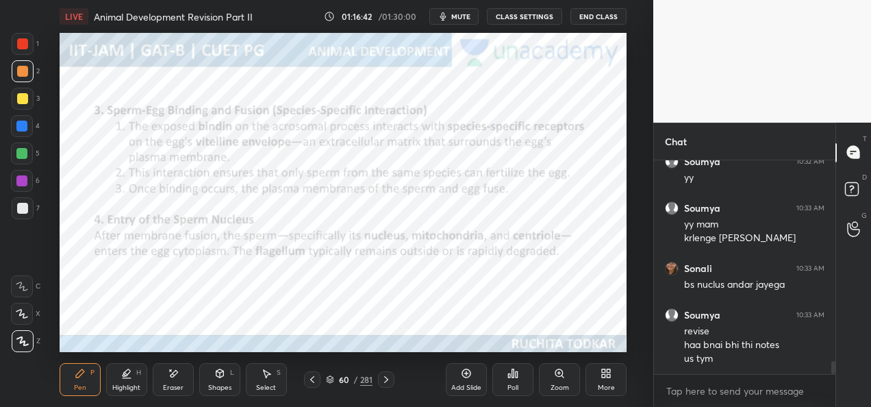
click at [387, 383] on icon at bounding box center [386, 379] width 11 height 11
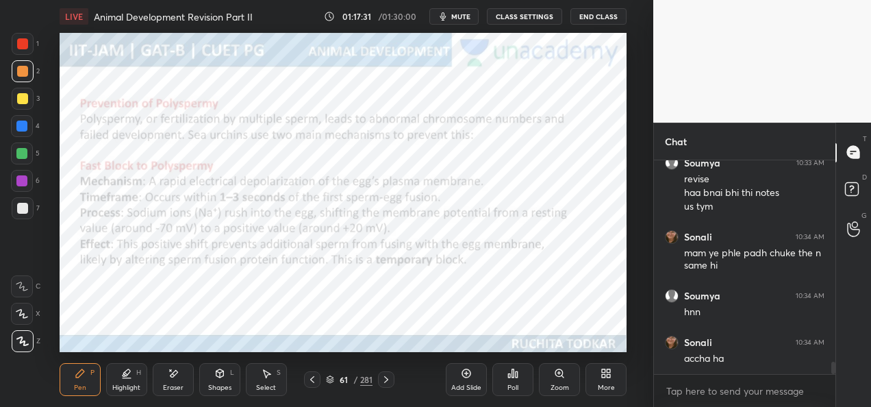
scroll to position [3461, 0]
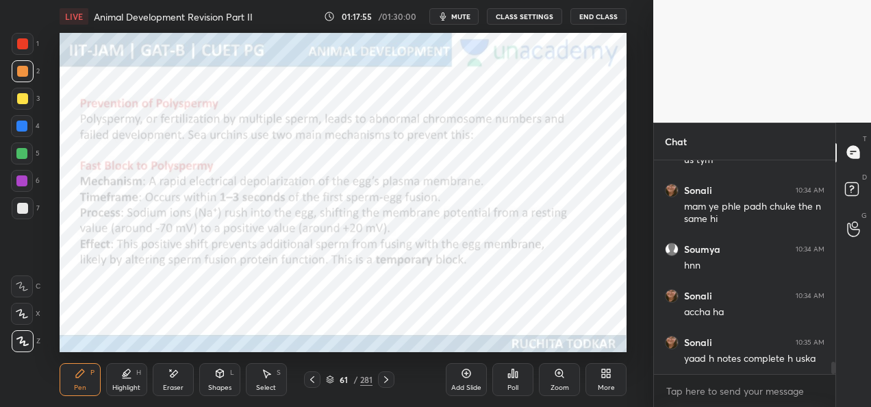
click at [383, 383] on icon at bounding box center [386, 379] width 11 height 11
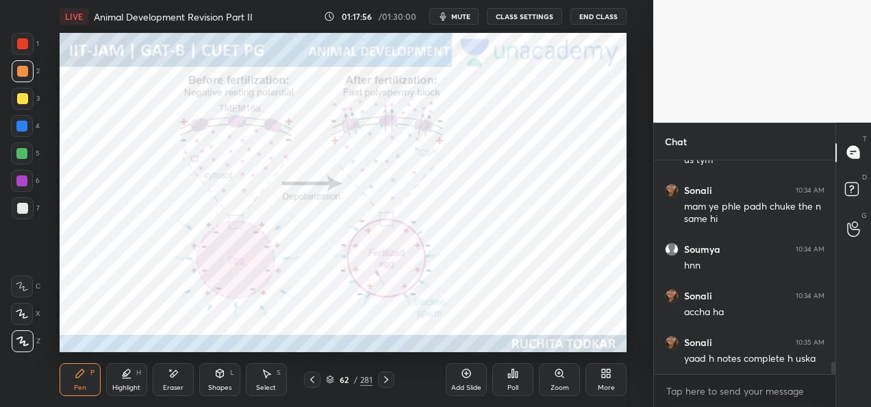
click at [387, 383] on icon at bounding box center [386, 379] width 11 height 11
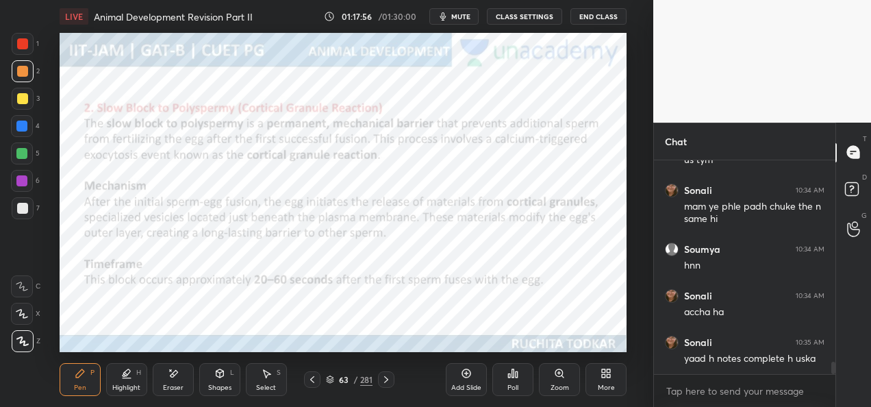
click at [389, 379] on icon at bounding box center [386, 379] width 11 height 11
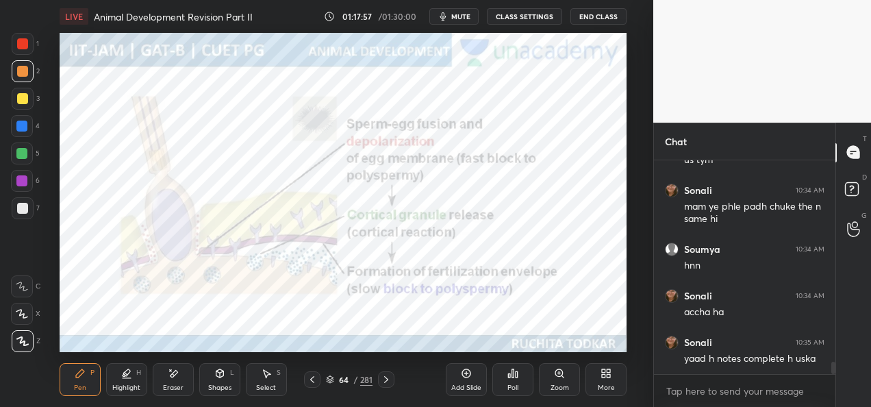
click at [391, 378] on icon at bounding box center [386, 379] width 11 height 11
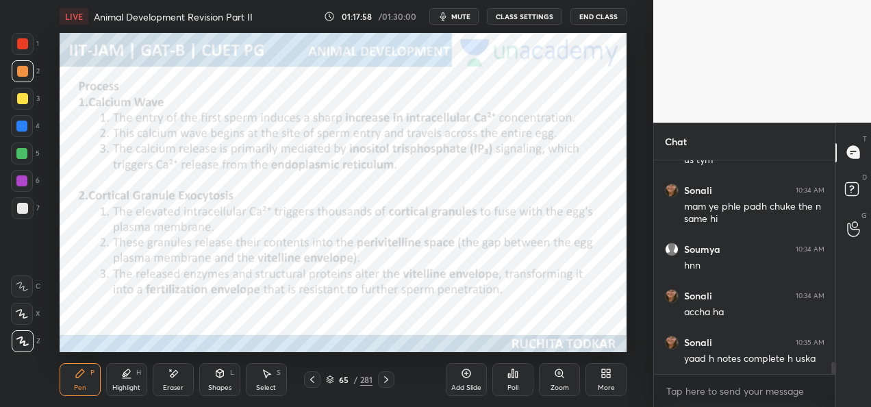
click at [389, 381] on icon at bounding box center [386, 379] width 11 height 11
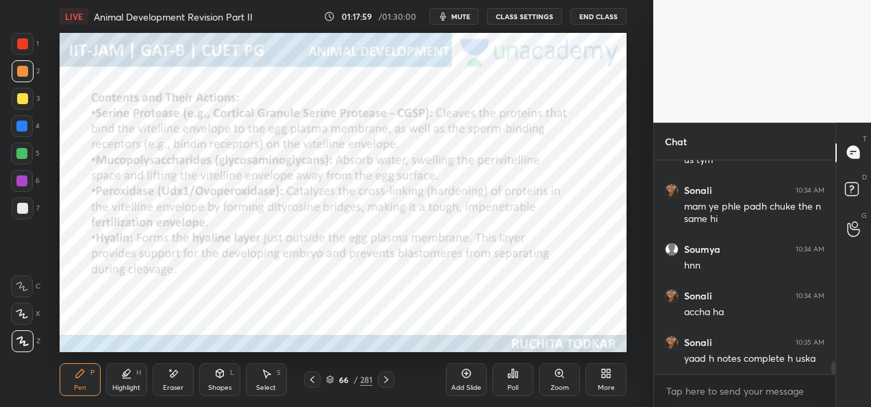
click at [389, 381] on icon at bounding box center [386, 379] width 11 height 11
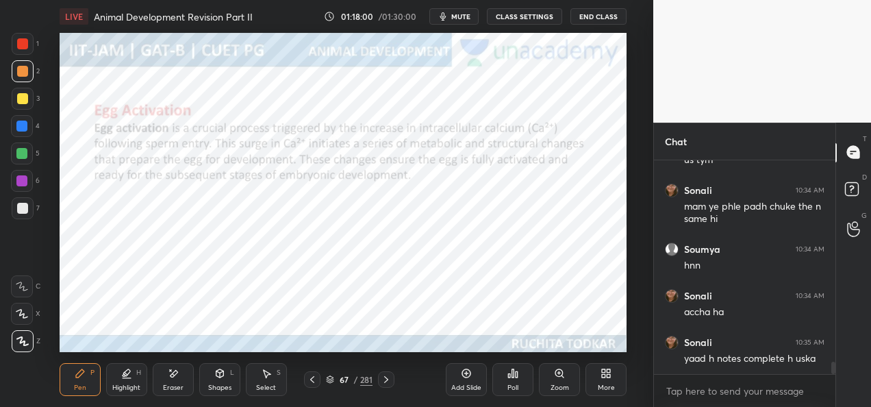
click at [390, 377] on icon at bounding box center [386, 379] width 11 height 11
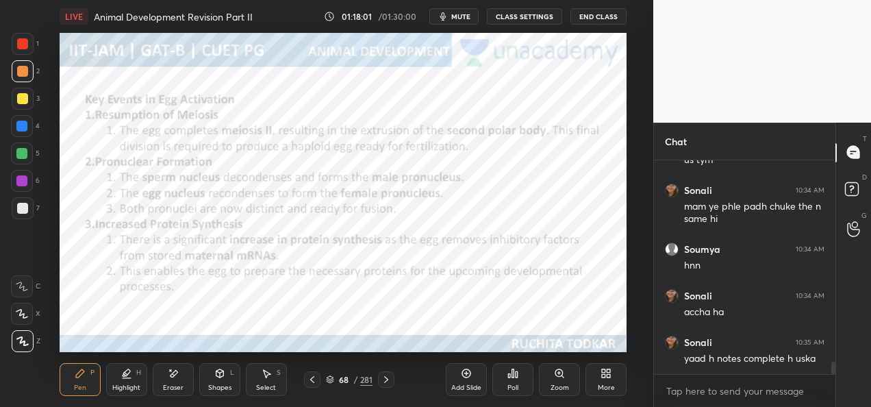
click at [390, 378] on icon at bounding box center [386, 379] width 11 height 11
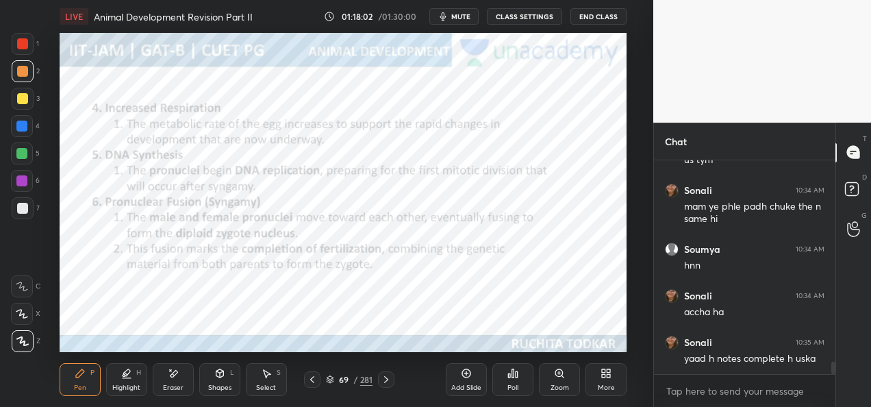
click at [387, 381] on icon at bounding box center [386, 379] width 11 height 11
click at [389, 382] on icon at bounding box center [386, 379] width 11 height 11
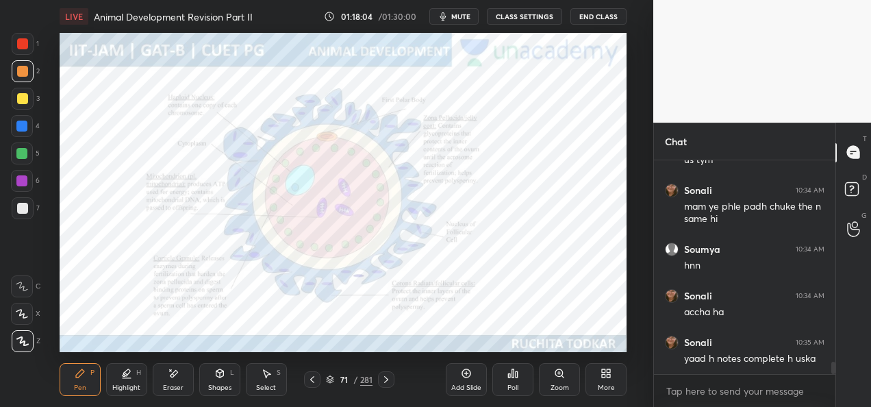
click at [387, 381] on icon at bounding box center [386, 379] width 11 height 11
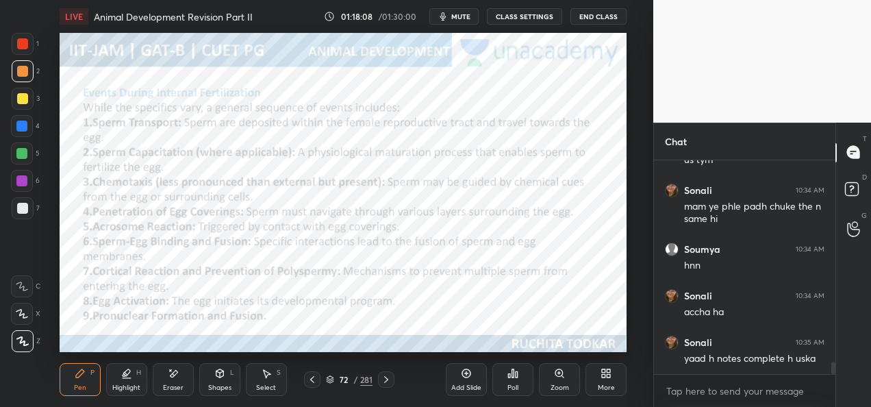
click at [383, 387] on div at bounding box center [386, 379] width 16 height 16
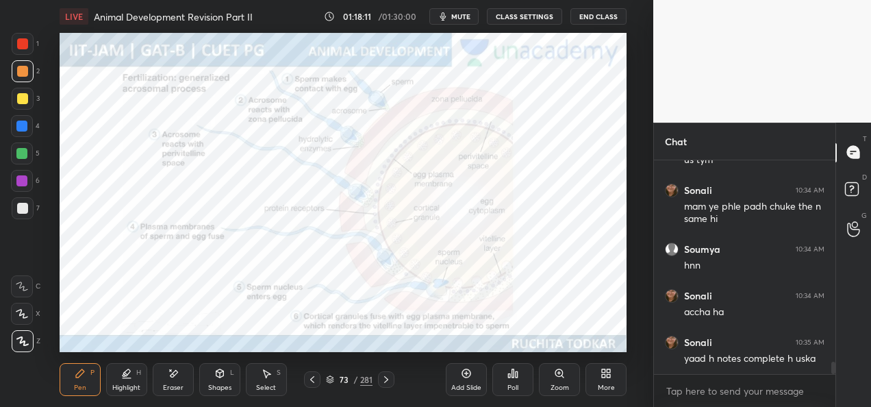
click at [382, 384] on icon at bounding box center [386, 379] width 11 height 11
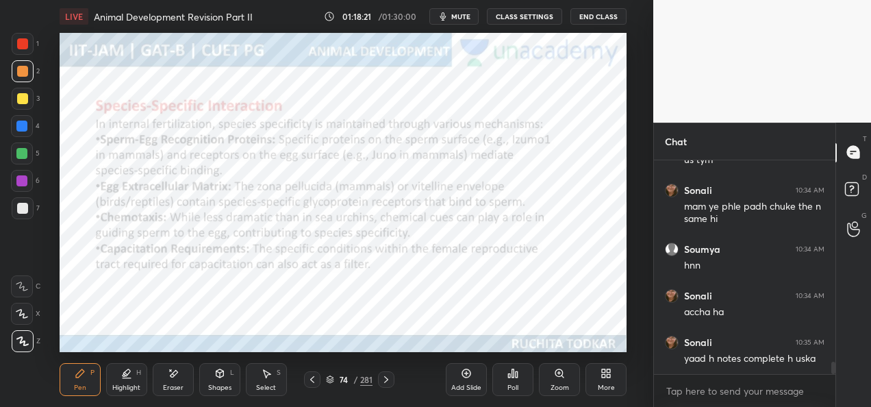
click at [386, 385] on div at bounding box center [386, 379] width 16 height 16
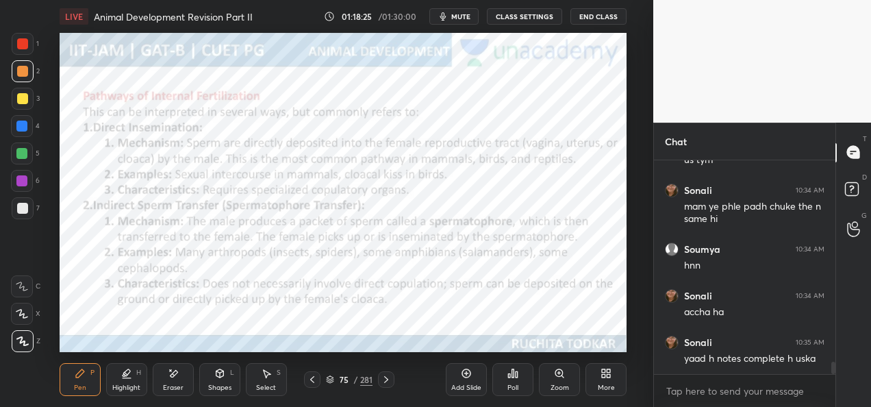
click at [383, 380] on icon at bounding box center [386, 379] width 11 height 11
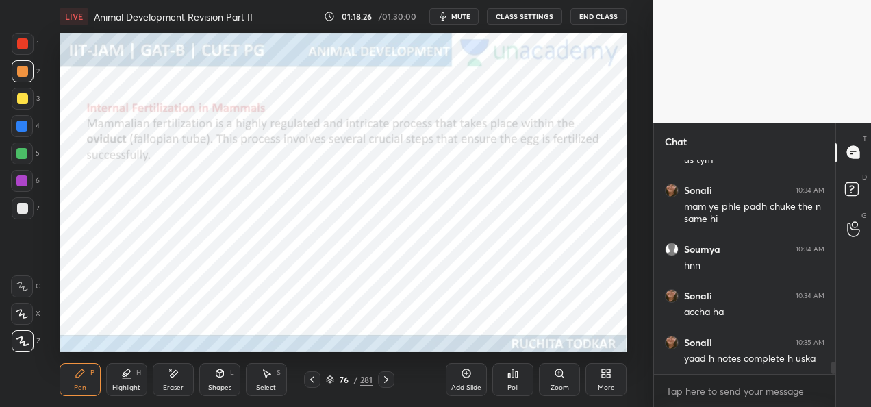
click at [387, 378] on icon at bounding box center [386, 379] width 11 height 11
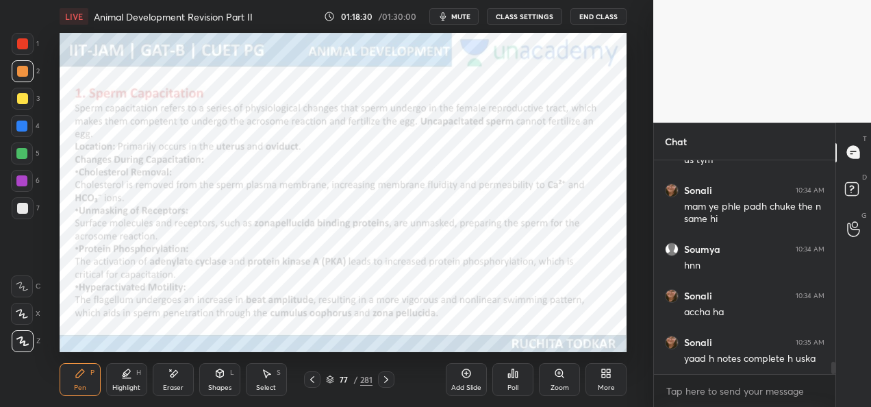
click at [381, 385] on div at bounding box center [386, 379] width 16 height 16
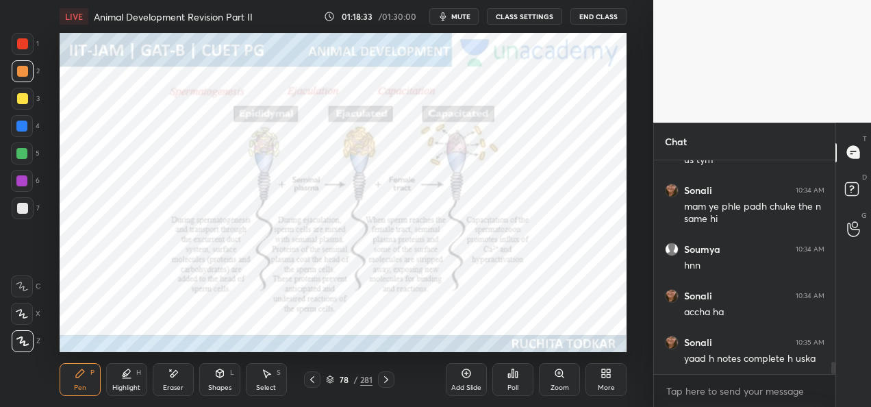
click at [390, 383] on icon at bounding box center [386, 379] width 11 height 11
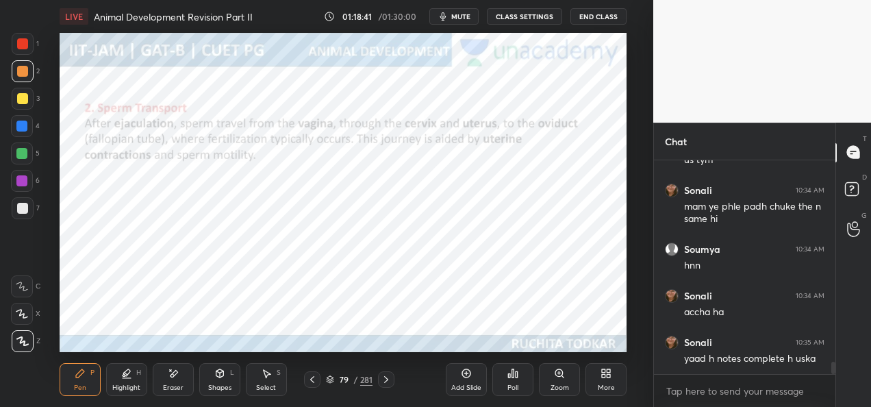
click at [377, 382] on div "79 / 281" at bounding box center [349, 379] width 90 height 16
click at [383, 381] on icon at bounding box center [386, 379] width 11 height 11
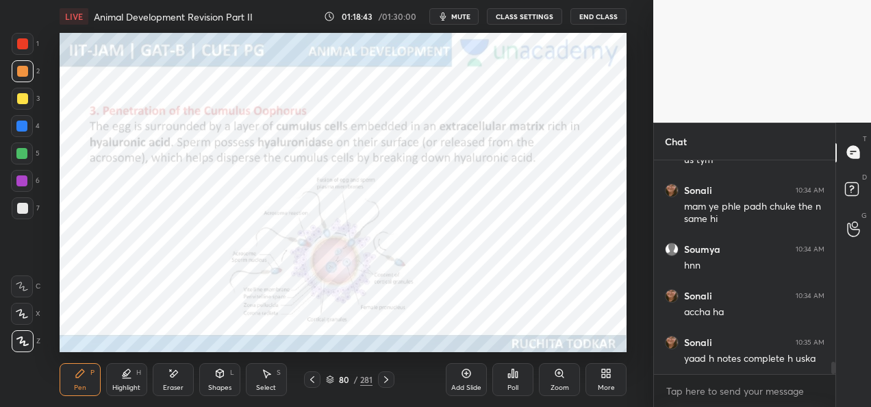
click at [389, 377] on icon at bounding box center [386, 379] width 11 height 11
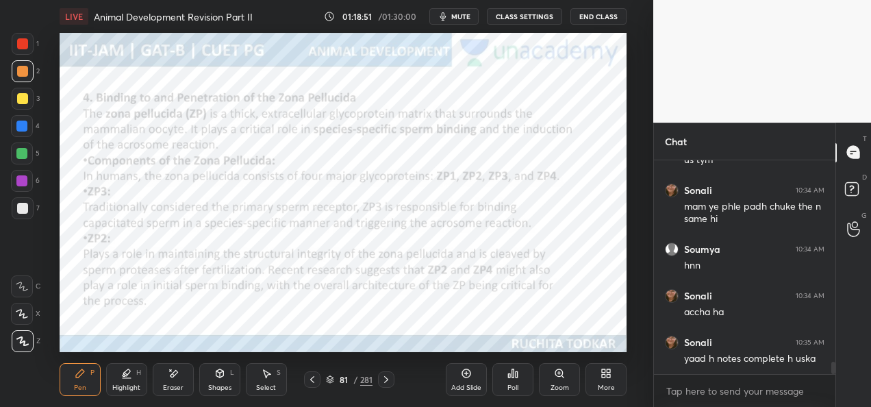
click at [390, 384] on icon at bounding box center [386, 379] width 11 height 11
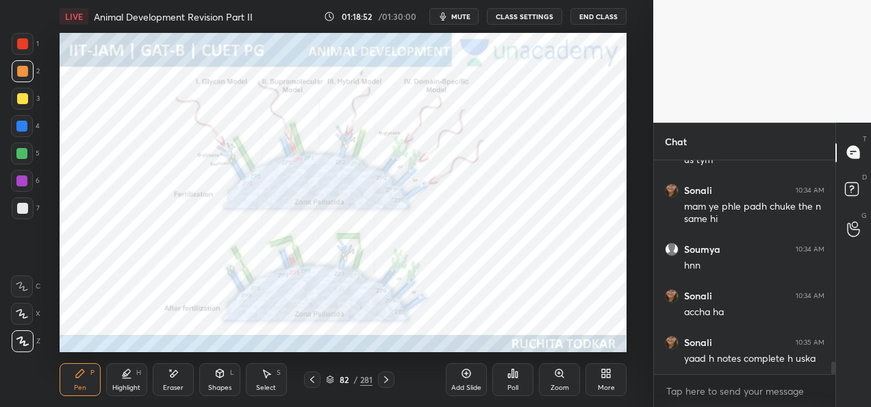
click at [388, 386] on div at bounding box center [386, 379] width 16 height 16
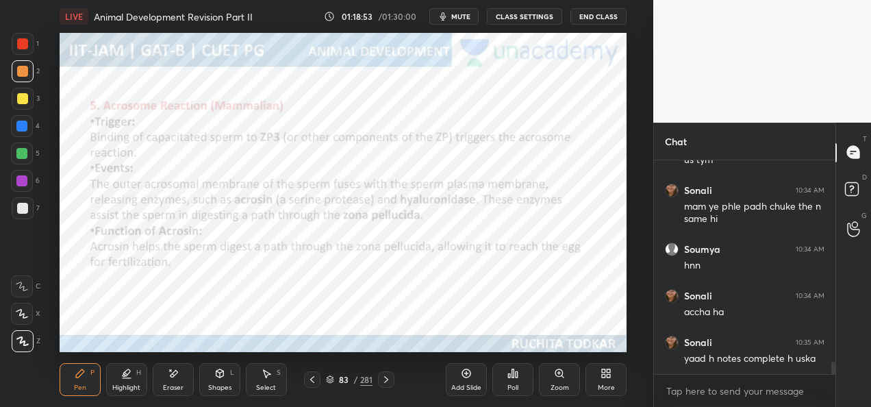
click at [392, 390] on div "Pen P Highlight H Eraser Shapes L Select S 83 / 281 Add Slide Poll Zoom More" at bounding box center [343, 379] width 567 height 55
click at [385, 380] on icon at bounding box center [386, 379] width 11 height 11
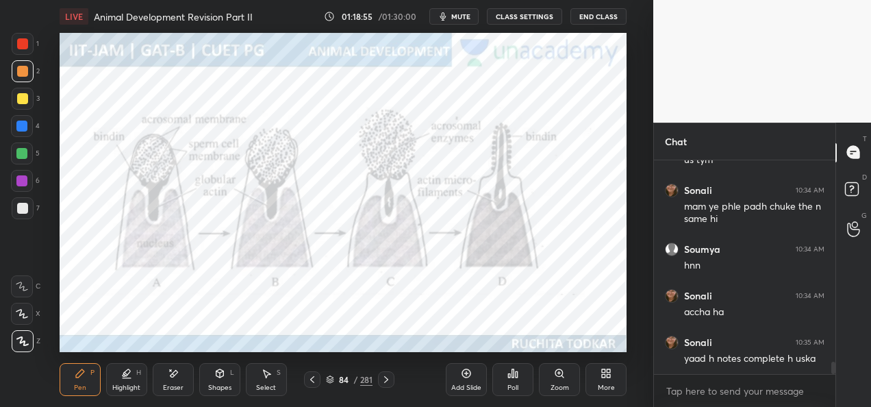
click at [387, 381] on icon at bounding box center [386, 379] width 11 height 11
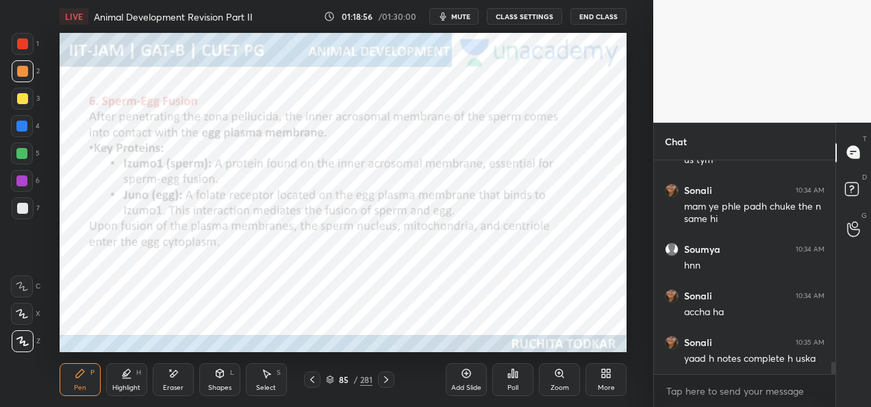
click at [389, 381] on icon at bounding box center [386, 379] width 11 height 11
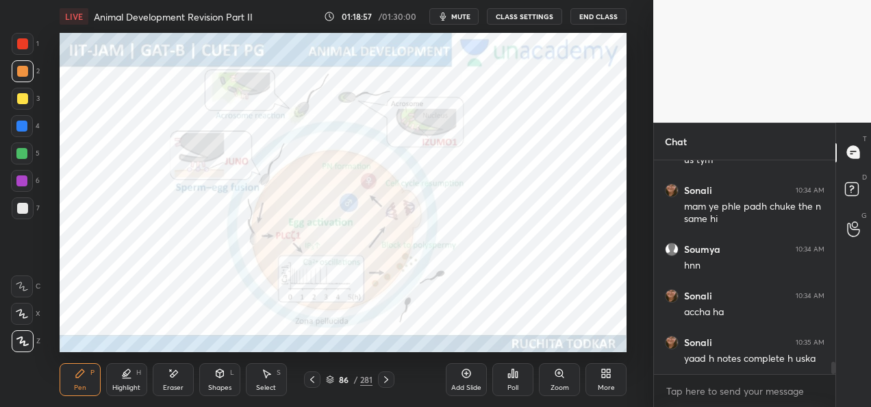
click at [388, 381] on icon at bounding box center [386, 379] width 11 height 11
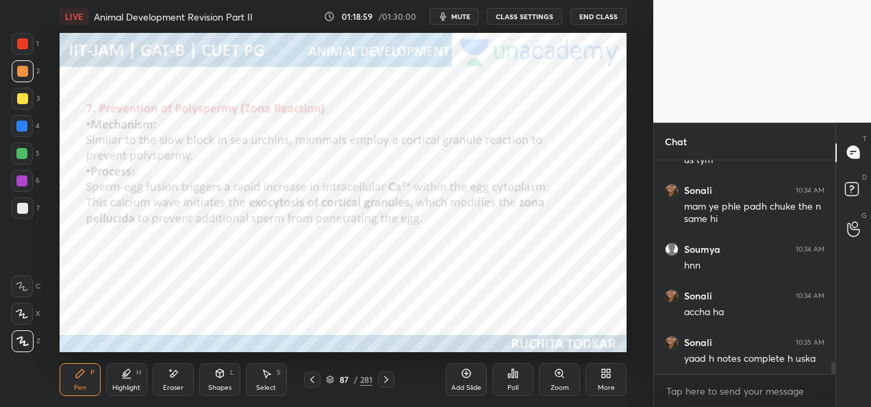
click at [389, 379] on icon at bounding box center [386, 379] width 11 height 11
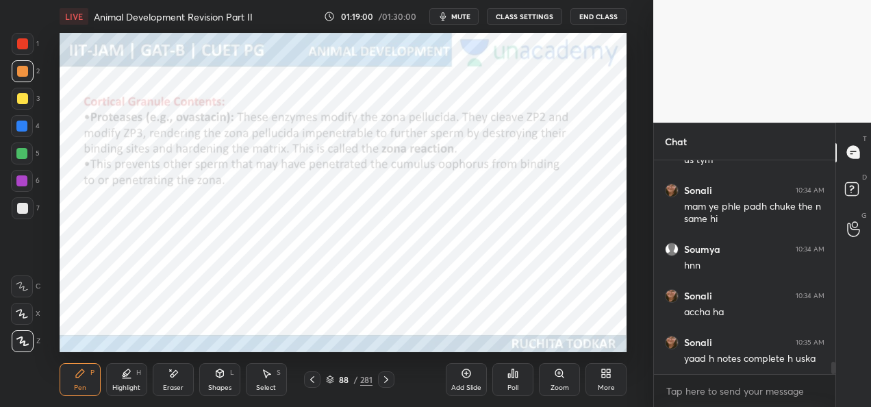
click at [386, 379] on icon at bounding box center [386, 379] width 11 height 11
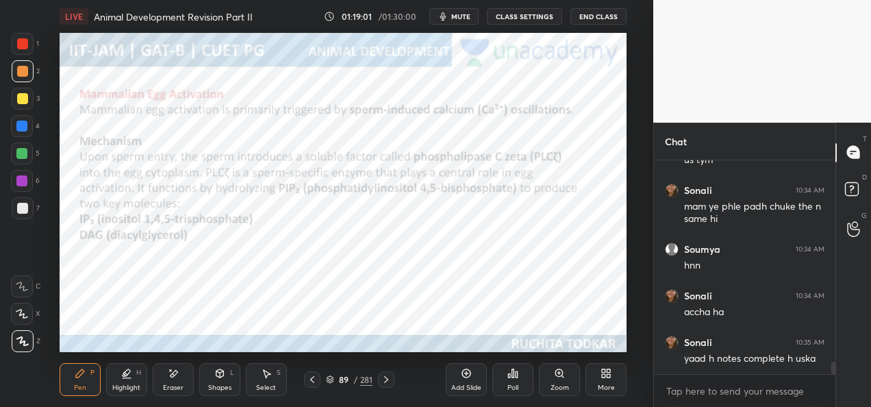
click at [385, 381] on icon at bounding box center [386, 379] width 11 height 11
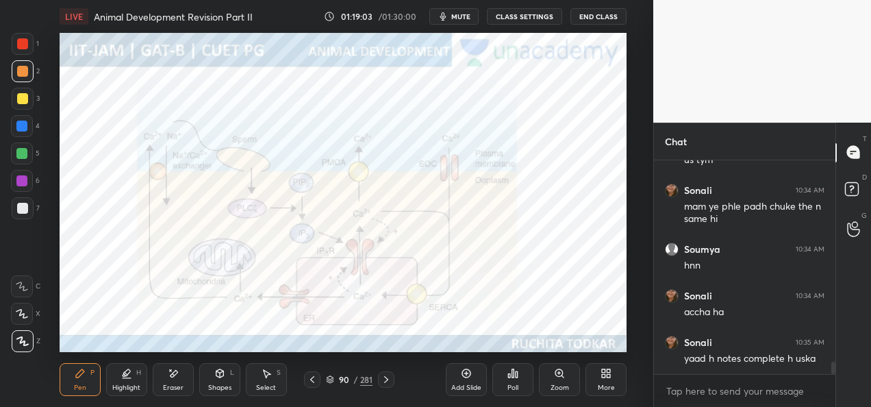
click at [385, 379] on icon at bounding box center [386, 379] width 11 height 11
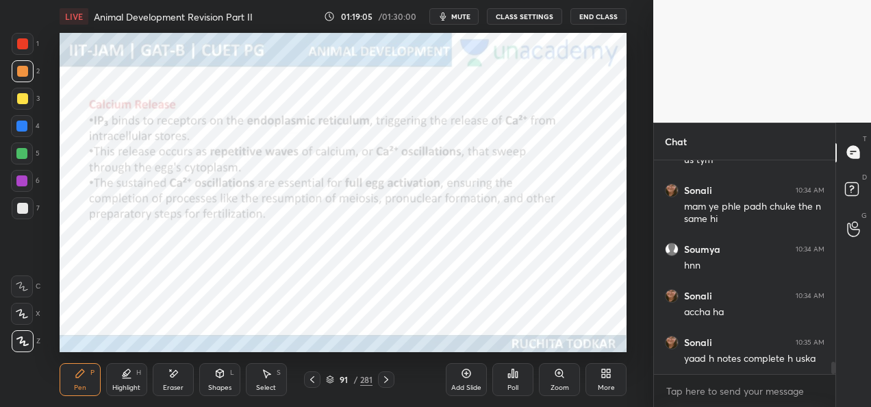
click at [385, 380] on icon at bounding box center [386, 379] width 11 height 11
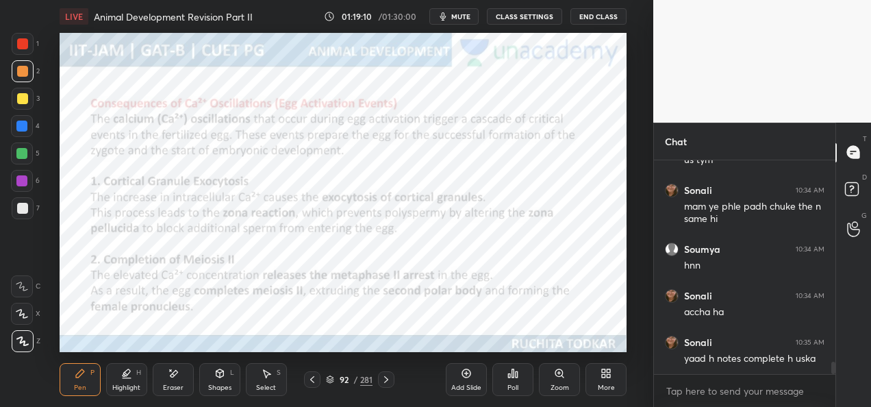
click at [385, 381] on icon at bounding box center [386, 379] width 11 height 11
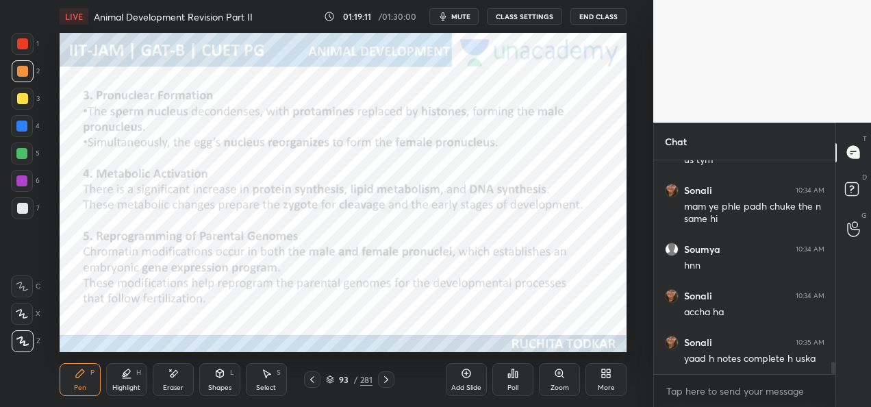
click at [385, 379] on icon at bounding box center [386, 379] width 11 height 11
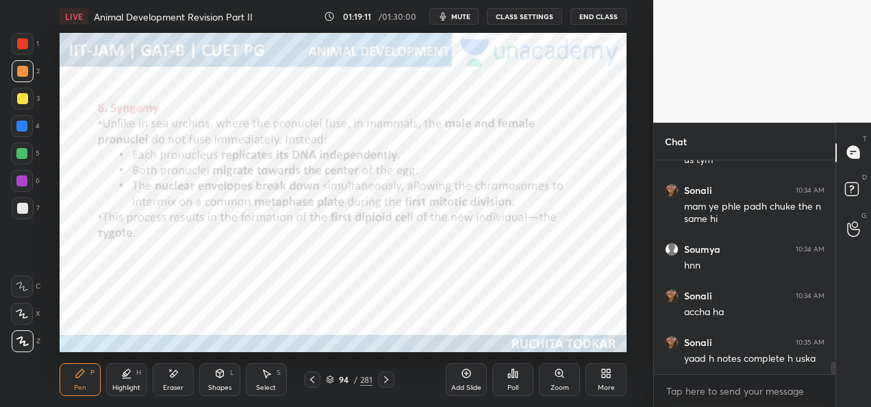
click at [386, 383] on icon at bounding box center [386, 379] width 11 height 11
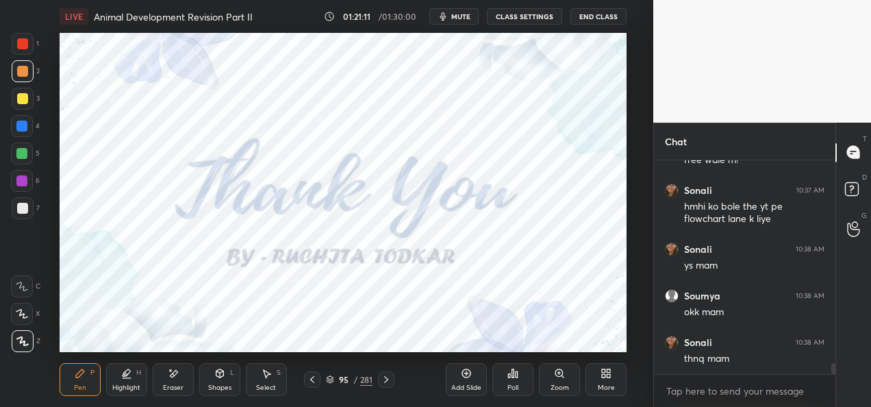
scroll to position [3850, 0]
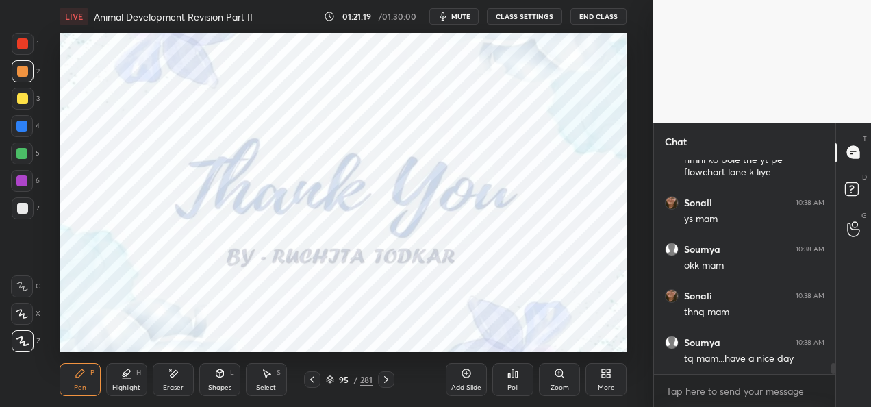
click at [518, 19] on button "CLASS SETTINGS" at bounding box center [524, 16] width 75 height 16
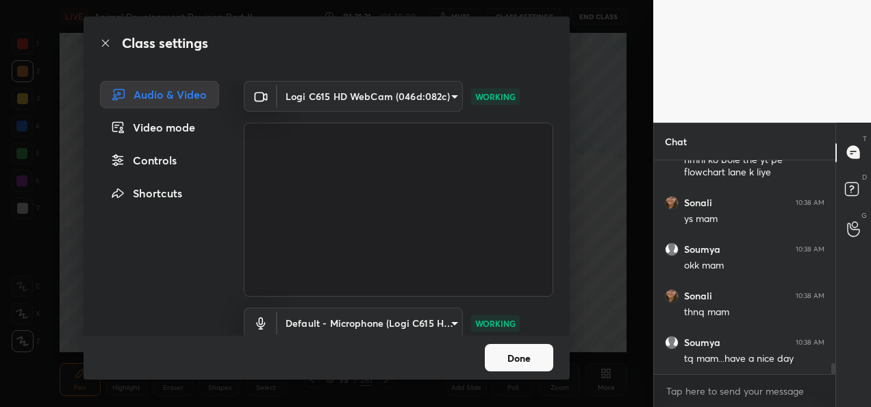
click at [409, 95] on body "1 2 3 4 5 6 7 C X Z E E Erase all H H LIVE Animal Development Revision Part II …" at bounding box center [435, 203] width 871 height 407
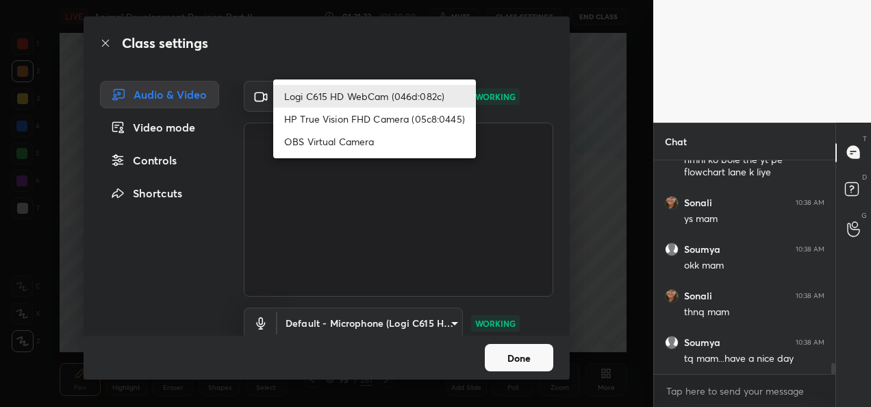
click at [382, 118] on li "HP True Vision FHD Camera (05c8:0445)" at bounding box center [374, 118] width 203 height 23
type input "bcf53276a89e7daf4ffafe53acaefef8a573b71029af250087ced6fea5ab325b"
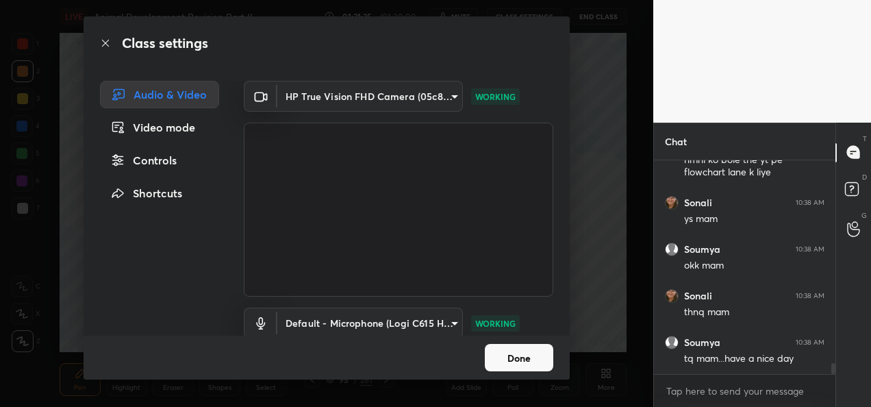
click at [515, 359] on button "Done" at bounding box center [519, 357] width 68 height 27
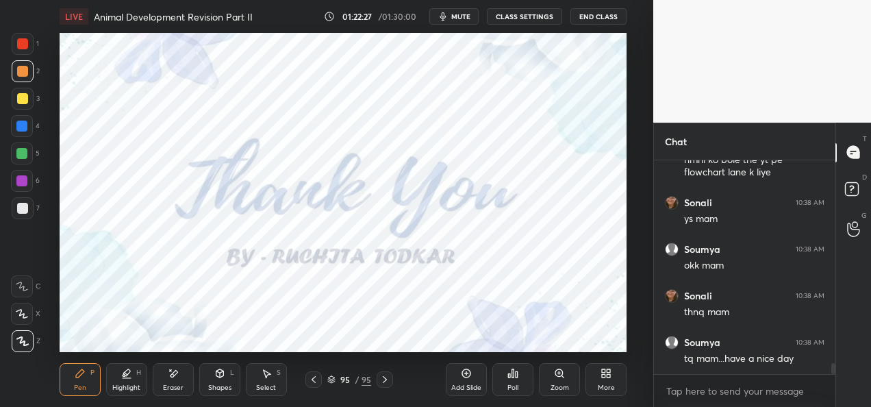
click at [598, 18] on button "End Class" at bounding box center [598, 16] width 56 height 16
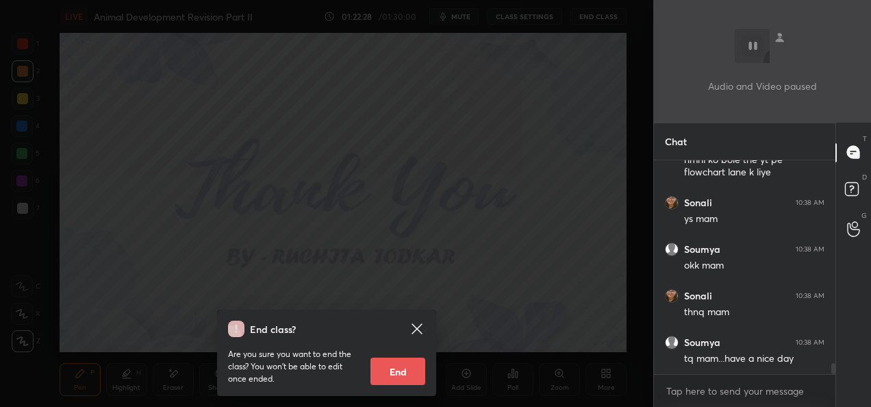
click at [409, 370] on button "End" at bounding box center [397, 370] width 55 height 27
type textarea "x"
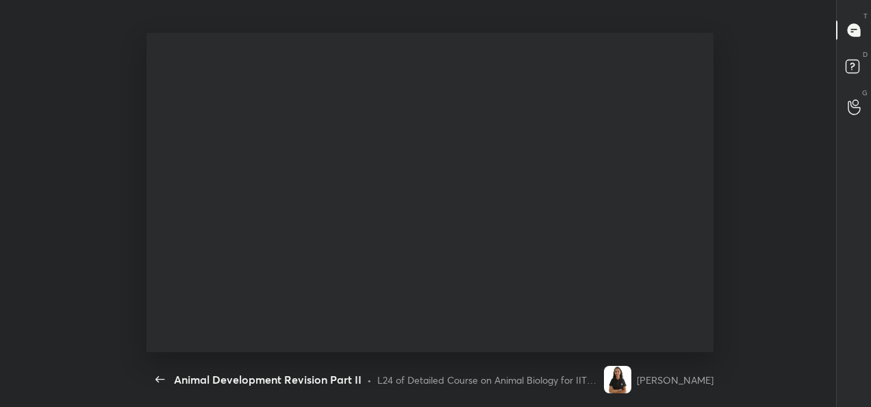
scroll to position [0, 0]
